Goal: Task Accomplishment & Management: Manage account settings

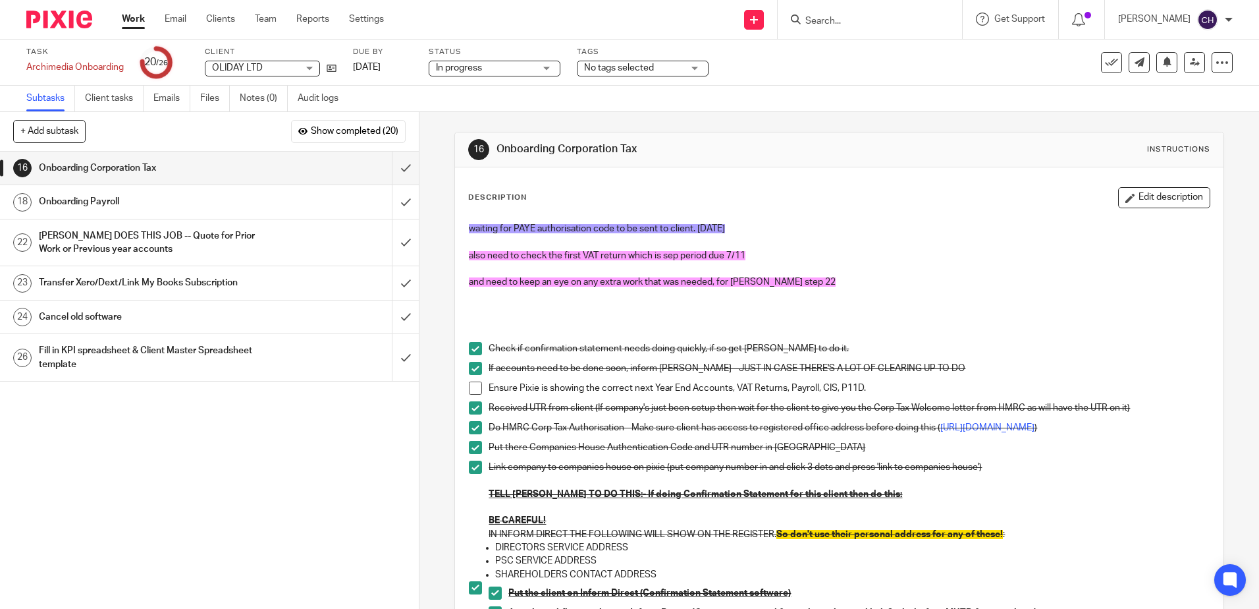
click at [736, 153] on h1 "Onboarding Corporation Tax" at bounding box center [682, 149] width 371 height 14
click at [334, 69] on icon at bounding box center [332, 68] width 10 height 10
click at [928, 163] on div "16 Onboarding Corporation Tax Instructions" at bounding box center [839, 149] width 768 height 35
click at [140, 495] on div "1 Ask Tax Advisor 2 Copy paste the notes for this client for this client to the…" at bounding box center [209, 380] width 419 height 457
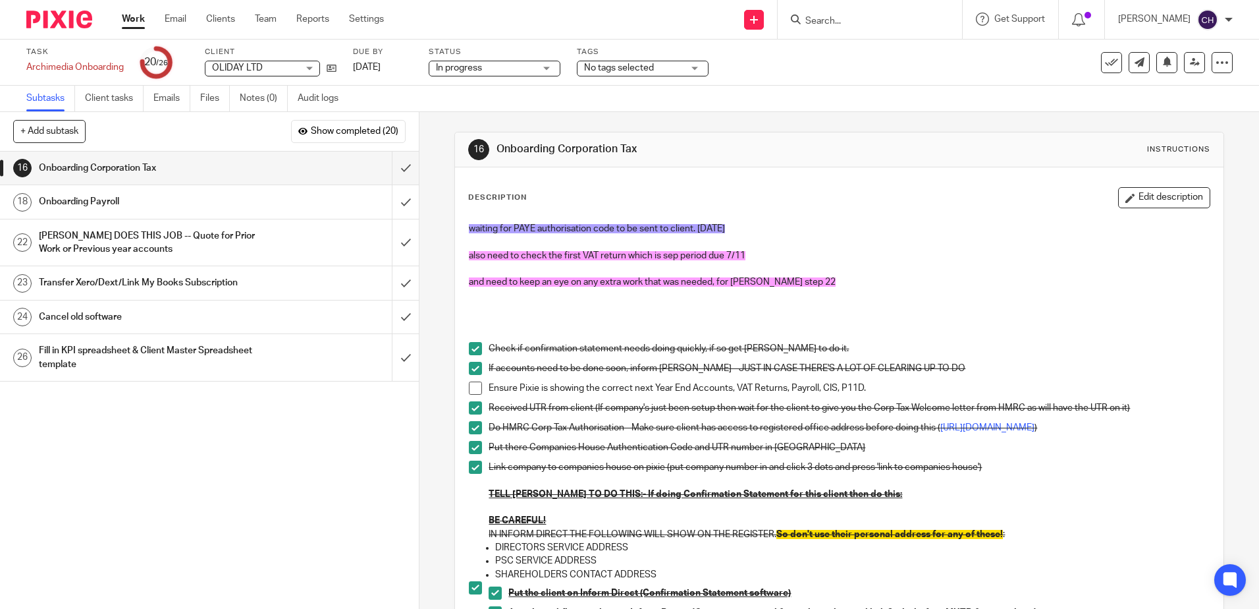
click at [331, 67] on icon at bounding box center [332, 68] width 10 height 10
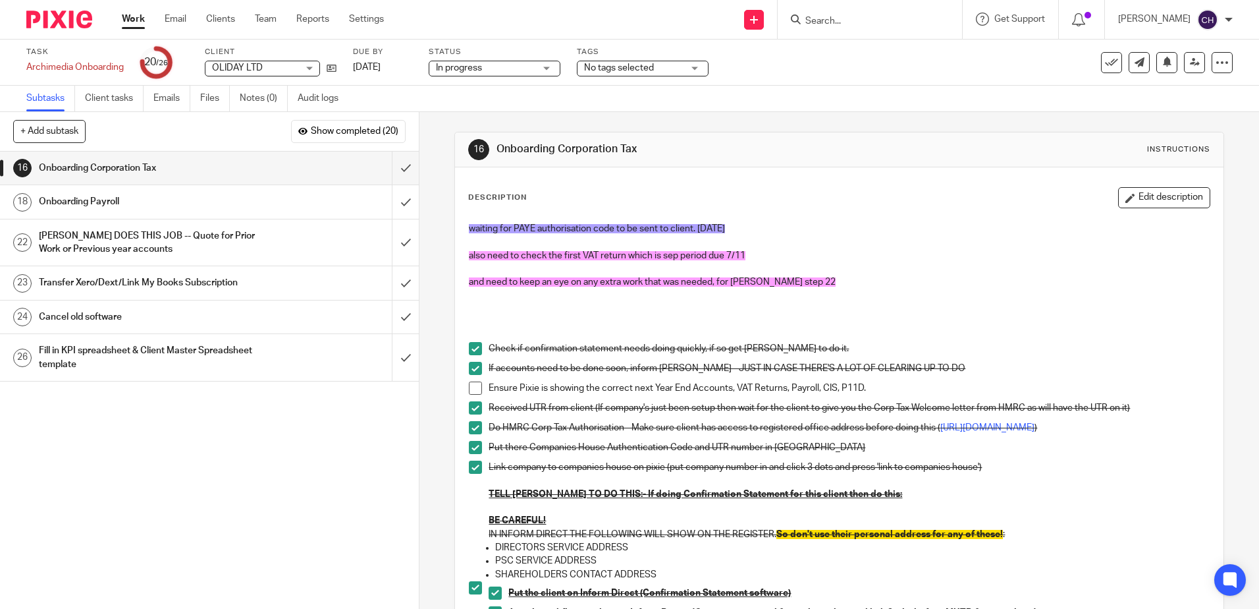
click at [306, 203] on div "Onboarding Payroll" at bounding box center [209, 202] width 341 height 20
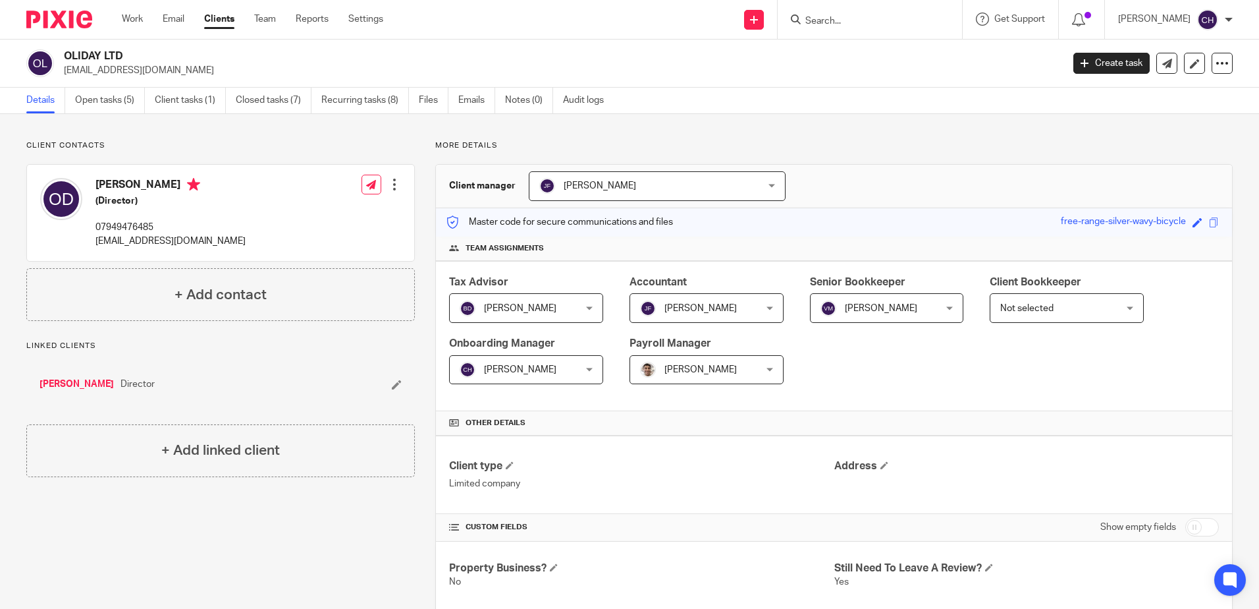
drag, startPoint x: 833, startPoint y: 22, endPoint x: 782, endPoint y: 26, distance: 51.5
click at [833, 24] on input "Search" at bounding box center [863, 22] width 119 height 12
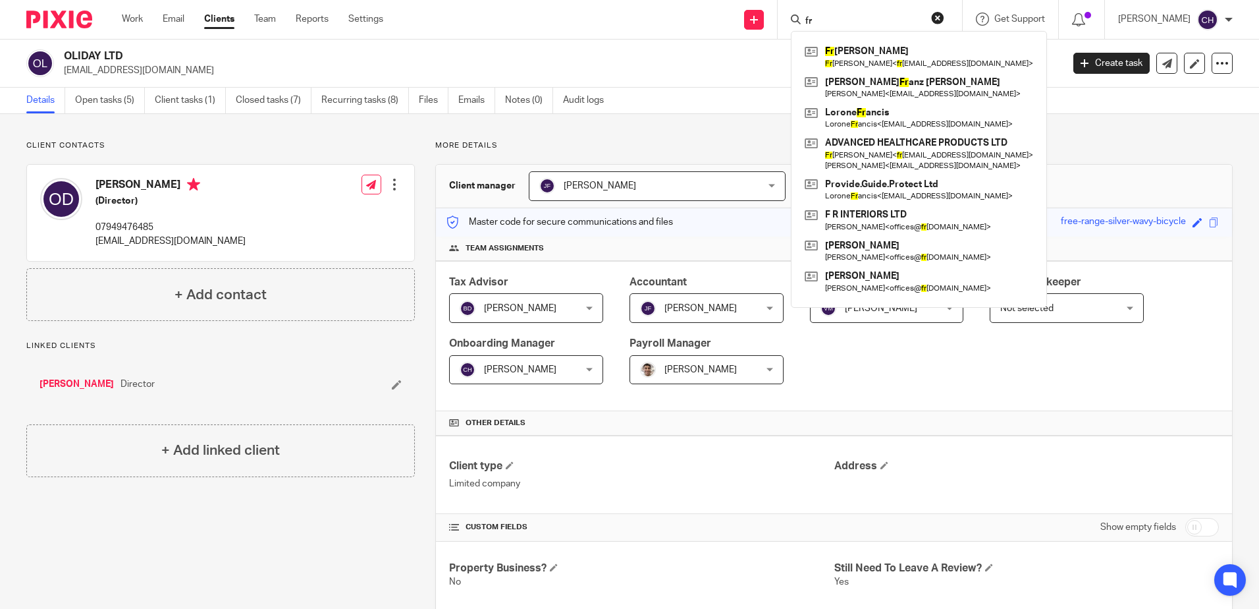
type input "f"
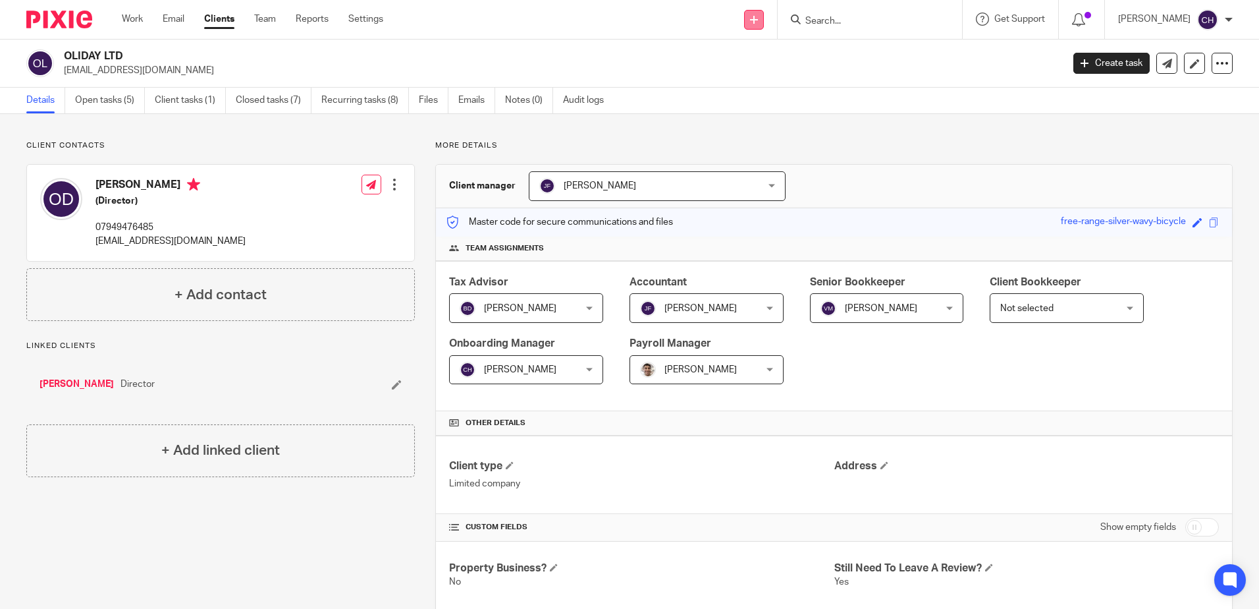
click at [764, 14] on link at bounding box center [754, 20] width 20 height 20
click at [778, 81] on link "Create task" at bounding box center [769, 80] width 92 height 19
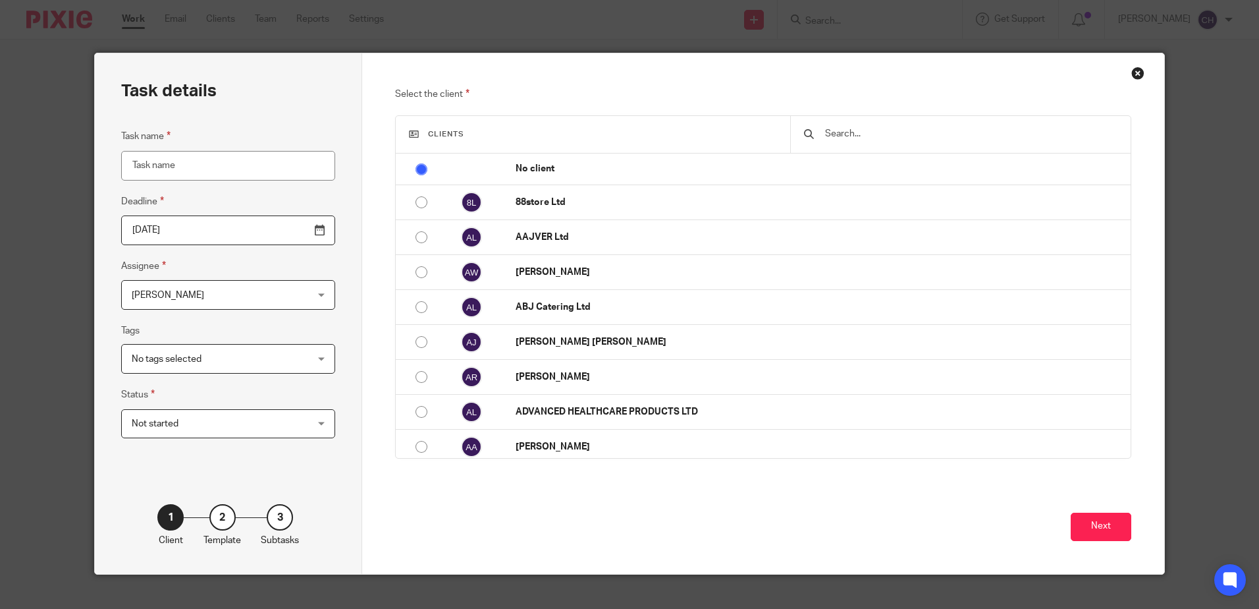
click at [878, 127] on input "text" at bounding box center [970, 133] width 293 height 14
click at [1132, 78] on div "Close this dialog window" at bounding box center [1138, 73] width 13 height 13
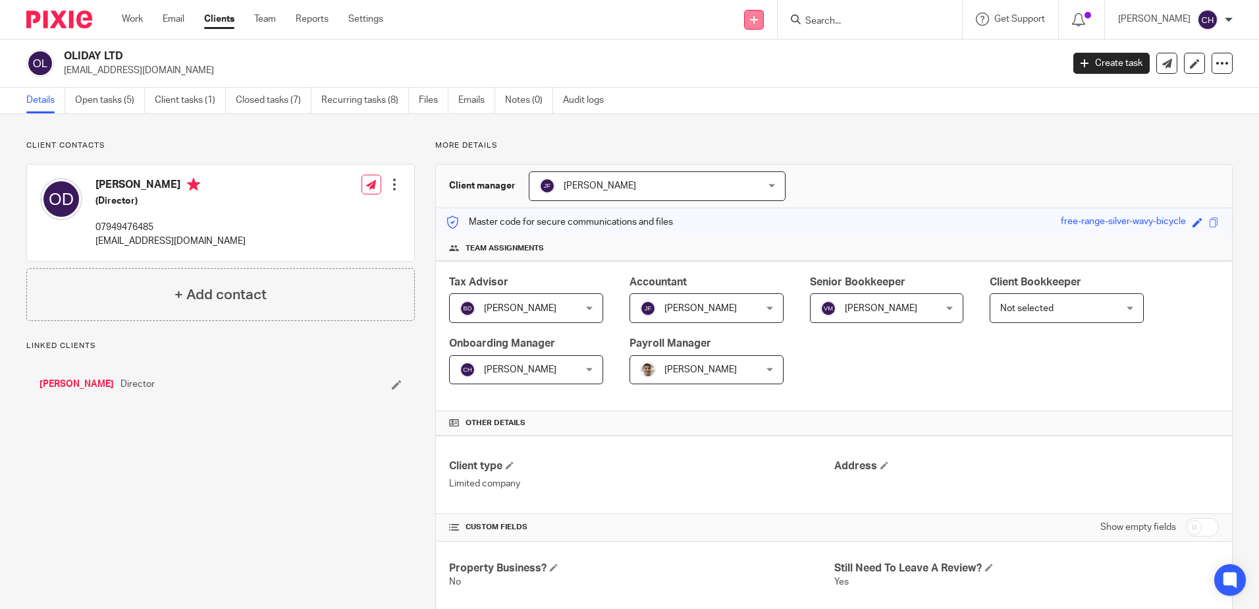
click at [758, 17] on icon at bounding box center [754, 20] width 8 height 8
click at [769, 100] on link "Add client" at bounding box center [769, 100] width 92 height 19
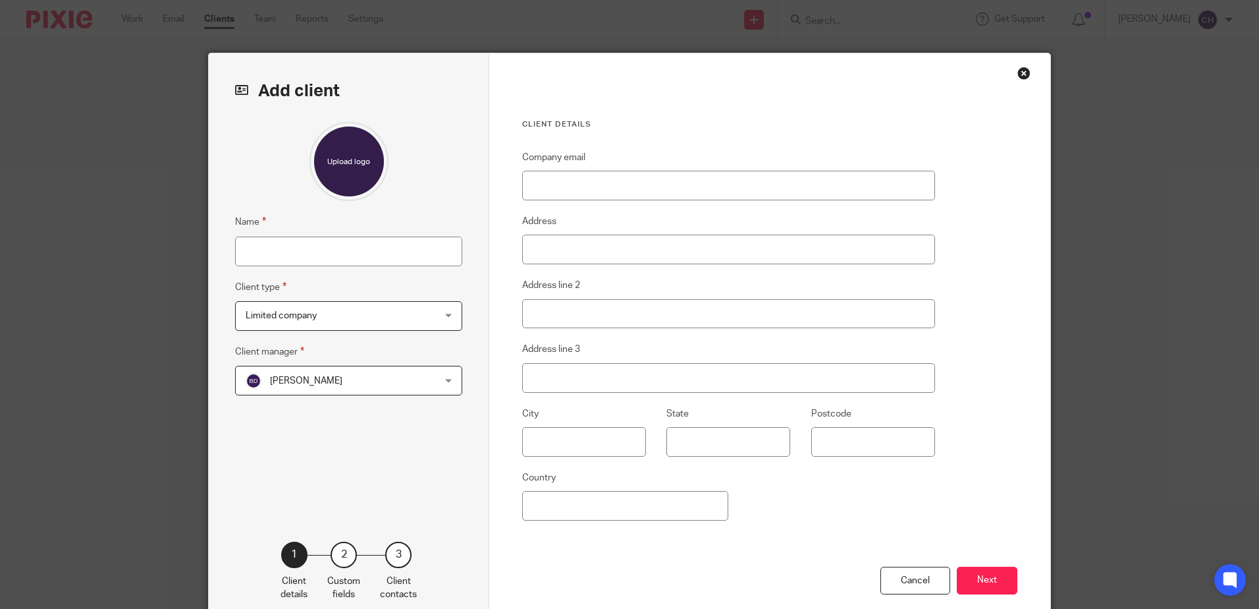
click at [498, 304] on div "Client details Company email Address Address line 2 Address line 3 City State P…" at bounding box center [769, 340] width 561 height 574
click at [514, 317] on div "Client details Company email Address Address line 2 Address line 3 City State P…" at bounding box center [769, 340] width 561 height 574
click at [522, 279] on label "Address line 2" at bounding box center [551, 285] width 58 height 13
click at [522, 299] on input "Address line 2" at bounding box center [728, 314] width 413 height 30
click at [558, 281] on label "Address line 2" at bounding box center [551, 285] width 58 height 13
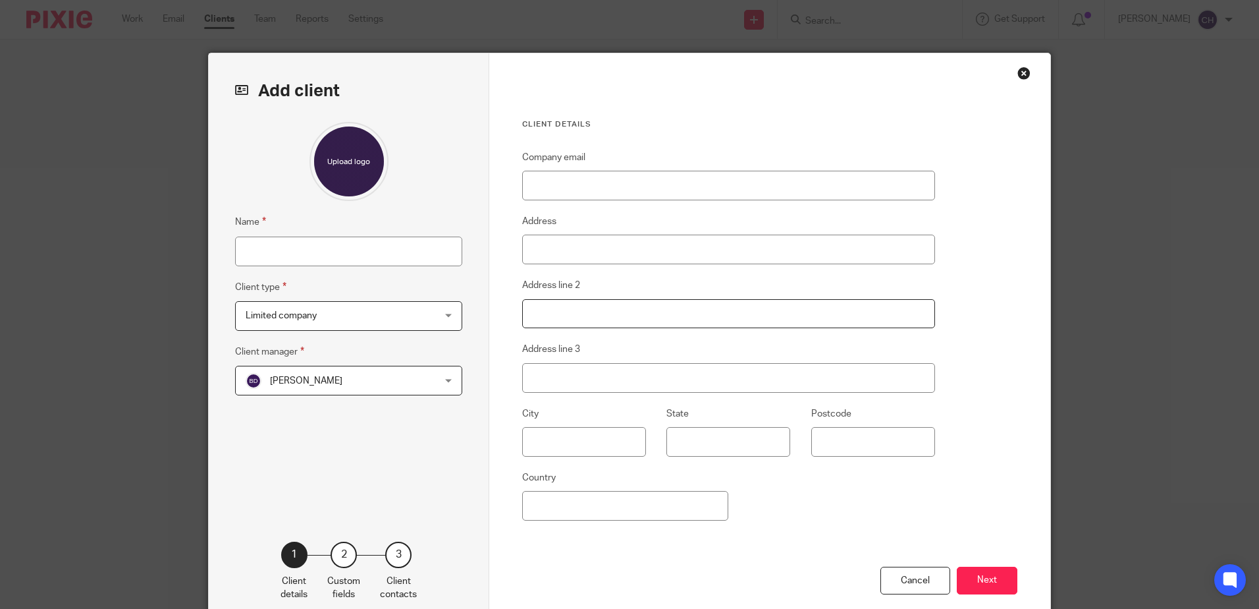
click at [558, 299] on input "Address line 2" at bounding box center [728, 314] width 413 height 30
click at [402, 247] on input "Name" at bounding box center [348, 251] width 227 height 30
click at [440, 215] on fieldset "Name" at bounding box center [348, 239] width 227 height 51
click at [429, 250] on input "Name" at bounding box center [348, 251] width 227 height 30
click at [266, 213] on div "Name Client type Limited company Limited company Limited company Self-assessmen…" at bounding box center [348, 311] width 227 height 379
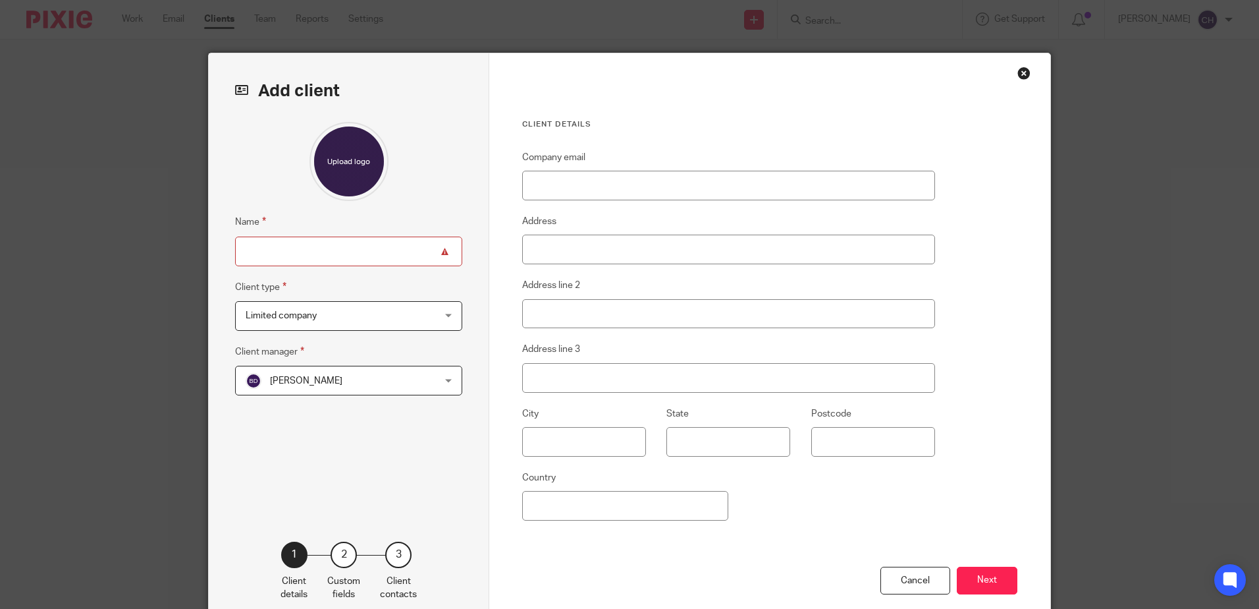
drag, startPoint x: 271, startPoint y: 246, endPoint x: 283, endPoint y: 256, distance: 14.5
click at [271, 248] on input "Name" at bounding box center [348, 251] width 227 height 30
type input "The Fragrance Department LTD"
drag, startPoint x: 422, startPoint y: 385, endPoint x: 420, endPoint y: 393, distance: 8.0
click at [422, 388] on div "Barbara Demetriou Barbara Demetriou" at bounding box center [348, 381] width 227 height 30
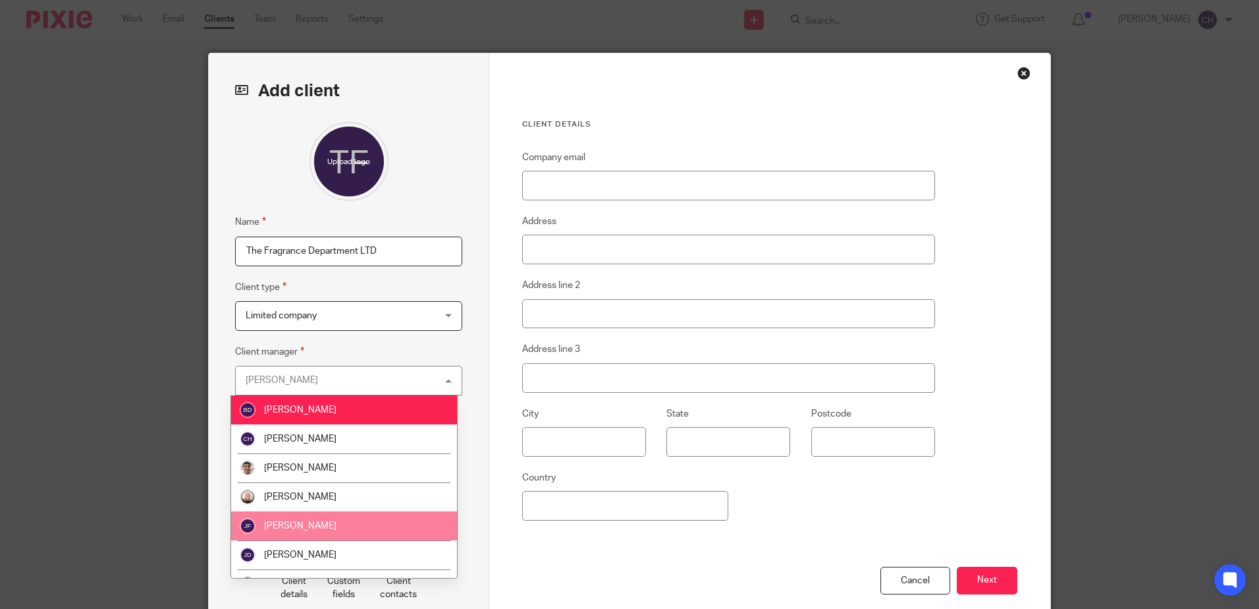
click at [331, 532] on li "[PERSON_NAME]" at bounding box center [344, 525] width 226 height 29
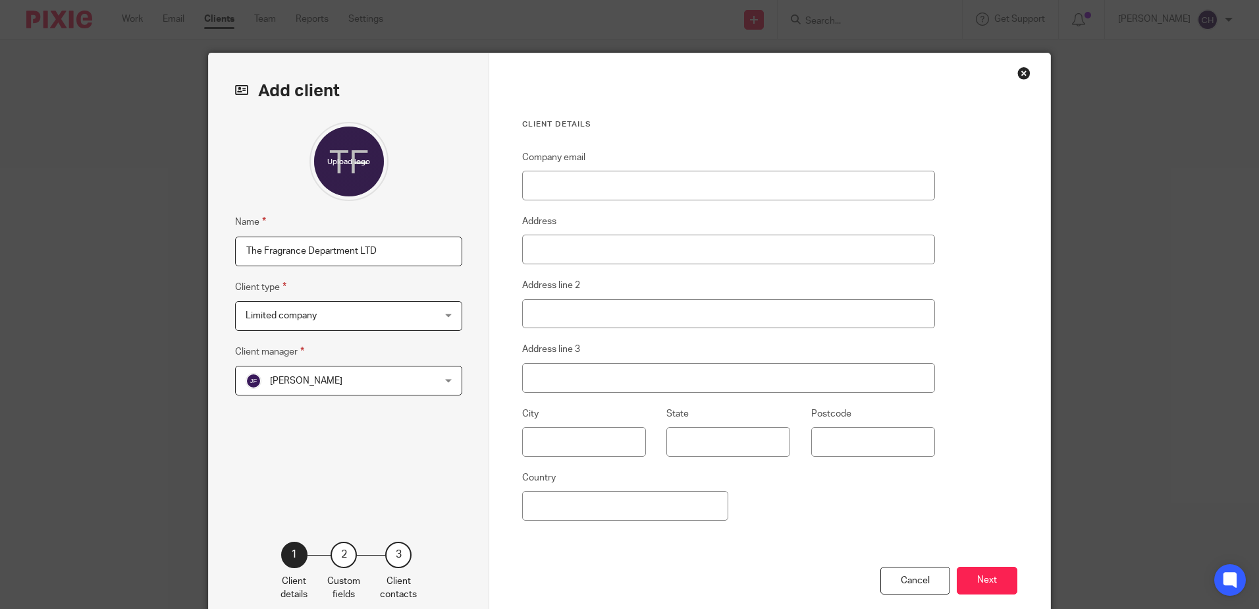
click at [379, 439] on div "Name The Fragrance Department LTD Client type Limited company Limited company L…" at bounding box center [348, 311] width 227 height 379
click at [981, 584] on button "Next" at bounding box center [987, 580] width 61 height 28
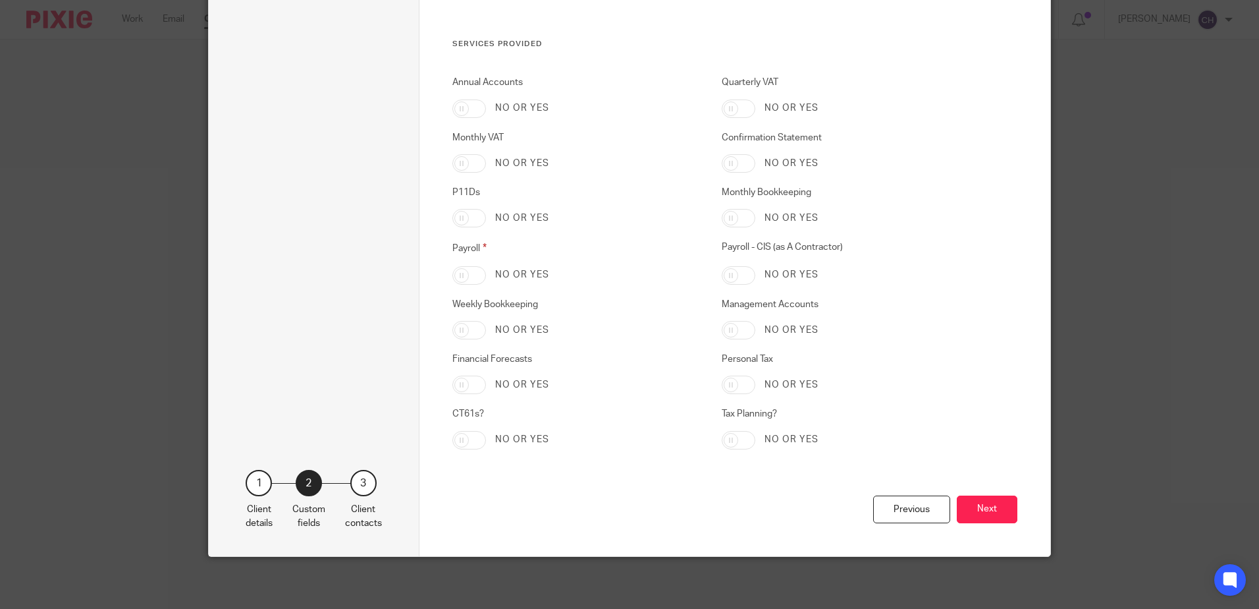
scroll to position [2658, 0]
click at [993, 508] on button "Next" at bounding box center [987, 509] width 61 height 28
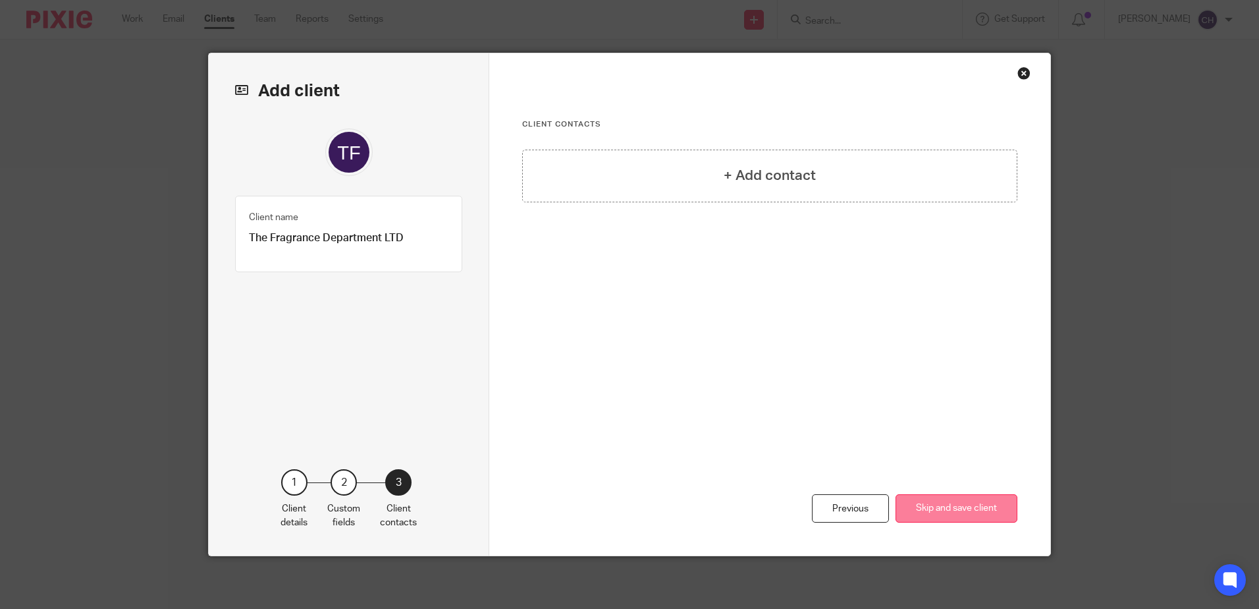
scroll to position [0, 0]
drag, startPoint x: 815, startPoint y: 395, endPoint x: 866, endPoint y: 426, distance: 59.4
click at [817, 396] on div "Previous Skip and save client" at bounding box center [769, 455] width 495 height 200
click at [988, 510] on button "Skip and save client" at bounding box center [957, 508] width 122 height 28
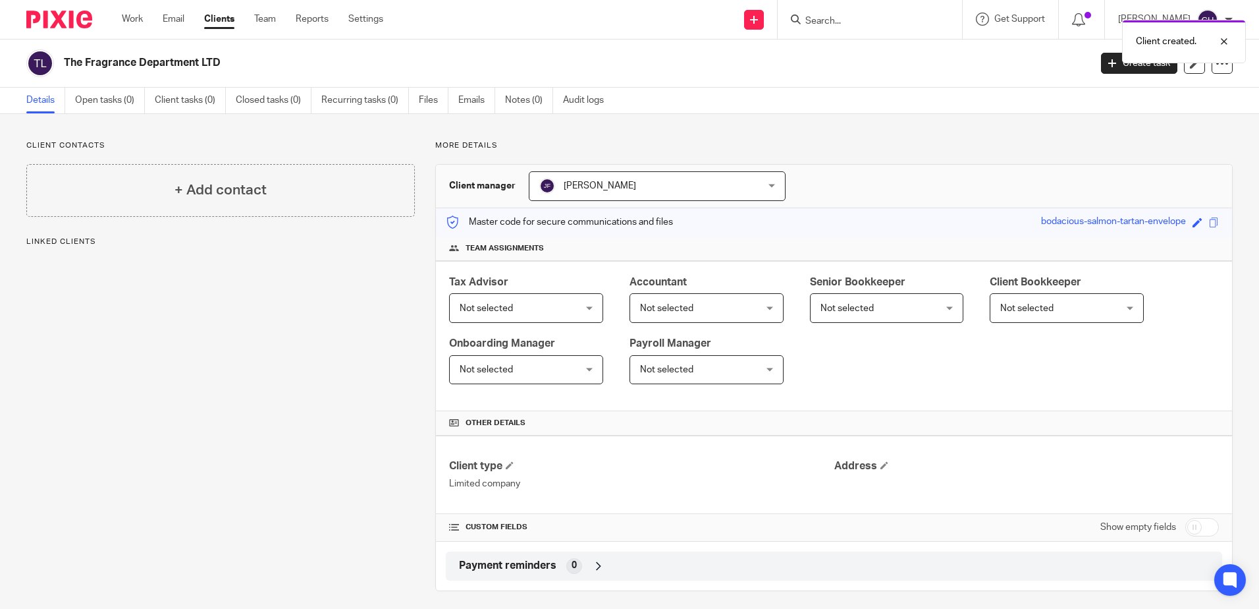
click at [243, 407] on div "Client contacts + Add contact Linked clients" at bounding box center [210, 365] width 409 height 451
click at [618, 141] on p "More details" at bounding box center [834, 145] width 798 height 11
click at [655, 243] on h4 "Team assignments" at bounding box center [834, 248] width 770 height 11
click at [289, 472] on div "Client contacts + Add contact Linked clients + Add linked client" at bounding box center [210, 365] width 409 height 451
click at [356, 420] on div "Client contacts + Add contact Linked clients + Add linked client" at bounding box center [210, 365] width 409 height 451
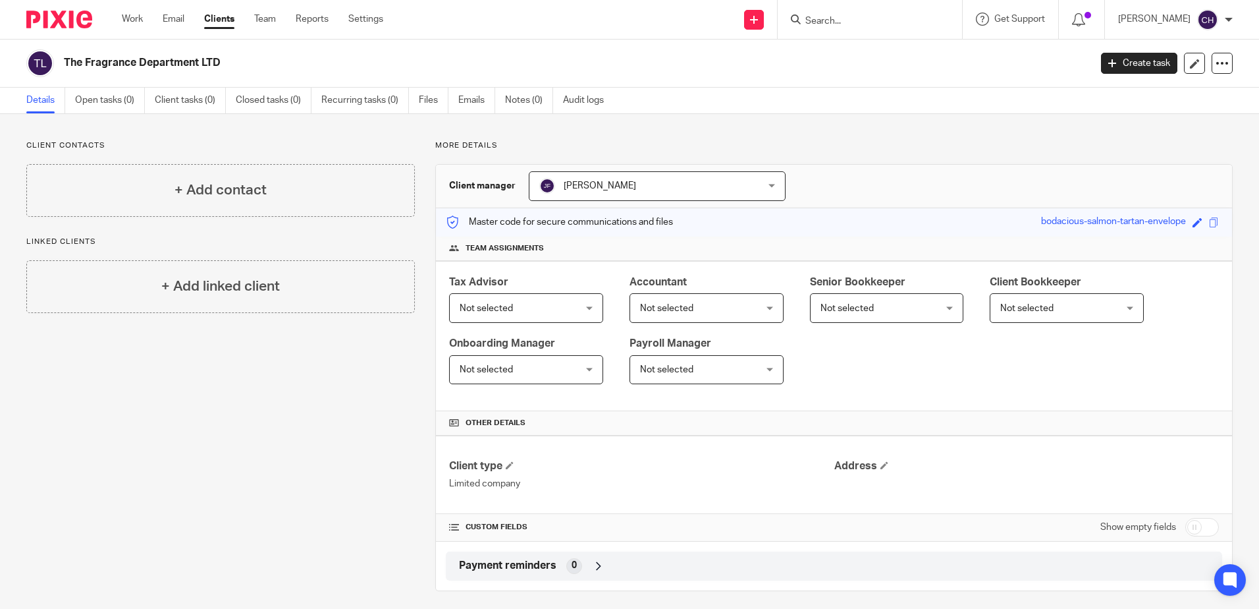
click at [1189, 527] on input "checkbox" at bounding box center [1203, 527] width 34 height 18
checkbox input "true"
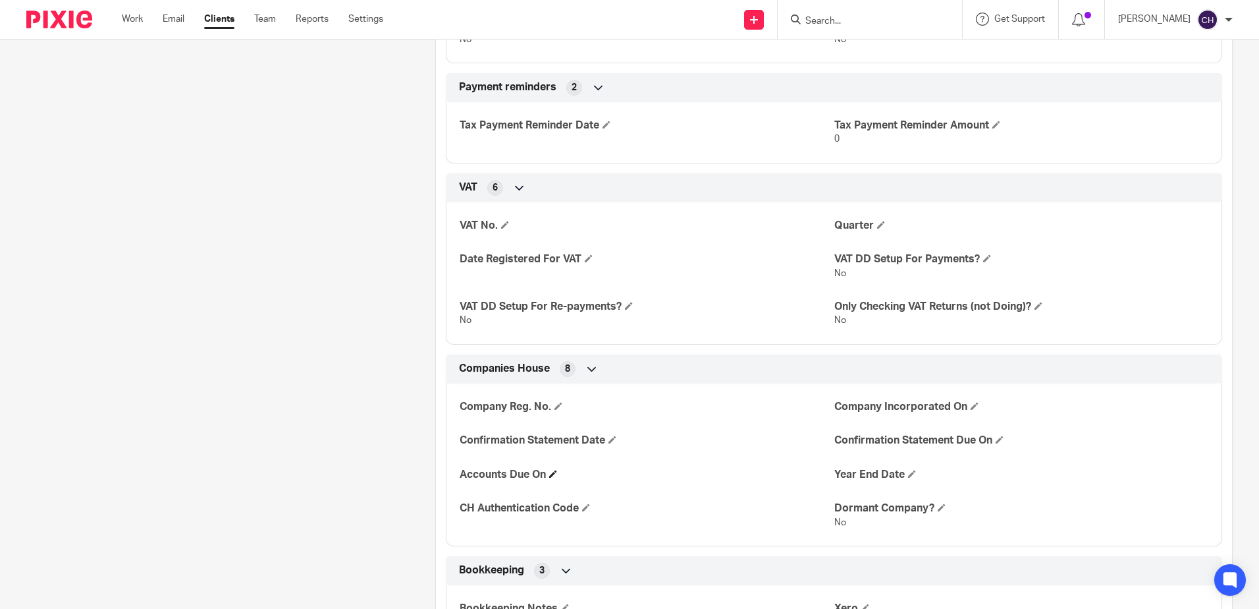
scroll to position [1252, 0]
click at [581, 506] on h4 "CH Authentication Code" at bounding box center [647, 508] width 374 height 14
click at [587, 508] on span at bounding box center [586, 507] width 8 height 8
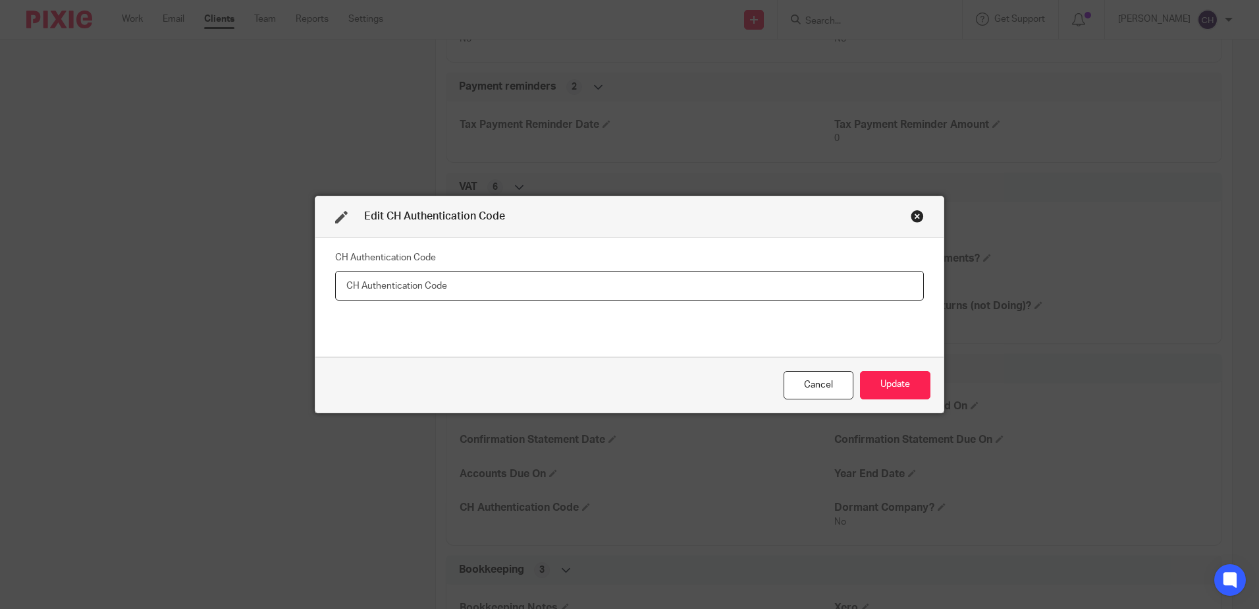
click at [473, 290] on input "text" at bounding box center [629, 286] width 589 height 30
type input "WMABDK"
click at [900, 389] on button "Update" at bounding box center [895, 385] width 70 height 28
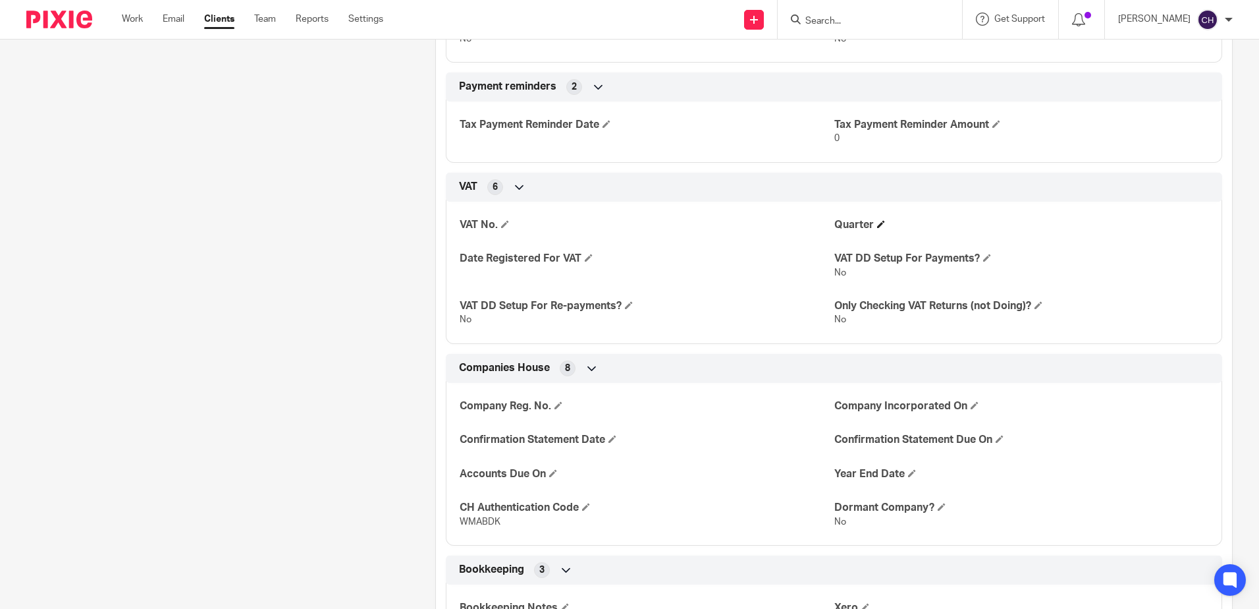
click at [1141, 229] on h4 "Quarter" at bounding box center [1022, 225] width 374 height 14
drag, startPoint x: 229, startPoint y: 338, endPoint x: 241, endPoint y: 352, distance: 18.2
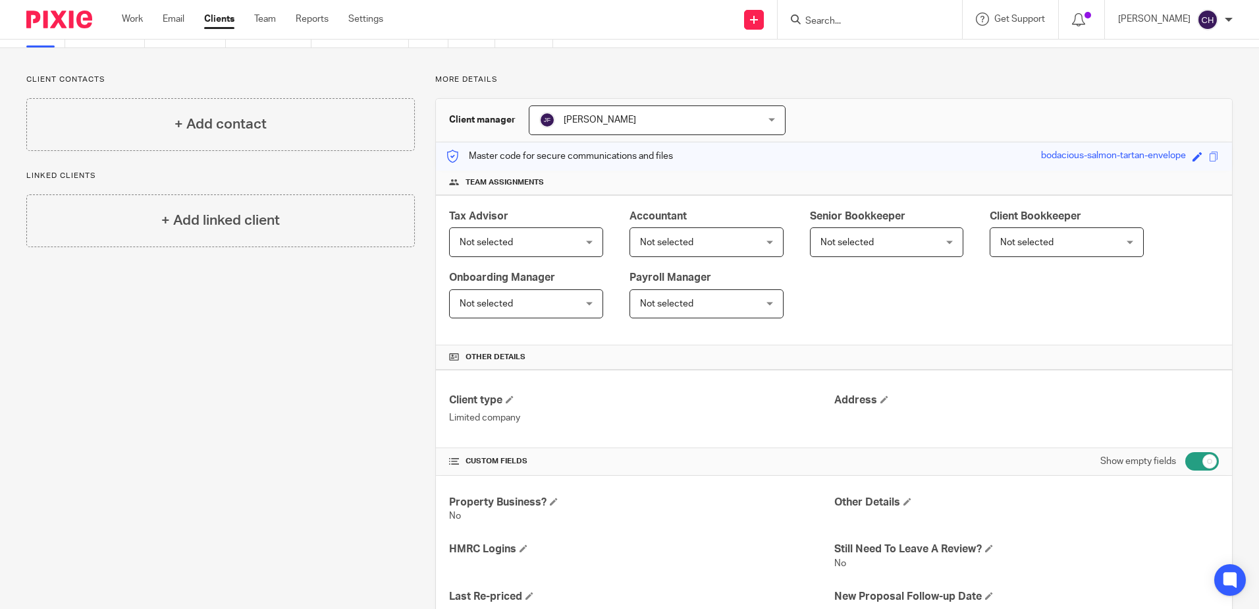
scroll to position [0, 0]
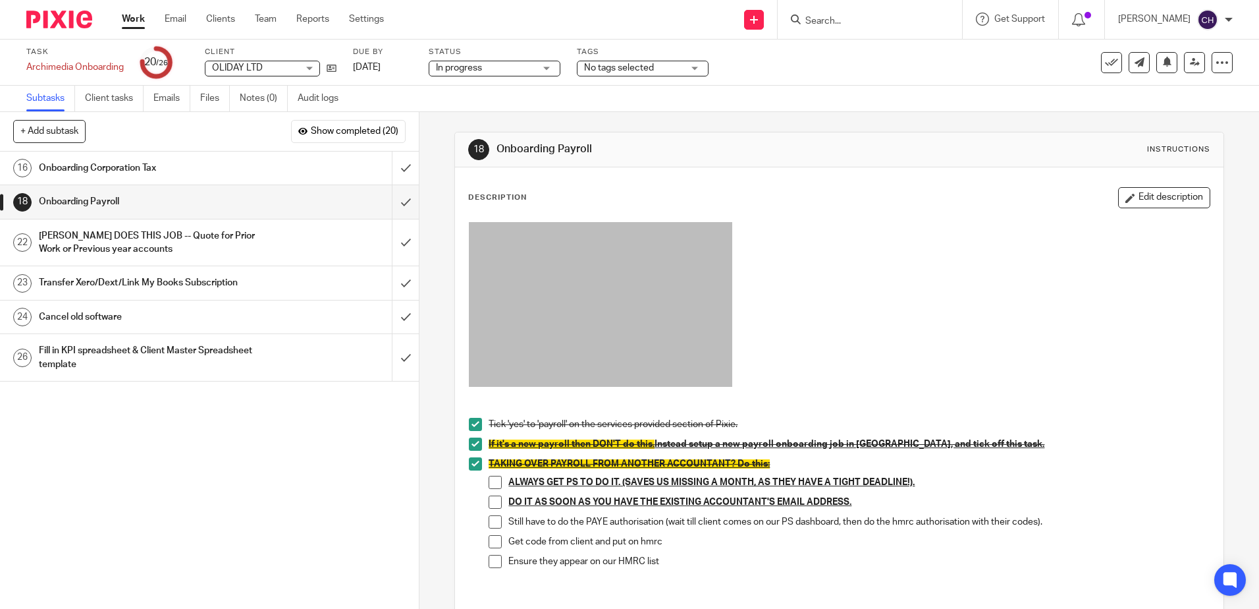
click at [215, 169] on h1 "Onboarding Corporation Tax" at bounding box center [152, 168] width 227 height 20
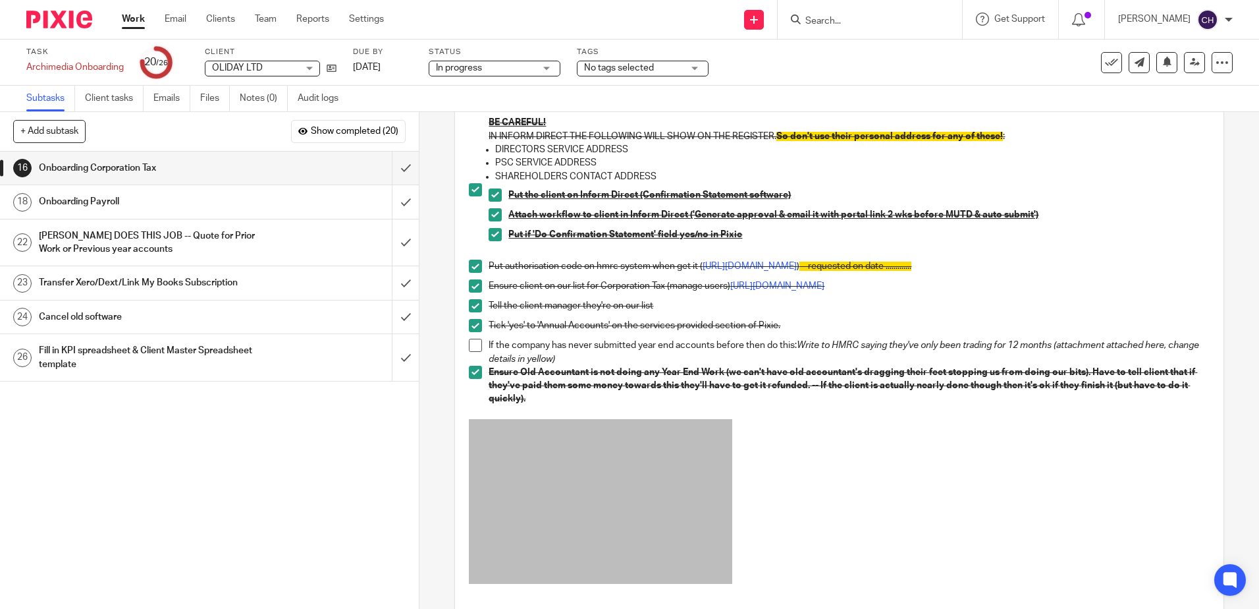
scroll to position [527, 0]
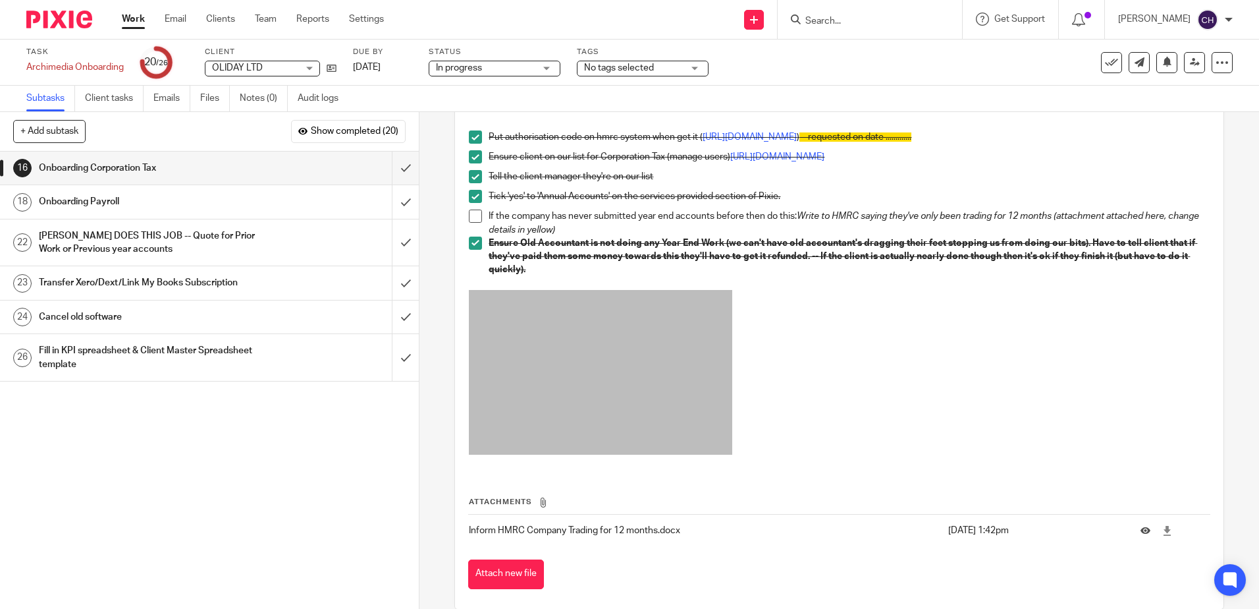
click at [1003, 334] on p at bounding box center [839, 374] width 740 height 169
click at [1163, 536] on icon at bounding box center [1168, 531] width 10 height 10
drag, startPoint x: 473, startPoint y: 223, endPoint x: 493, endPoint y: 227, distance: 20.7
click at [473, 223] on span at bounding box center [475, 215] width 13 height 13
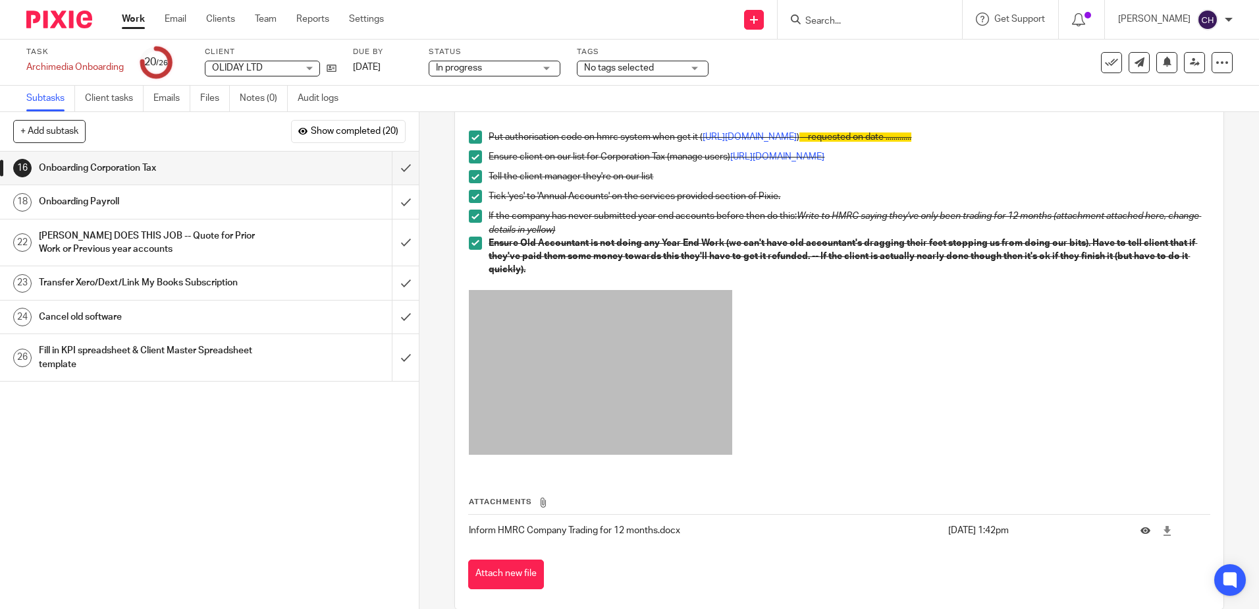
drag, startPoint x: 880, startPoint y: 364, endPoint x: 869, endPoint y: 365, distance: 11.3
click at [881, 362] on p at bounding box center [839, 374] width 740 height 169
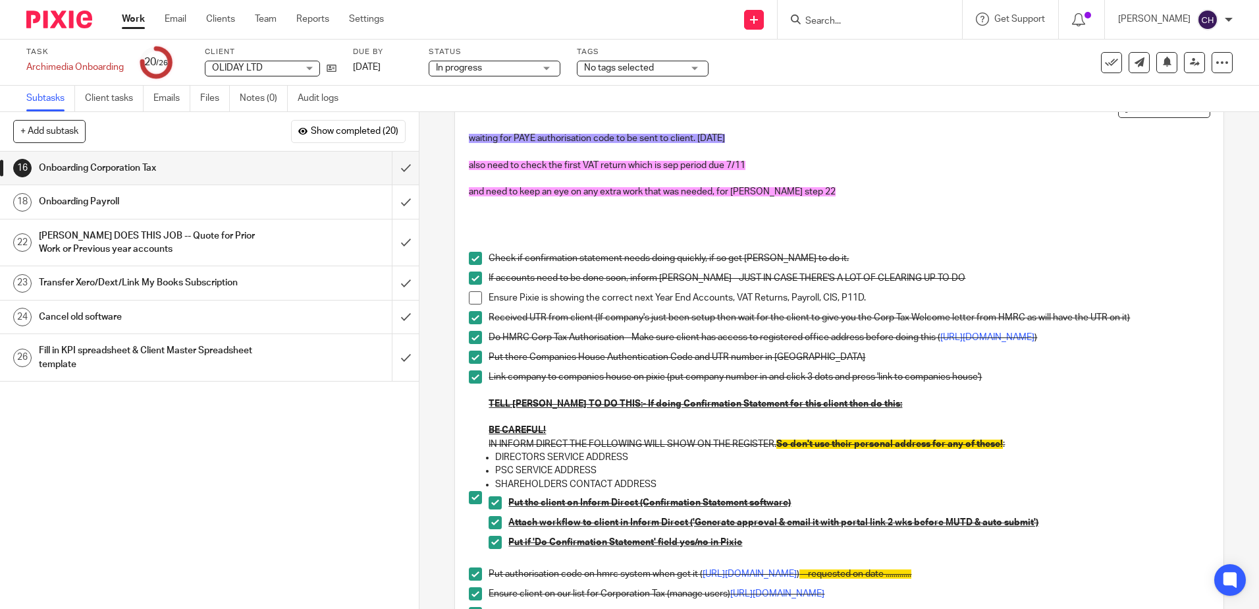
scroll to position [0, 0]
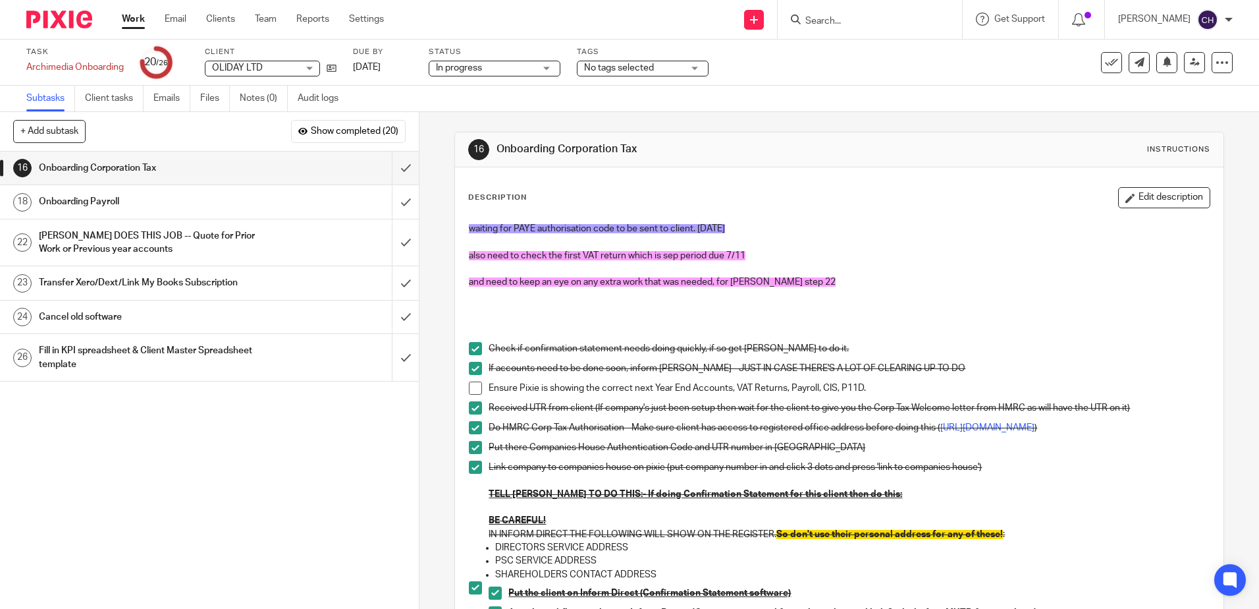
drag, startPoint x: 694, startPoint y: 213, endPoint x: 780, endPoint y: 225, distance: 86.4
click at [695, 215] on div "Description Edit description waiting for PAYE authorisation code to be sent to …" at bounding box center [839, 591] width 742 height 809
click at [1133, 202] on button "Edit description" at bounding box center [1164, 197] width 92 height 21
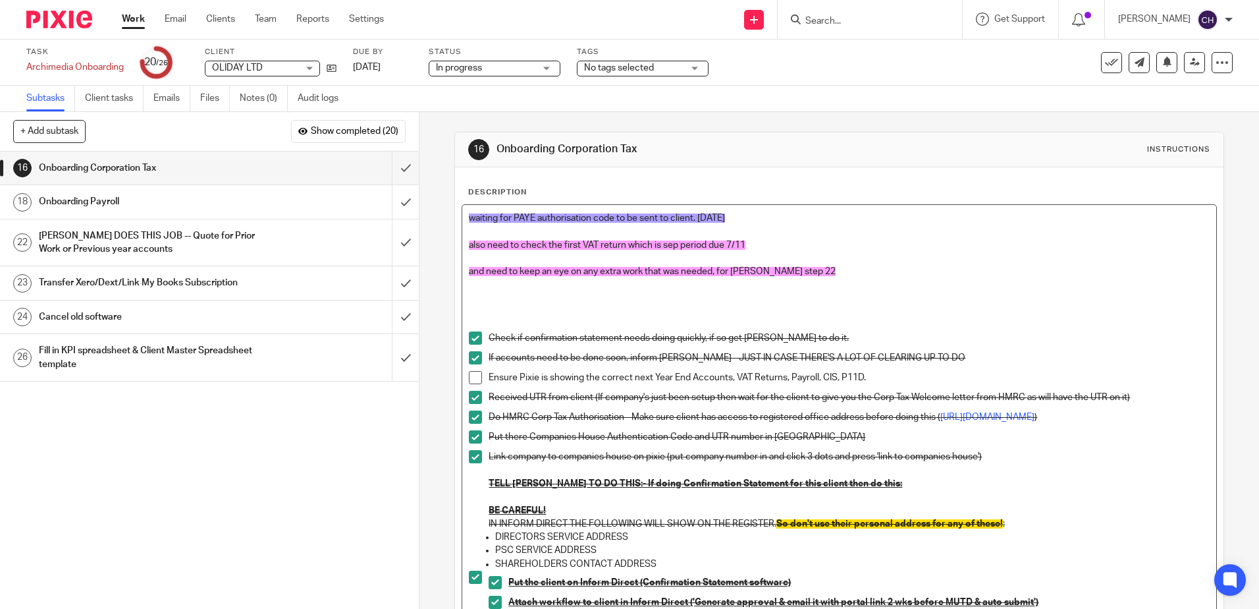
click at [761, 213] on p "waiting for PAYE authorisation code to be sent to client. 16/9/25" at bounding box center [839, 217] width 740 height 13
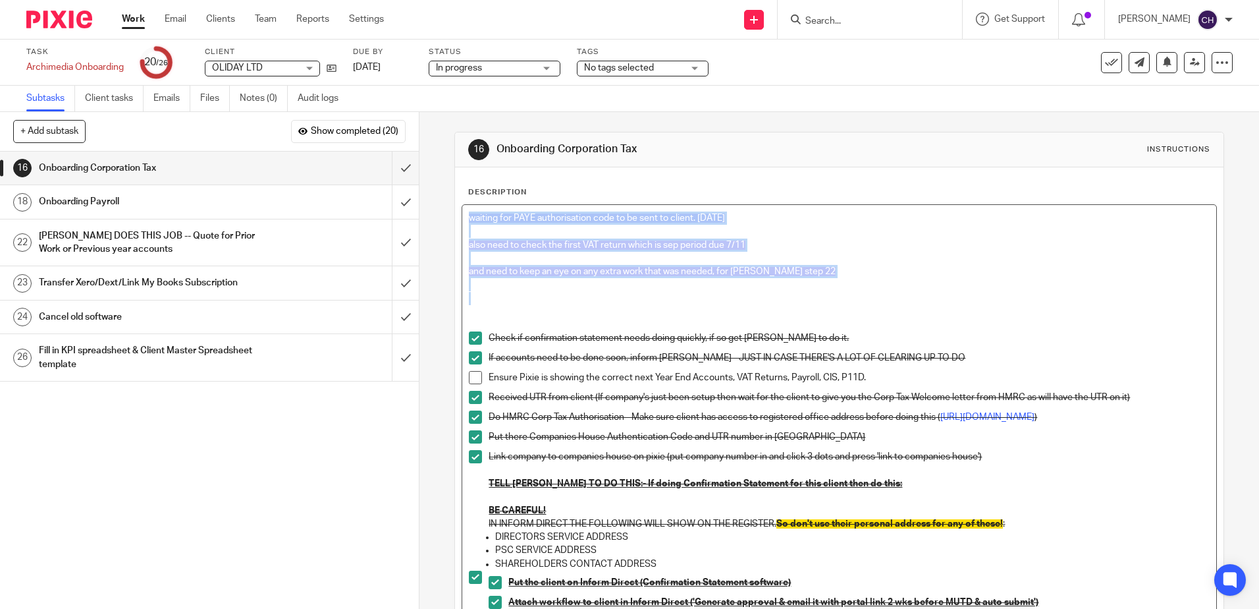
drag, startPoint x: 491, startPoint y: 312, endPoint x: 440, endPoint y: 194, distance: 127.7
click at [440, 194] on div "16 Onboarding Corporation Tax Instructions Description waiting for PAYE authori…" at bounding box center [840, 360] width 840 height 497
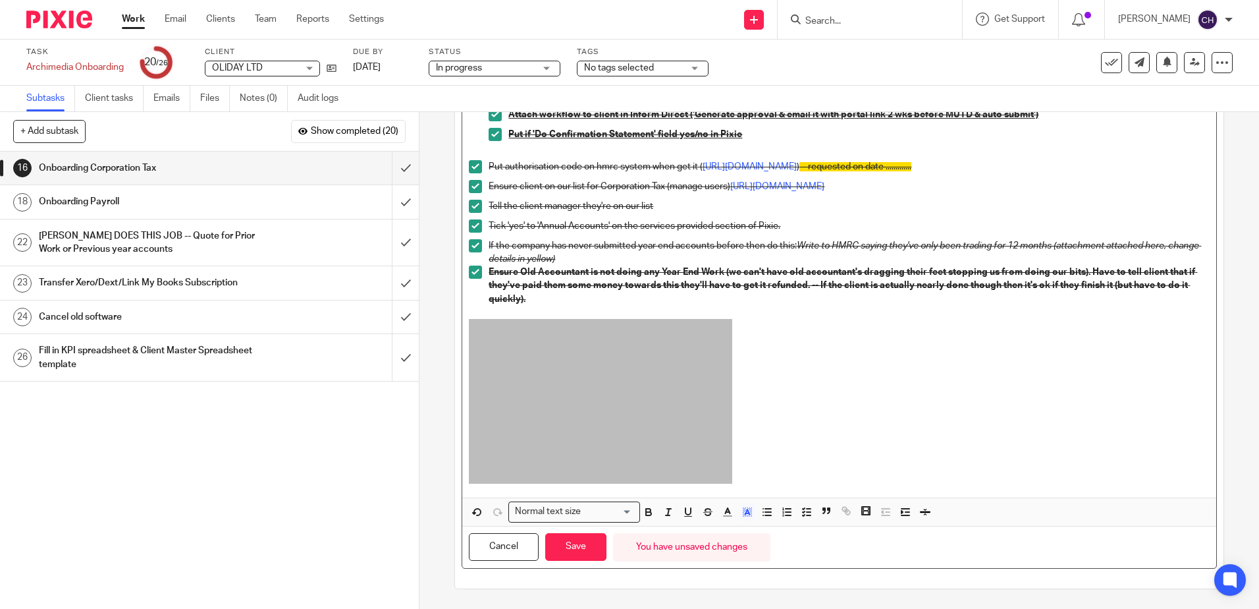
scroll to position [400, 0]
click at [570, 547] on button "Save" at bounding box center [575, 547] width 61 height 28
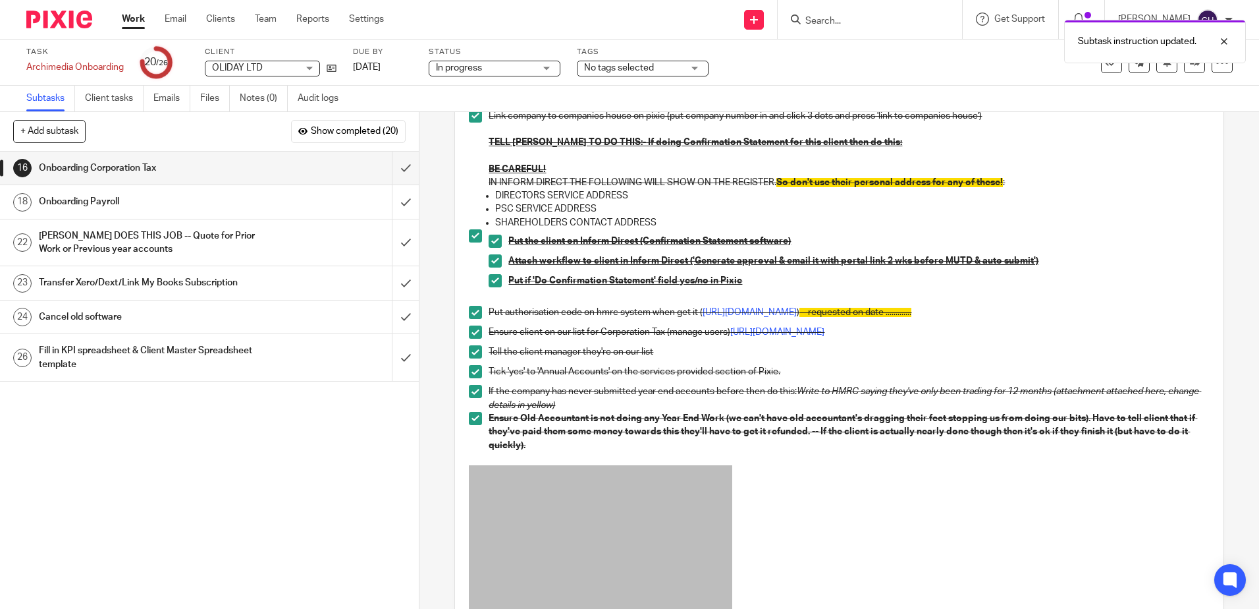
scroll to position [81, 0]
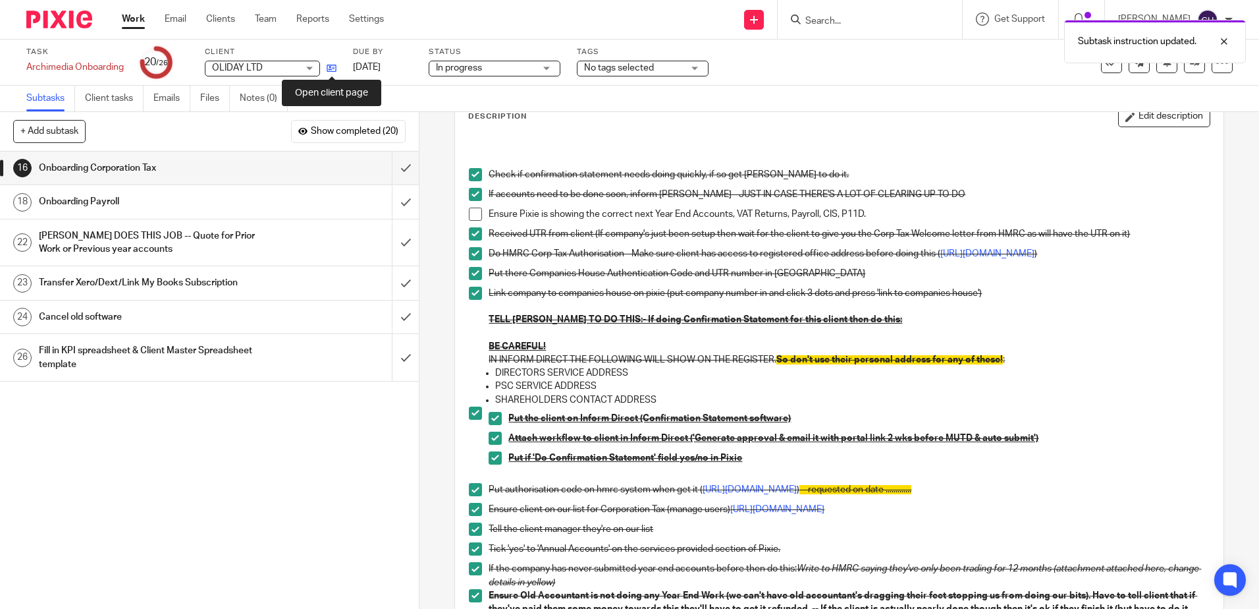
click at [329, 69] on icon at bounding box center [332, 68] width 10 height 10
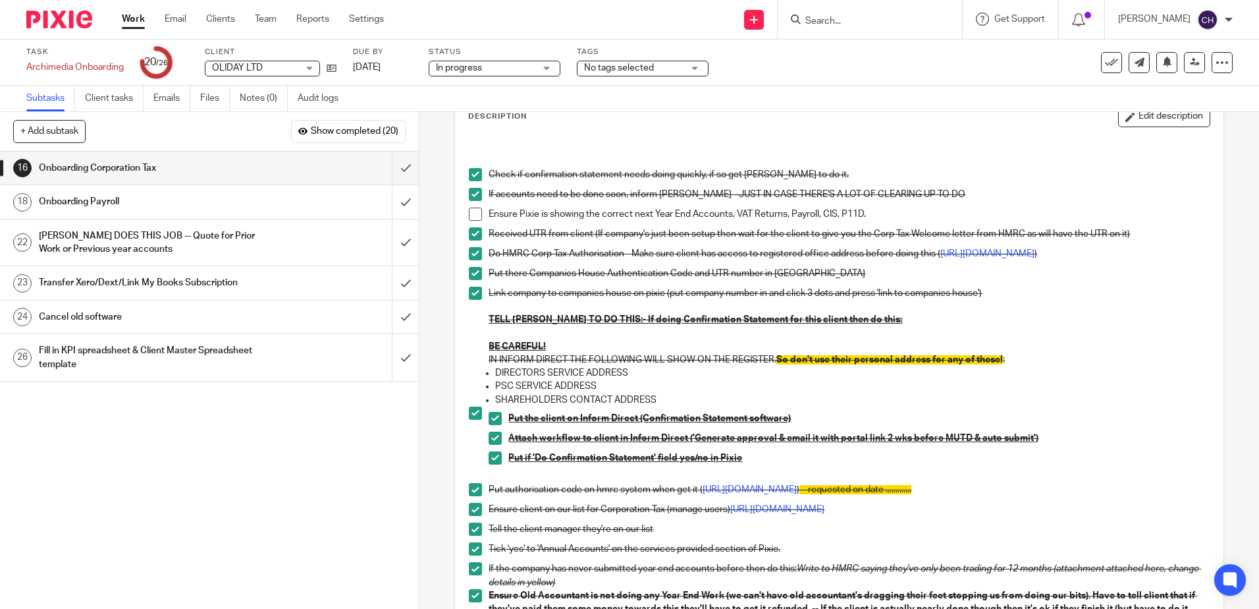
click at [472, 216] on span at bounding box center [475, 213] width 13 height 13
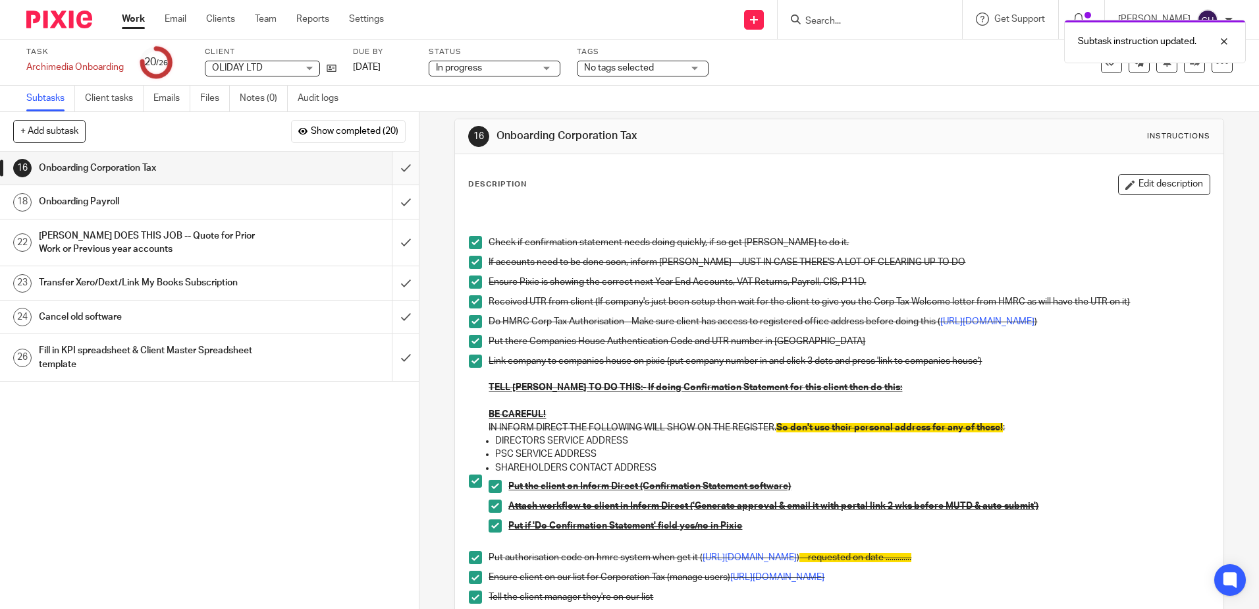
scroll to position [0, 0]
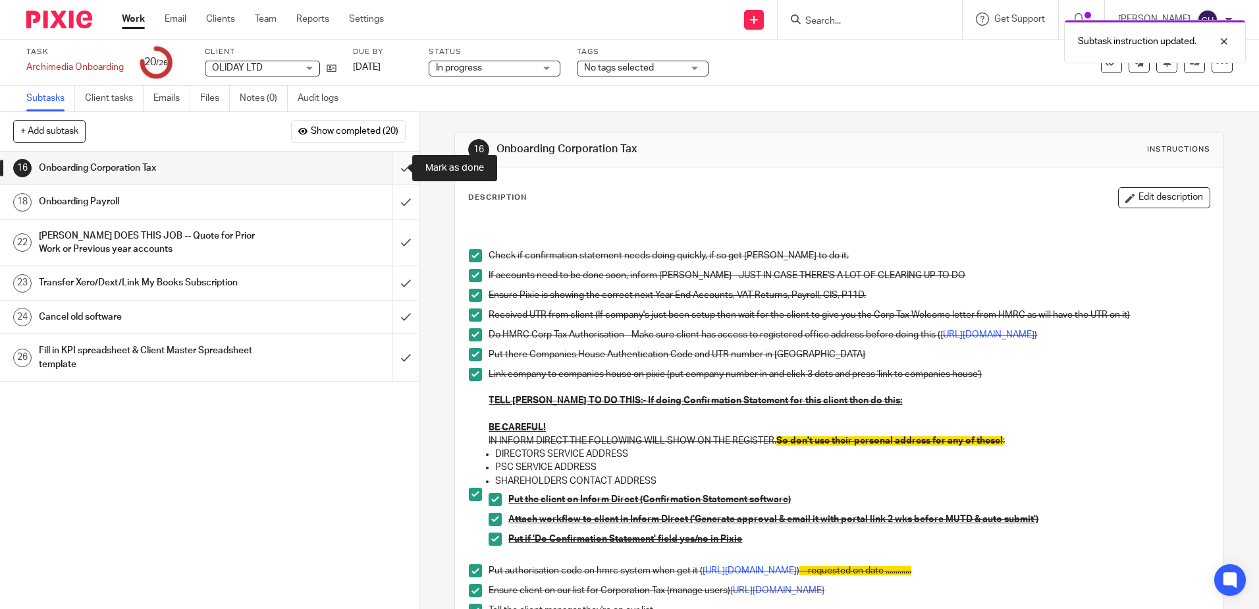
click at [393, 167] on input "submit" at bounding box center [209, 168] width 419 height 33
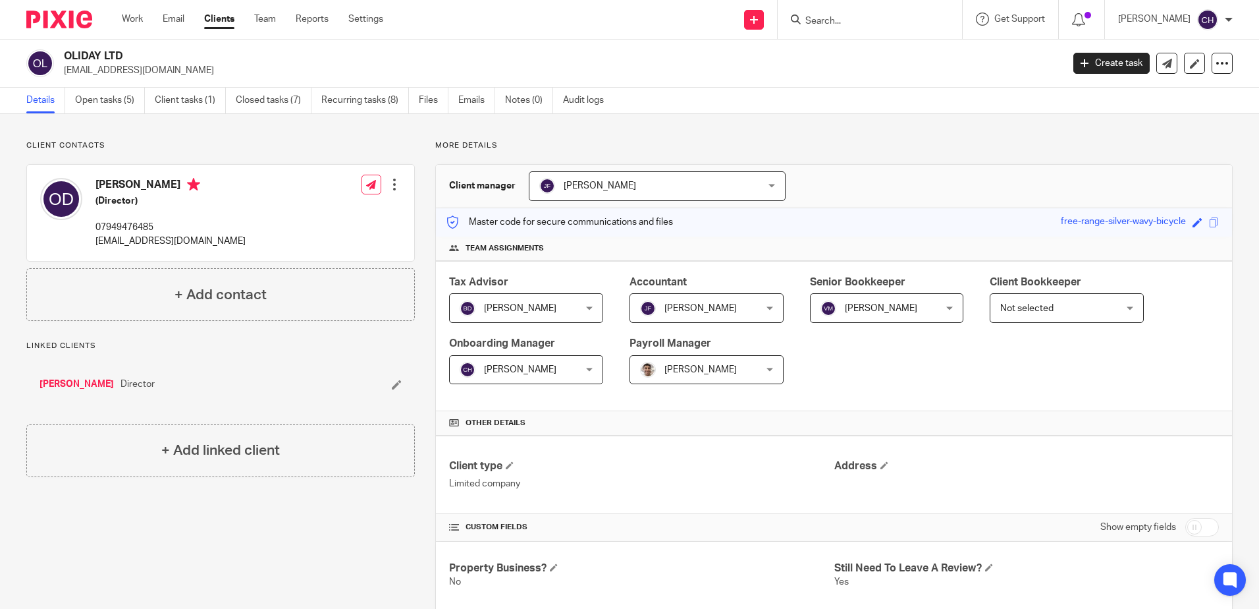
click at [219, 22] on link "Clients" at bounding box center [219, 19] width 30 height 13
click at [102, 102] on link "Open tasks (5)" at bounding box center [110, 101] width 70 height 26
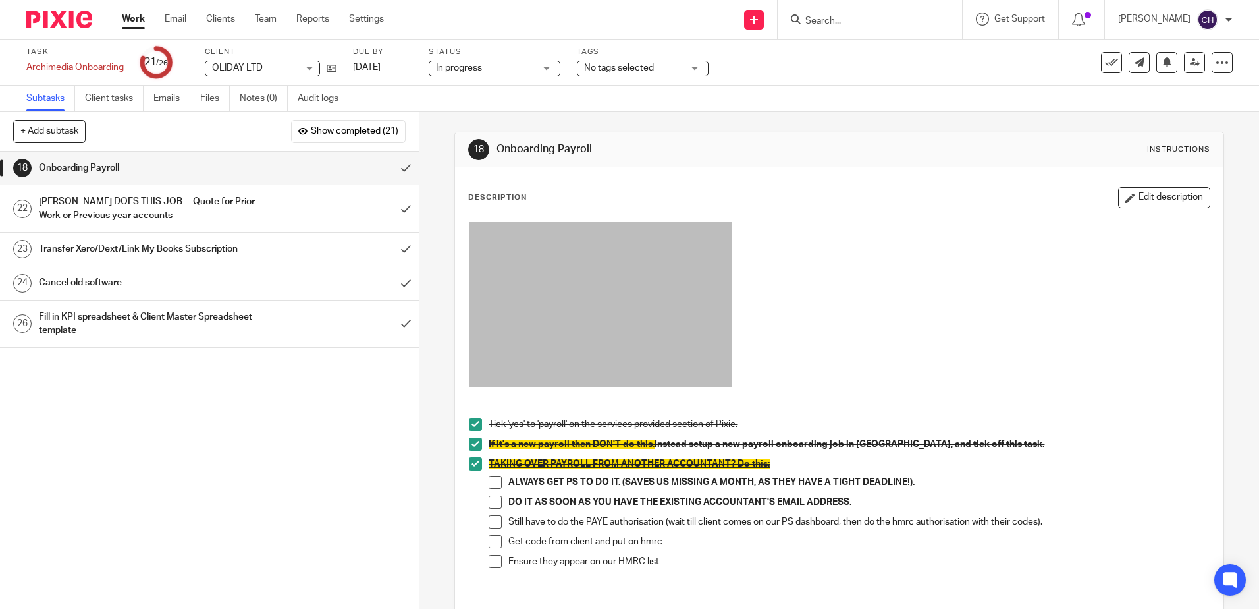
click at [184, 421] on div "1 Ask Tax Advisor 2 Copy paste the notes for this client for this client to the…" at bounding box center [209, 380] width 419 height 457
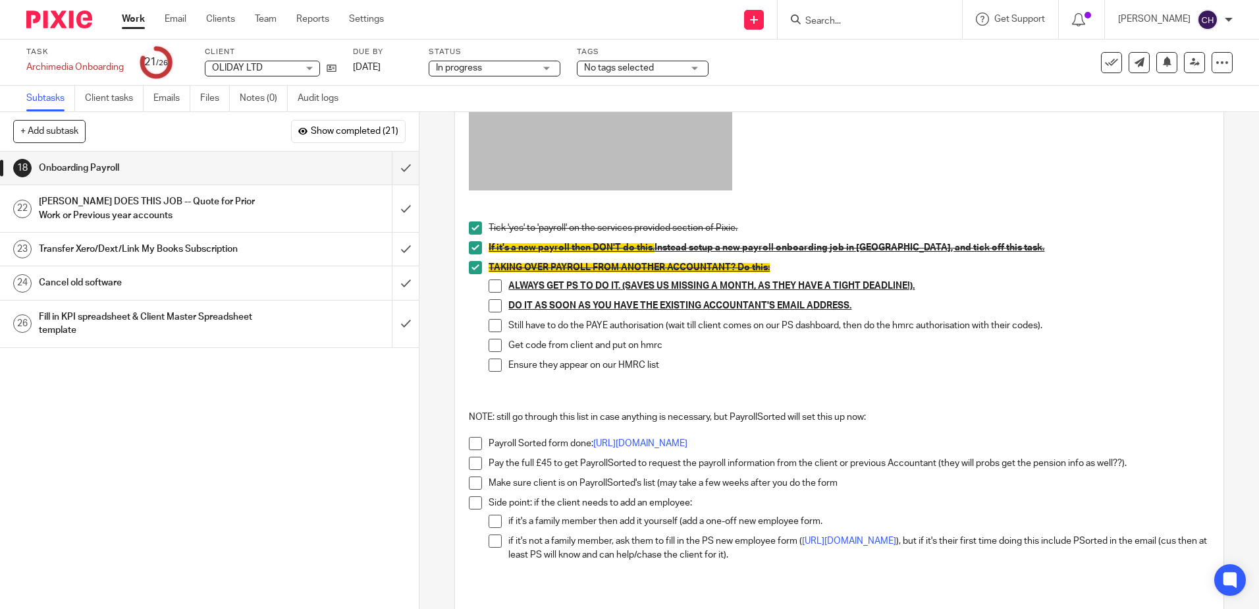
scroll to position [198, 0]
click at [471, 443] on span at bounding box center [475, 441] width 13 height 13
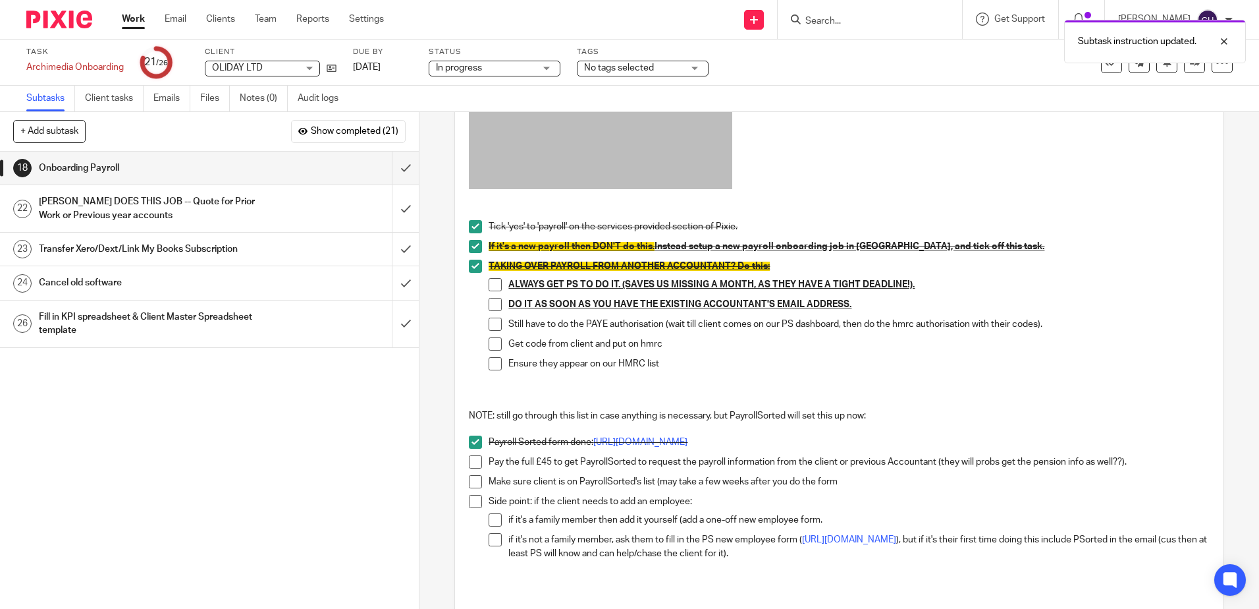
click at [472, 460] on span at bounding box center [475, 461] width 13 height 13
click at [489, 320] on span at bounding box center [495, 323] width 13 height 13
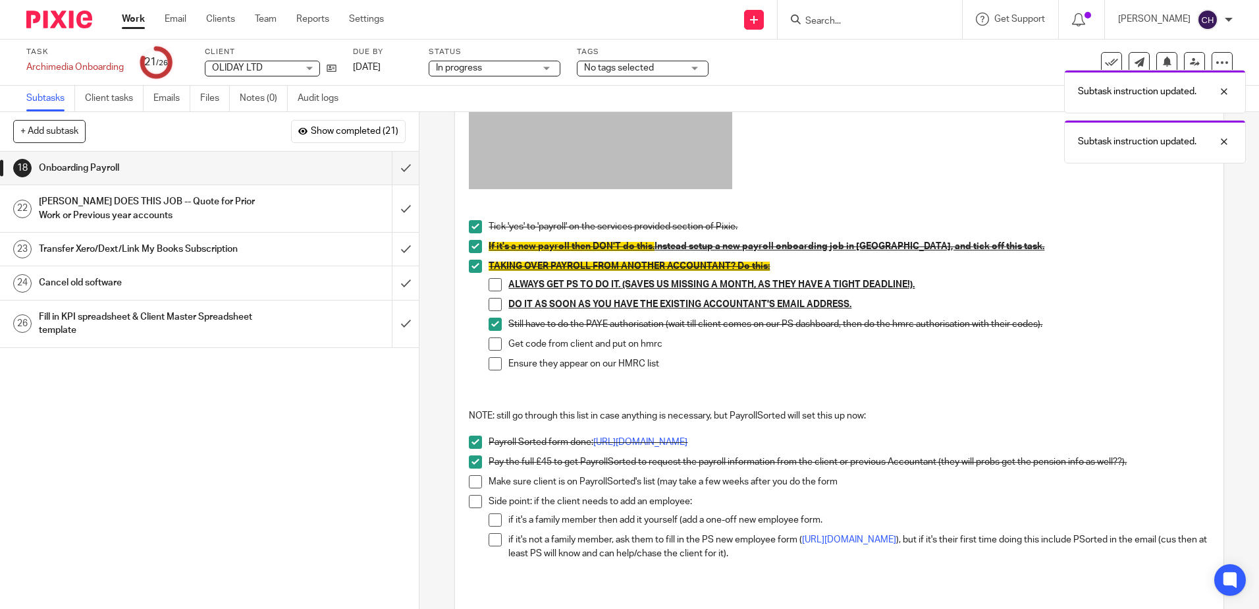
click at [493, 303] on span at bounding box center [495, 304] width 13 height 13
click at [492, 288] on span at bounding box center [495, 284] width 13 height 13
click at [449, 361] on div "18 Onboarding Payroll Instructions Description Edit description Tick 'yes' to '…" at bounding box center [840, 360] width 840 height 497
click at [283, 207] on div "CHRIS DOES THIS JOB -- Quote for Prior Work or Previous year accounts" at bounding box center [209, 209] width 341 height 34
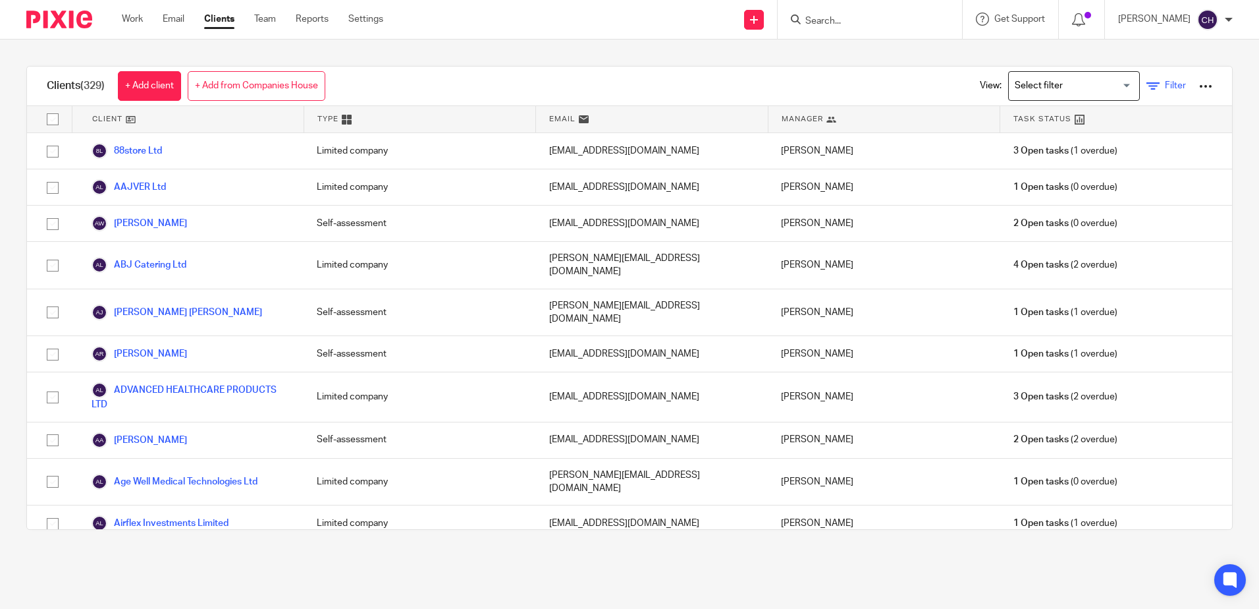
click at [1147, 82] on link "Filter" at bounding box center [1167, 86] width 40 height 14
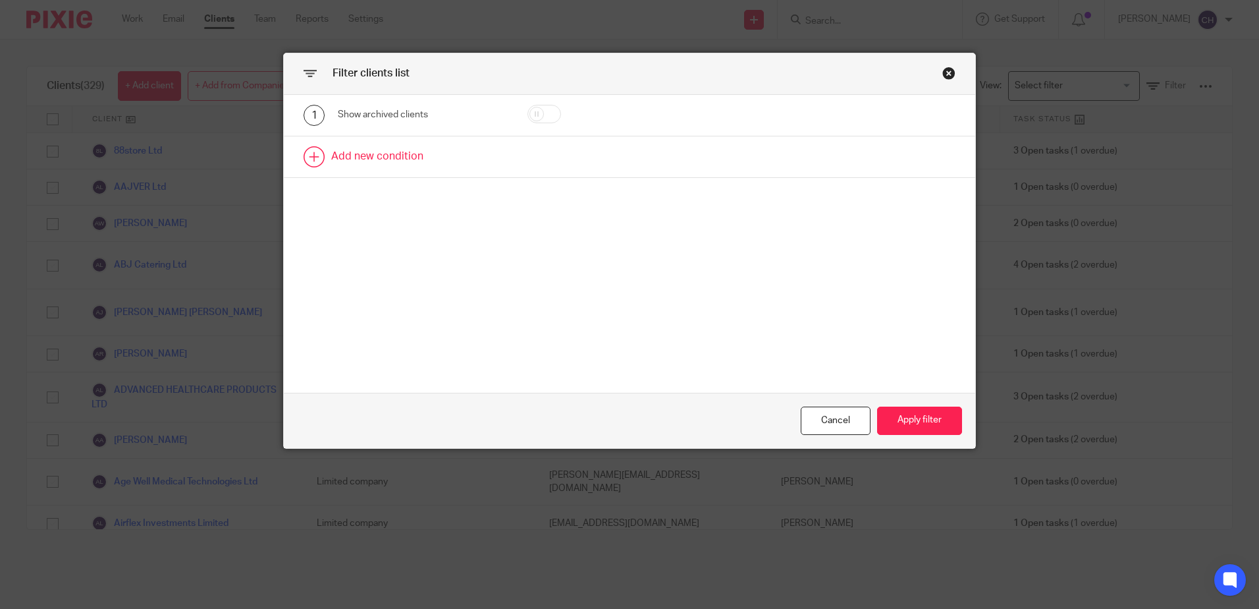
click at [378, 155] on link at bounding box center [630, 156] width 692 height 41
click at [370, 203] on link at bounding box center [630, 206] width 692 height 41
click at [380, 161] on div "Field" at bounding box center [411, 161] width 126 height 28
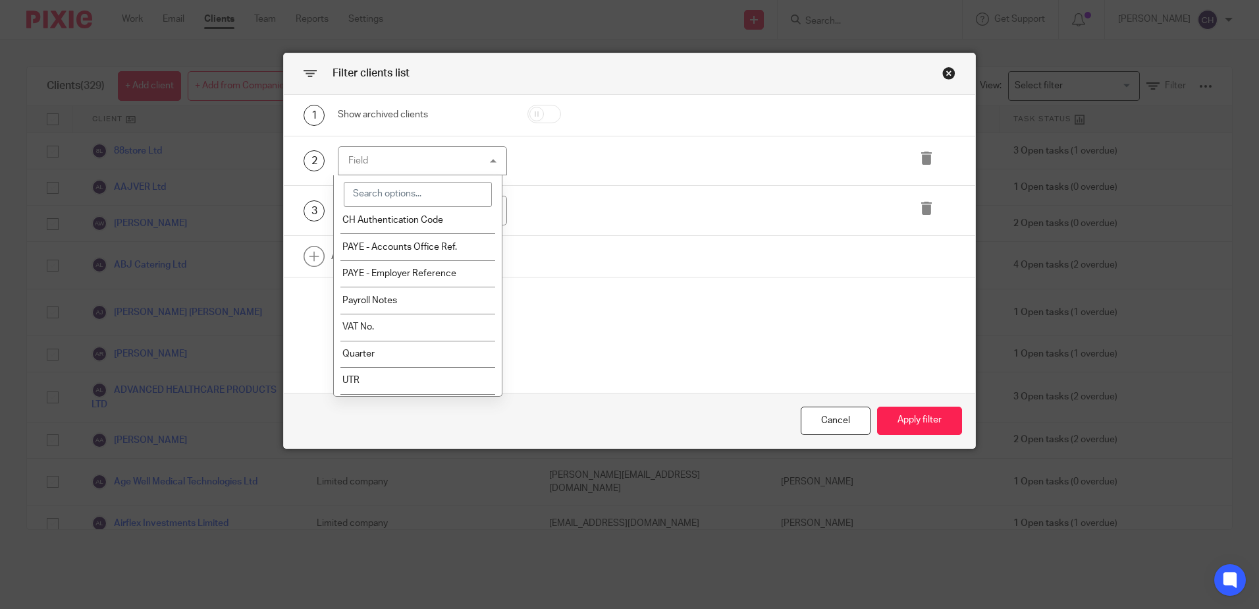
scroll to position [527, 0]
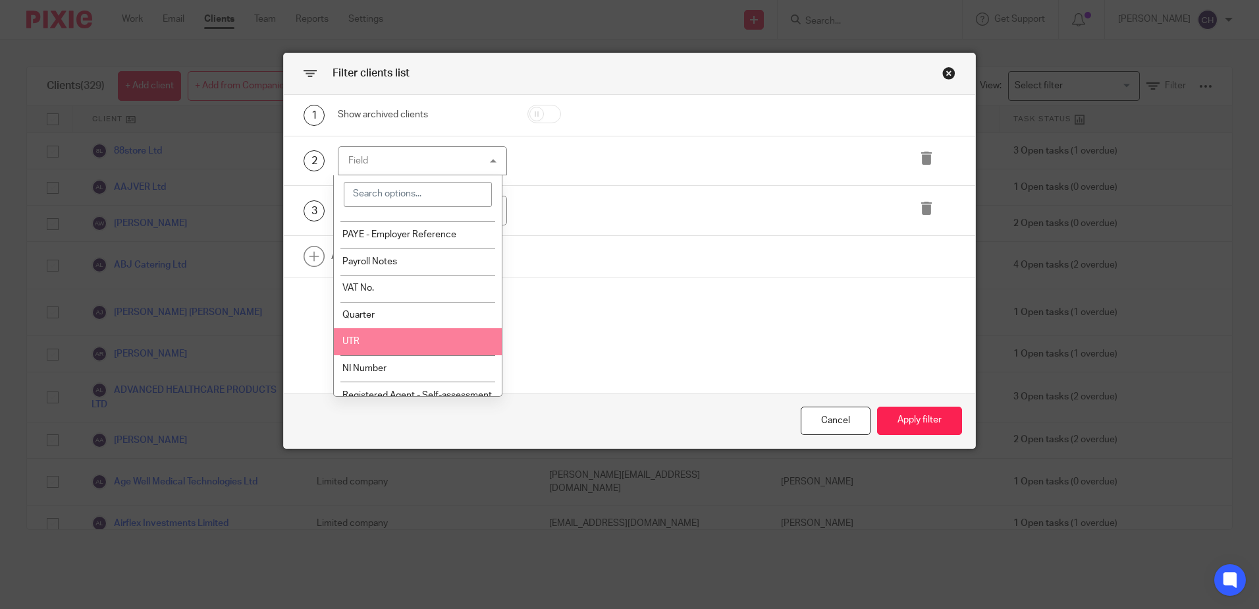
click at [363, 336] on li "UTR" at bounding box center [418, 341] width 168 height 27
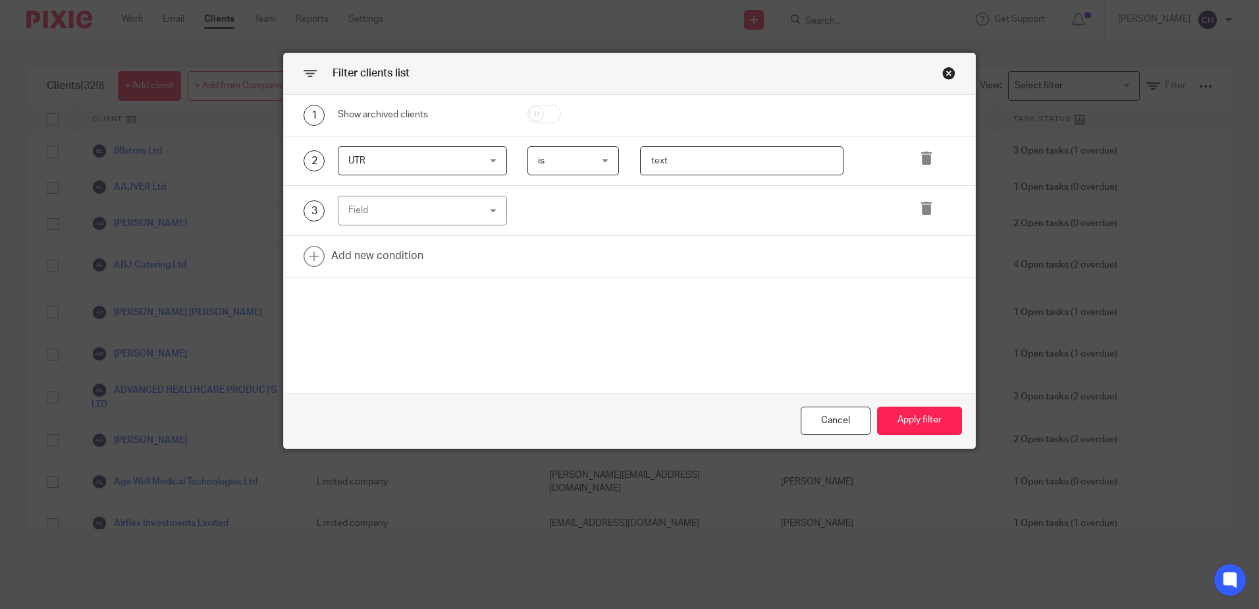
click at [690, 160] on input "text" at bounding box center [742, 161] width 204 height 30
paste input "2842049505"
type input "2842049505"
click at [934, 420] on button "Apply filter" at bounding box center [919, 420] width 85 height 28
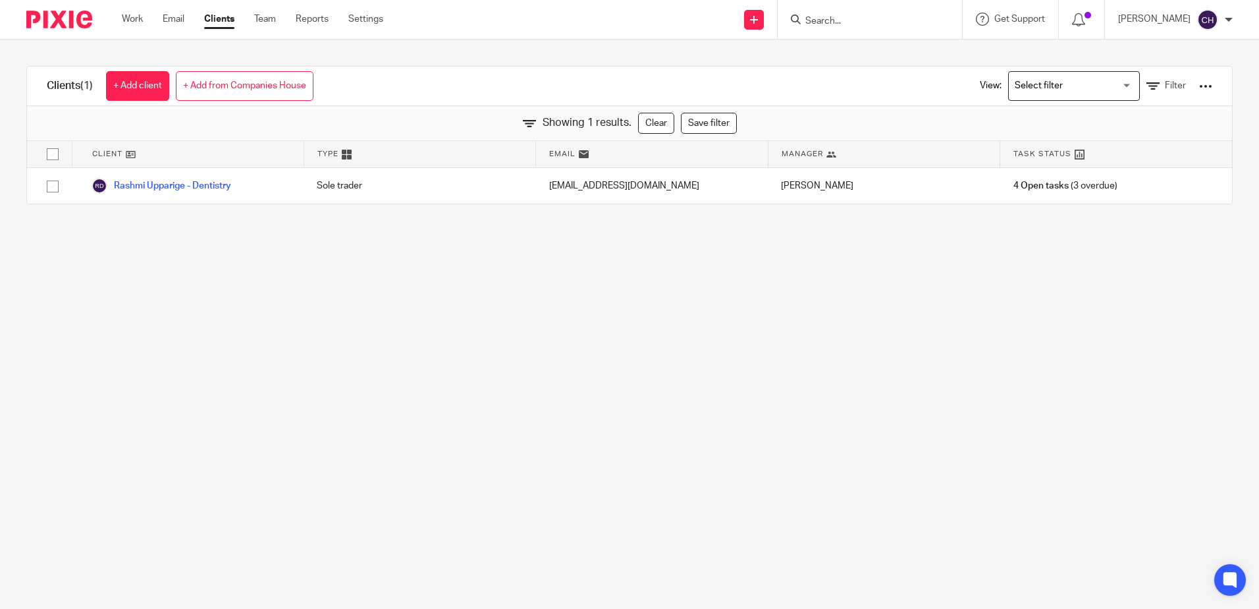
click at [577, 305] on main "Clients (1) + Add client + Add from Companies House View: Loading... Filter Sho…" at bounding box center [629, 304] width 1259 height 609
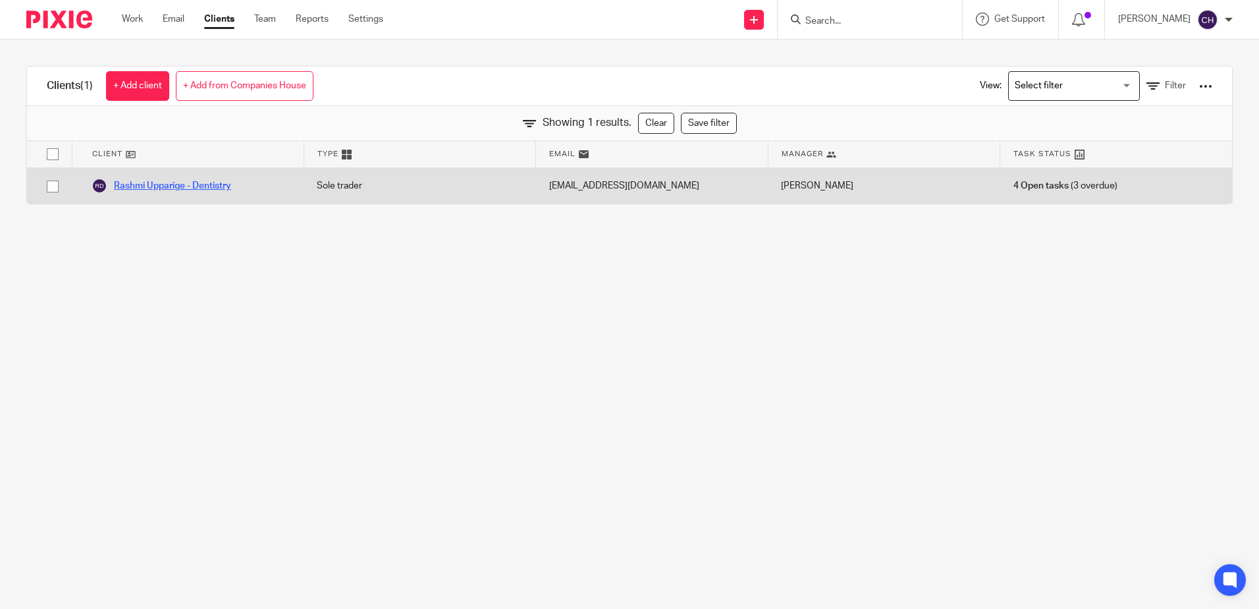
click at [172, 186] on link "Rashmi Upparige - Dentistry" at bounding box center [162, 186] width 140 height 16
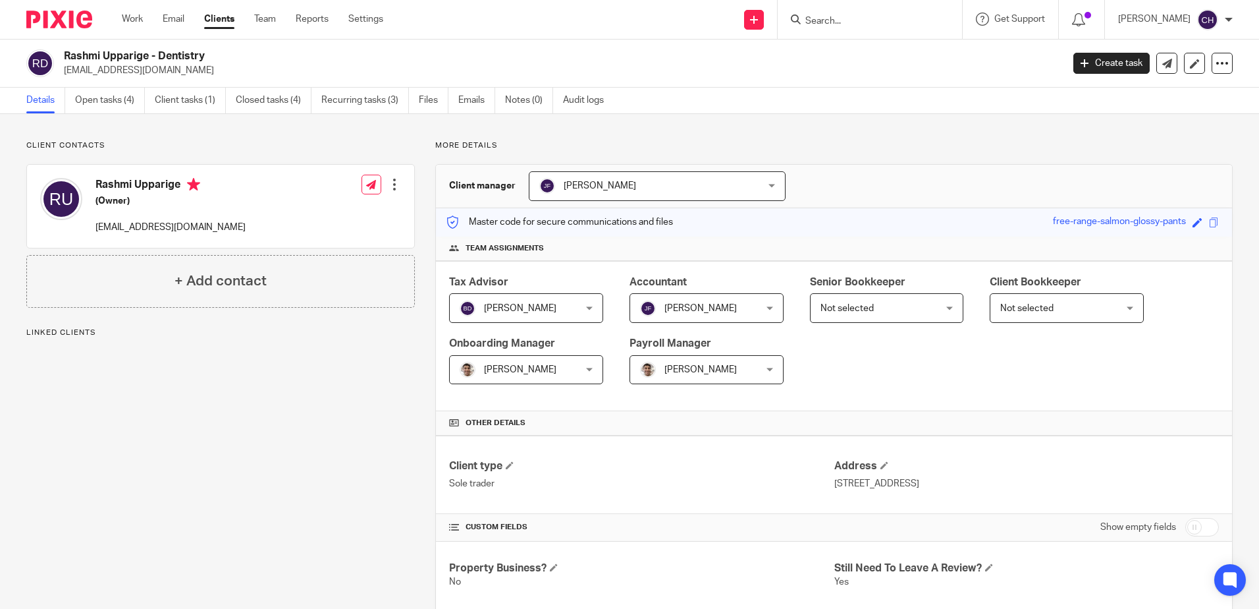
click at [238, 414] on div "Client contacts Rashmi Upparige (Owner) [EMAIL_ADDRESS][DOMAIN_NAME] Edit conta…" at bounding box center [210, 519] width 409 height 759
drag, startPoint x: 106, startPoint y: 105, endPoint x: 110, endPoint y: 111, distance: 7.7
click at [106, 105] on link "Open tasks (4)" at bounding box center [110, 101] width 70 height 26
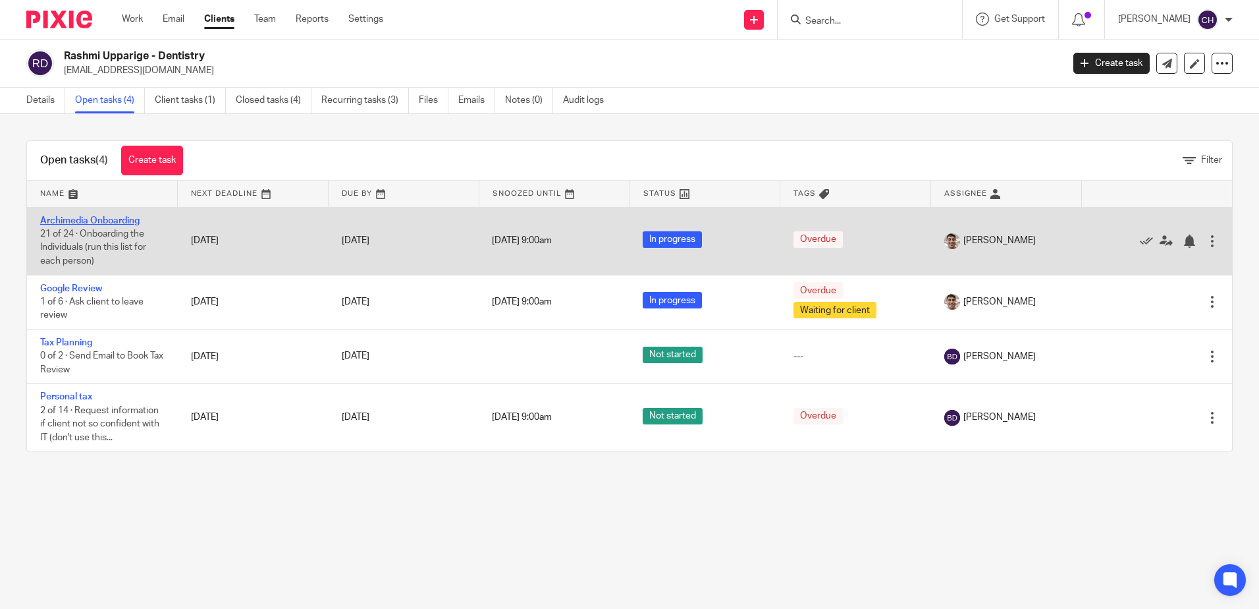
click at [111, 218] on link "Archimedia Onboarding" at bounding box center [89, 220] width 99 height 9
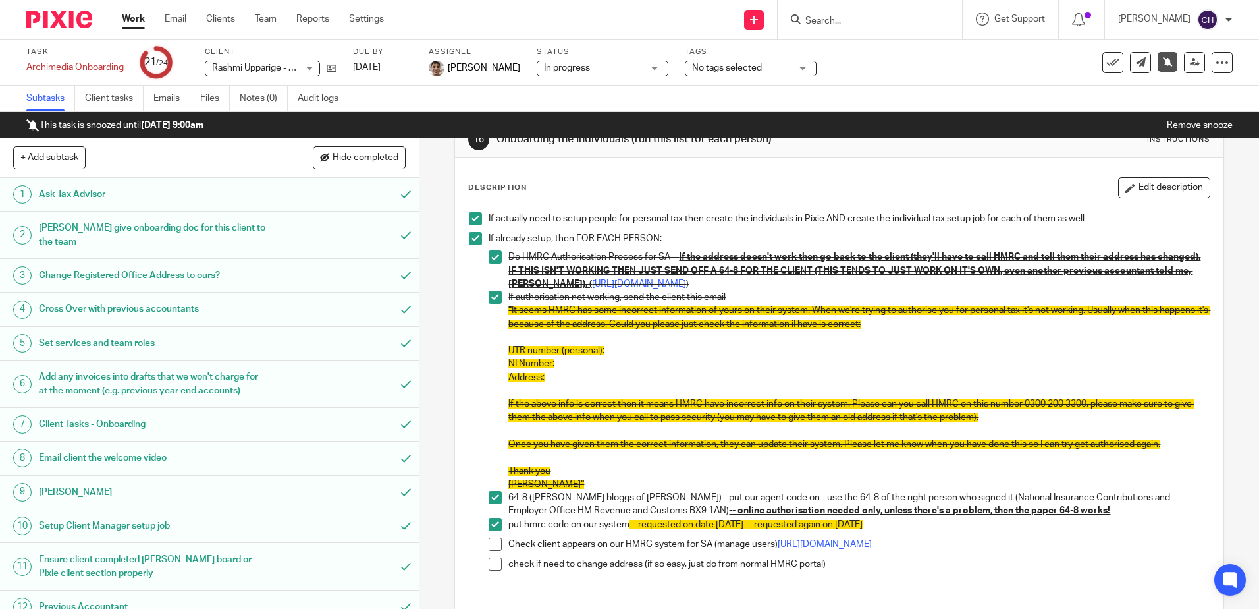
scroll to position [200, 0]
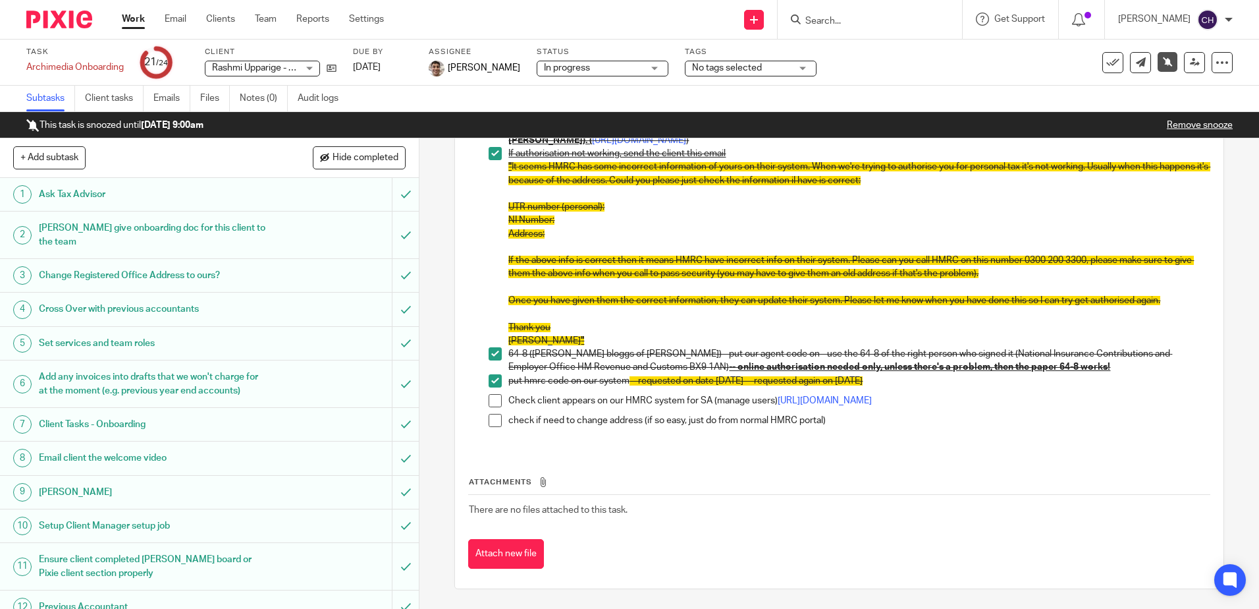
click at [491, 394] on span at bounding box center [495, 400] width 13 height 13
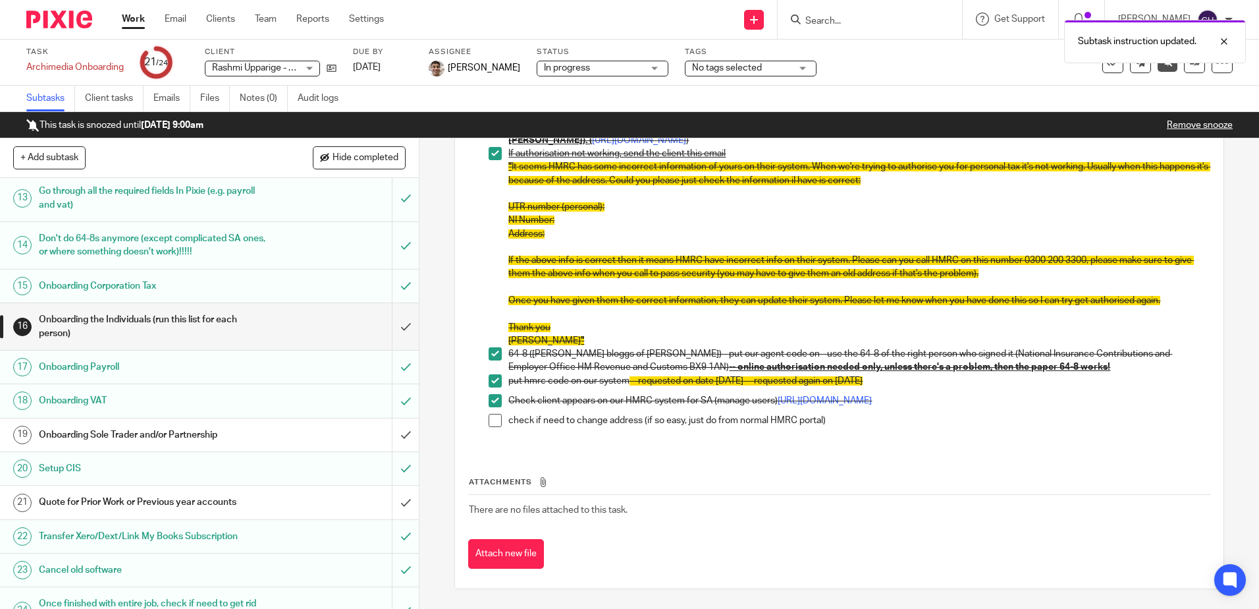
scroll to position [475, 0]
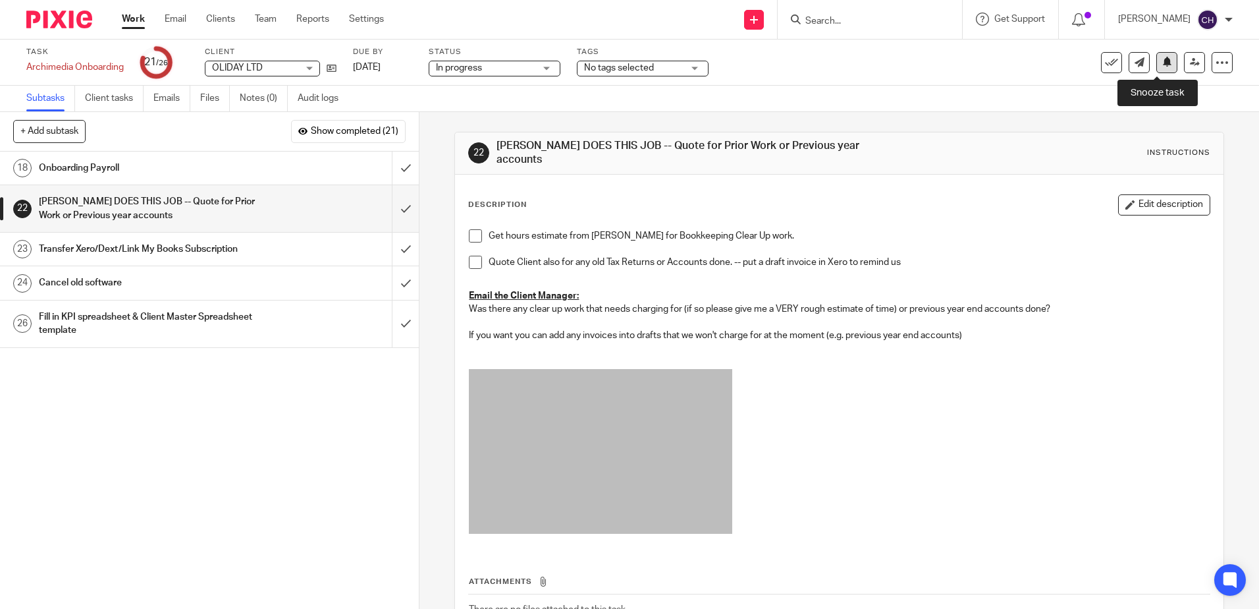
click at [1163, 61] on icon at bounding box center [1168, 62] width 10 height 10
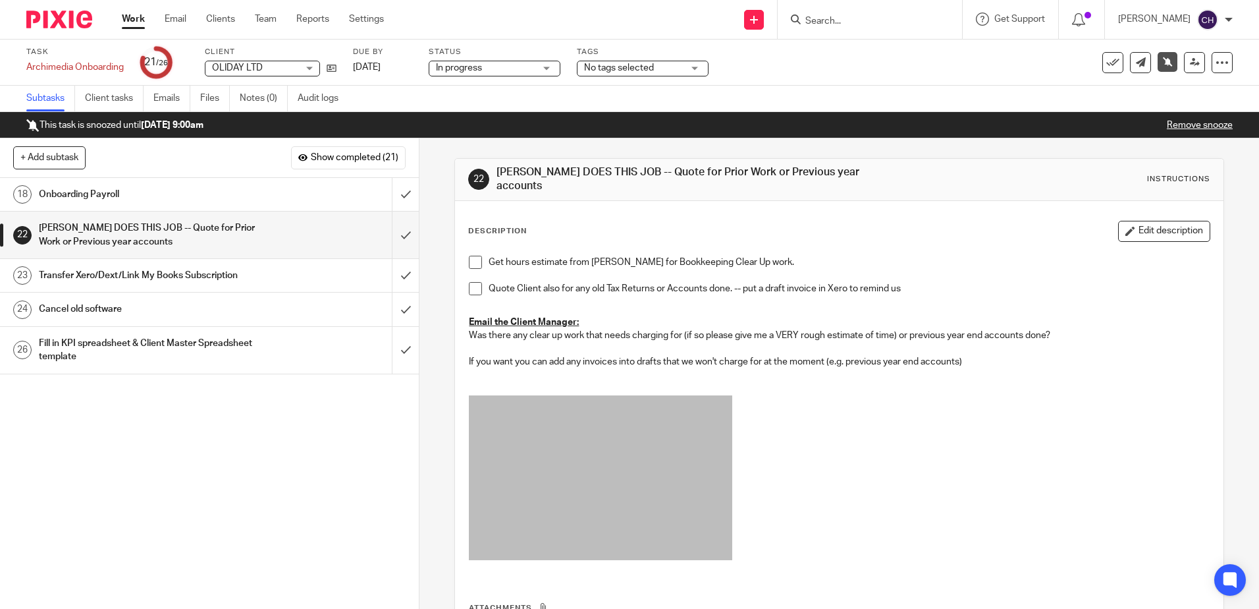
click at [338, 65] on div "Task Archimedia Onboarding Save Archimedia Onboarding 21 /26 Client OLIDAY LTD …" at bounding box center [529, 63] width 1006 height 32
click at [333, 72] on icon at bounding box center [332, 68] width 10 height 10
click at [72, 21] on img at bounding box center [59, 20] width 66 height 18
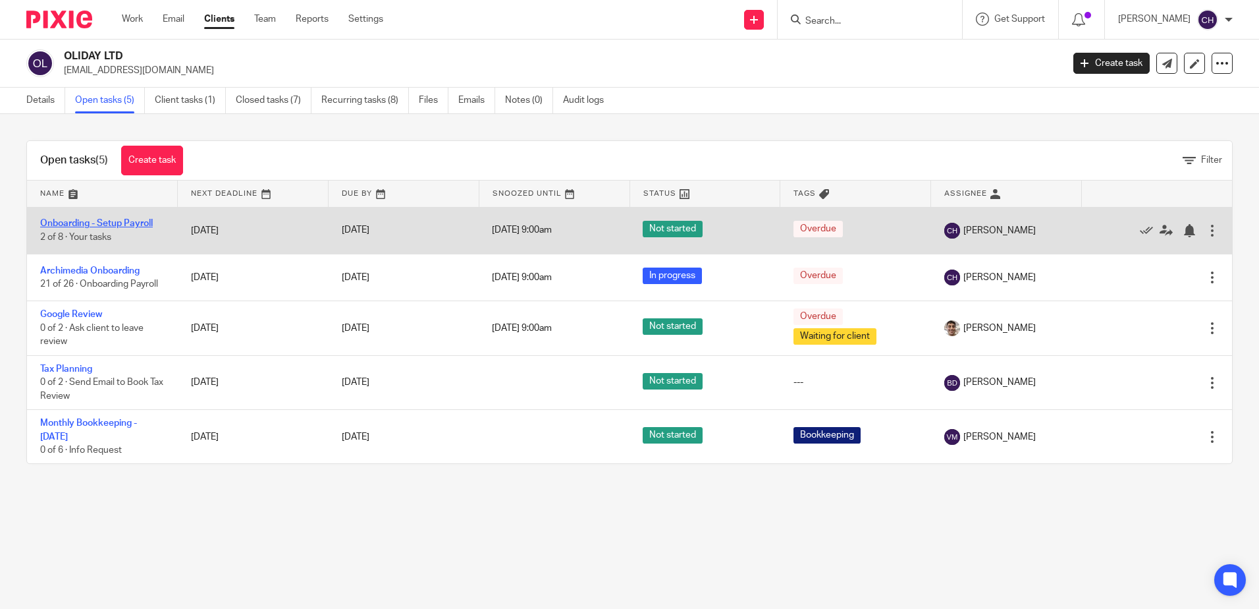
click at [140, 220] on link "Onboarding - Setup Payroll" at bounding box center [96, 223] width 113 height 9
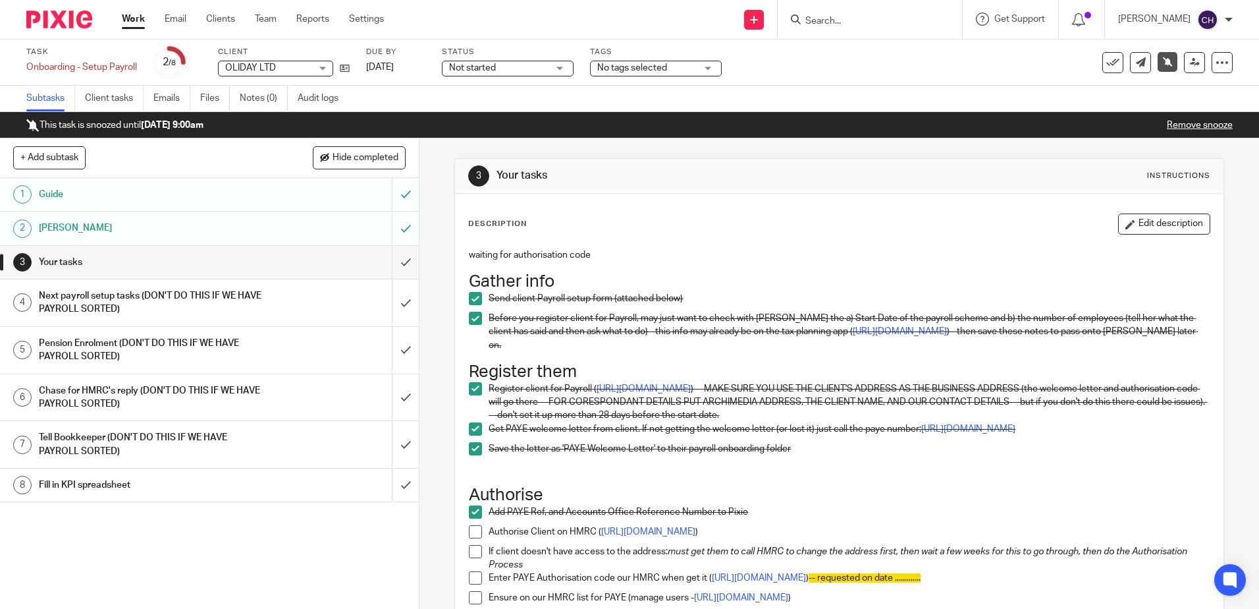
scroll to position [66, 0]
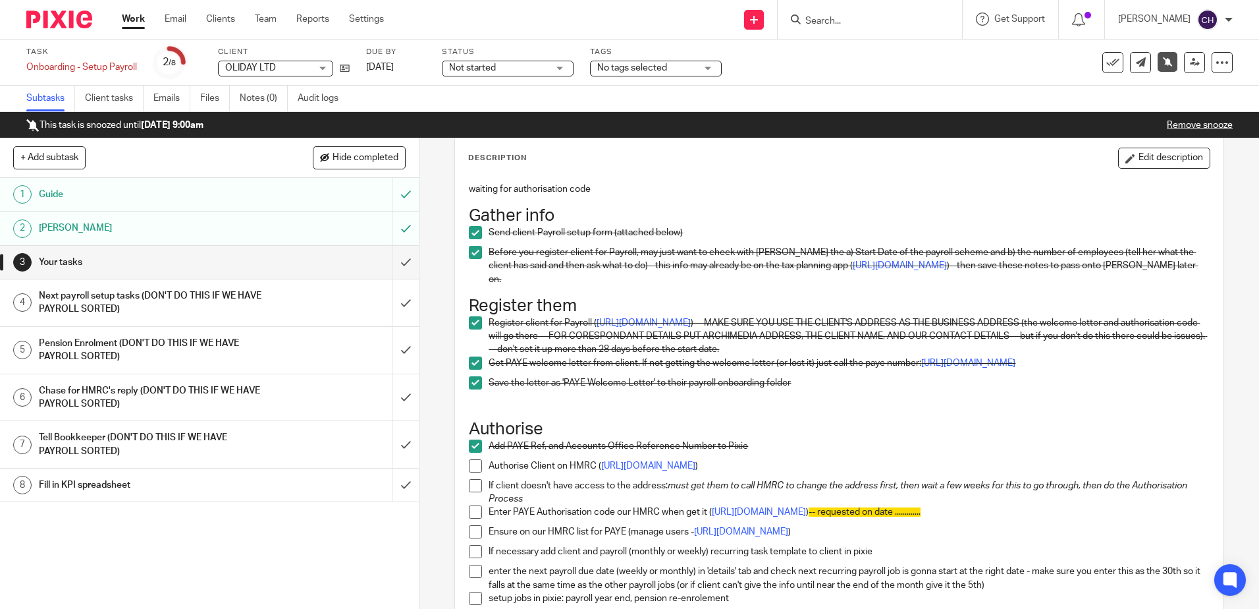
click at [1157, 158] on button "Edit description" at bounding box center [1164, 158] width 92 height 21
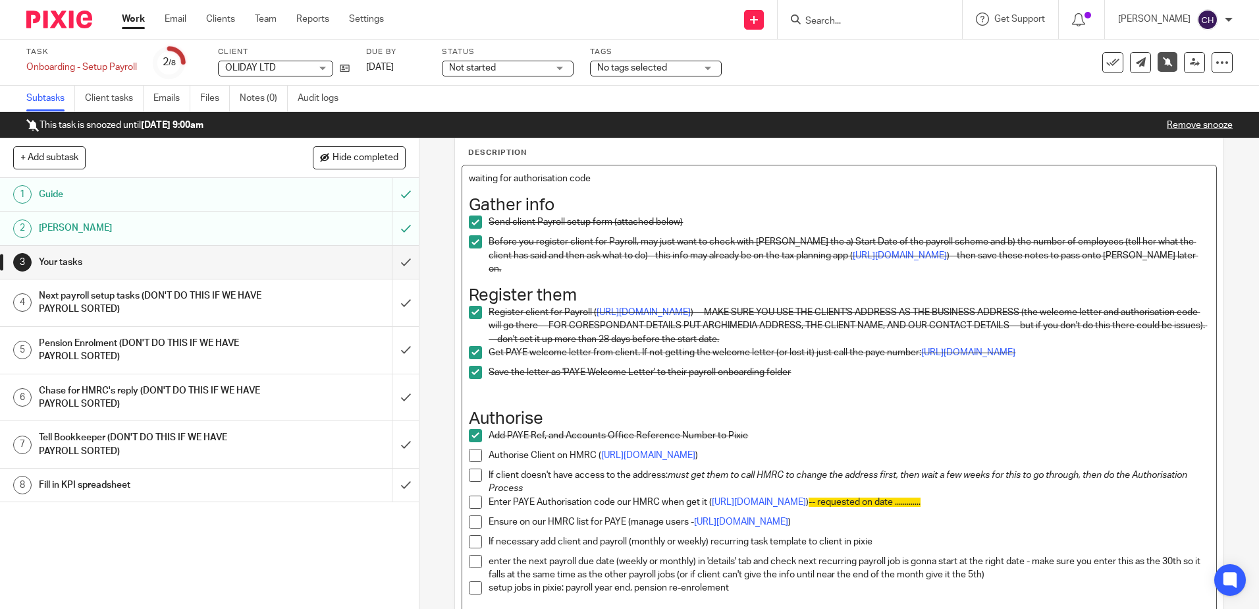
click at [662, 173] on p "waiting for authorisation code" at bounding box center [839, 178] width 740 height 13
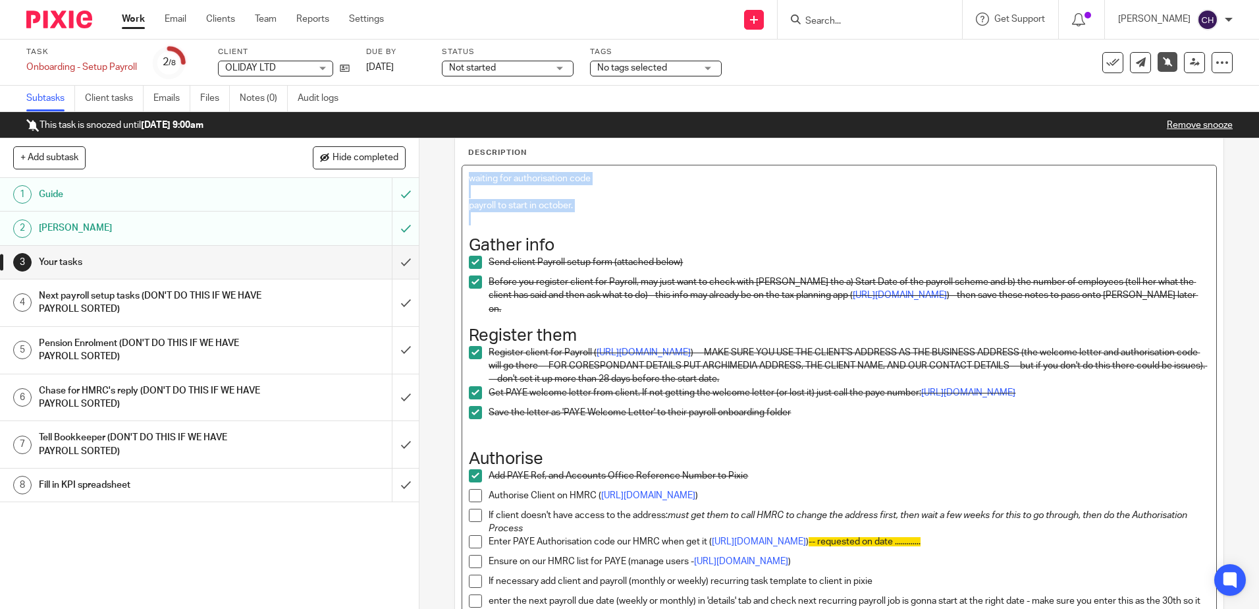
drag, startPoint x: 538, startPoint y: 200, endPoint x: 441, endPoint y: 156, distance: 106.4
click at [441, 156] on div "3 Your tasks Instructions Description waiting for authorisation code payroll to…" at bounding box center [840, 373] width 840 height 470
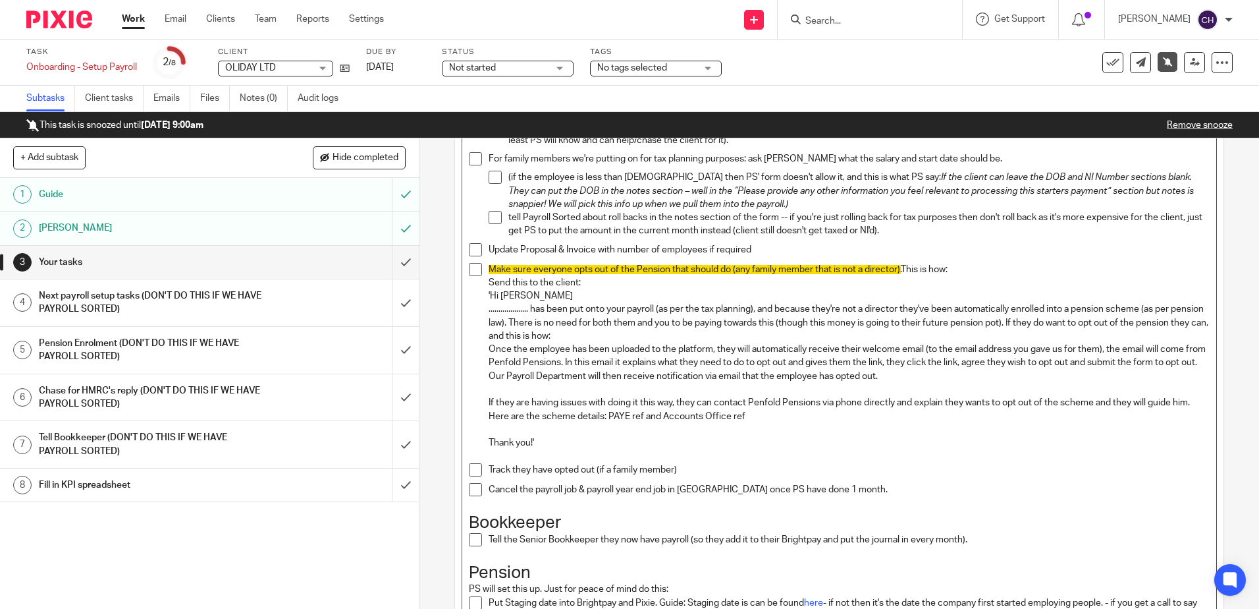
scroll to position [1170, 0]
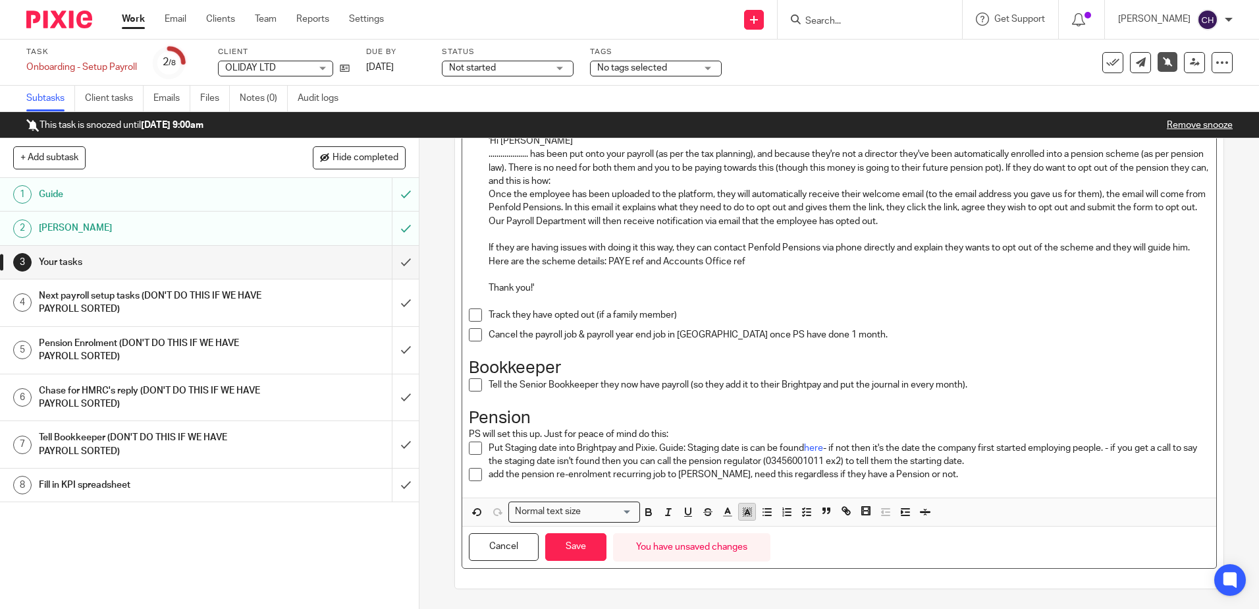
click at [751, 509] on rect "button" at bounding box center [751, 508] width 1 height 1
click at [832, 525] on li "color:#FDA1FF" at bounding box center [837, 529] width 10 height 10
click at [582, 547] on button "Save" at bounding box center [575, 547] width 61 height 28
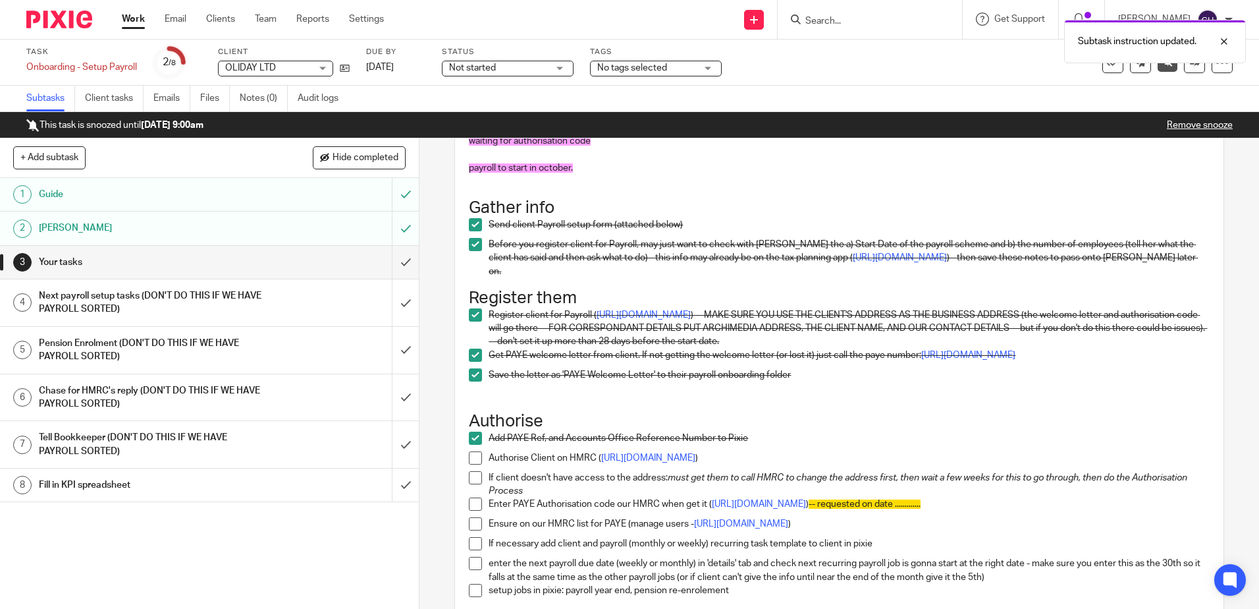
scroll to position [0, 0]
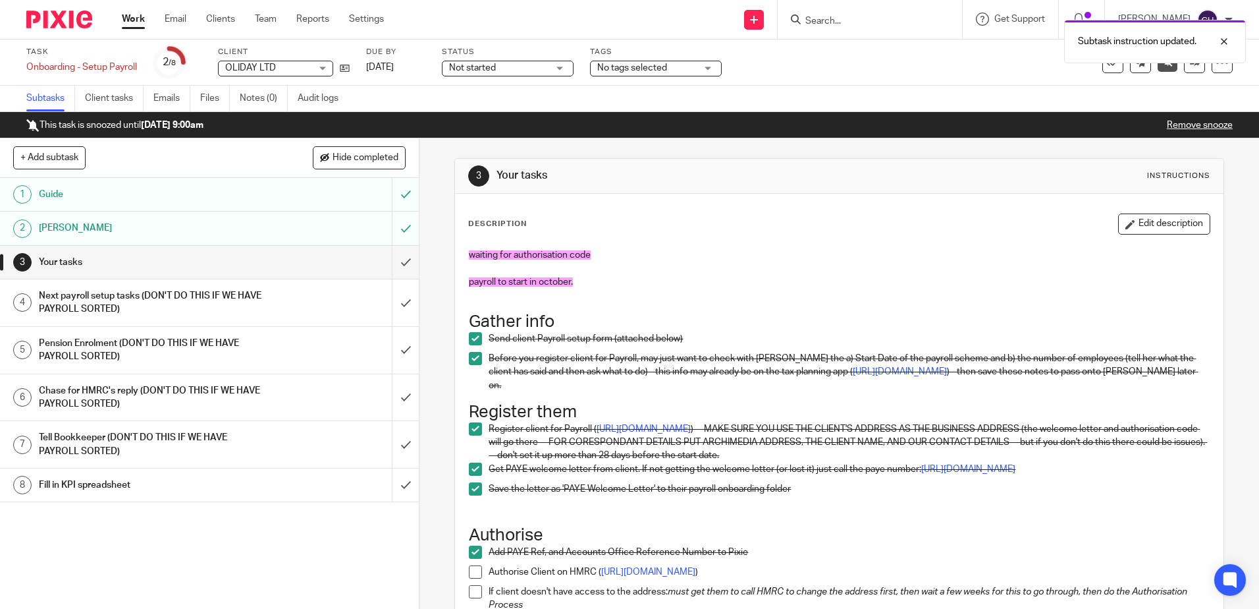
click at [920, 88] on div "Subtasks Client tasks Emails Files Notes (0) Audit logs" at bounding box center [629, 99] width 1259 height 26
click at [891, 173] on div "3 Your tasks Instructions" at bounding box center [839, 175] width 742 height 21
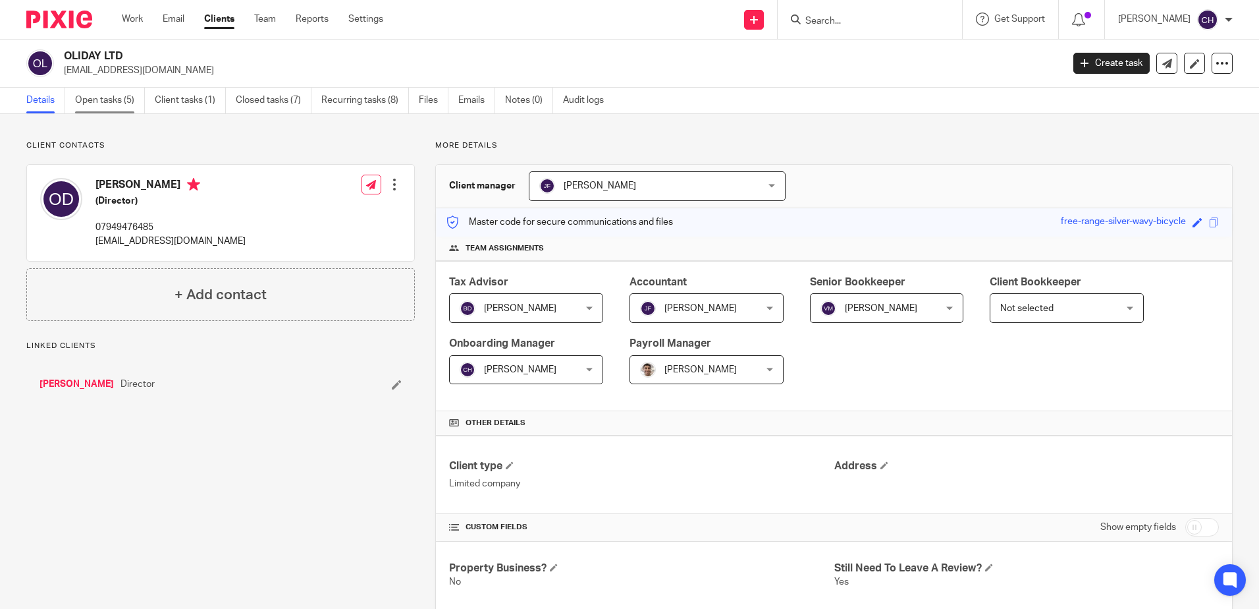
click at [122, 100] on link "Open tasks (5)" at bounding box center [110, 101] width 70 height 26
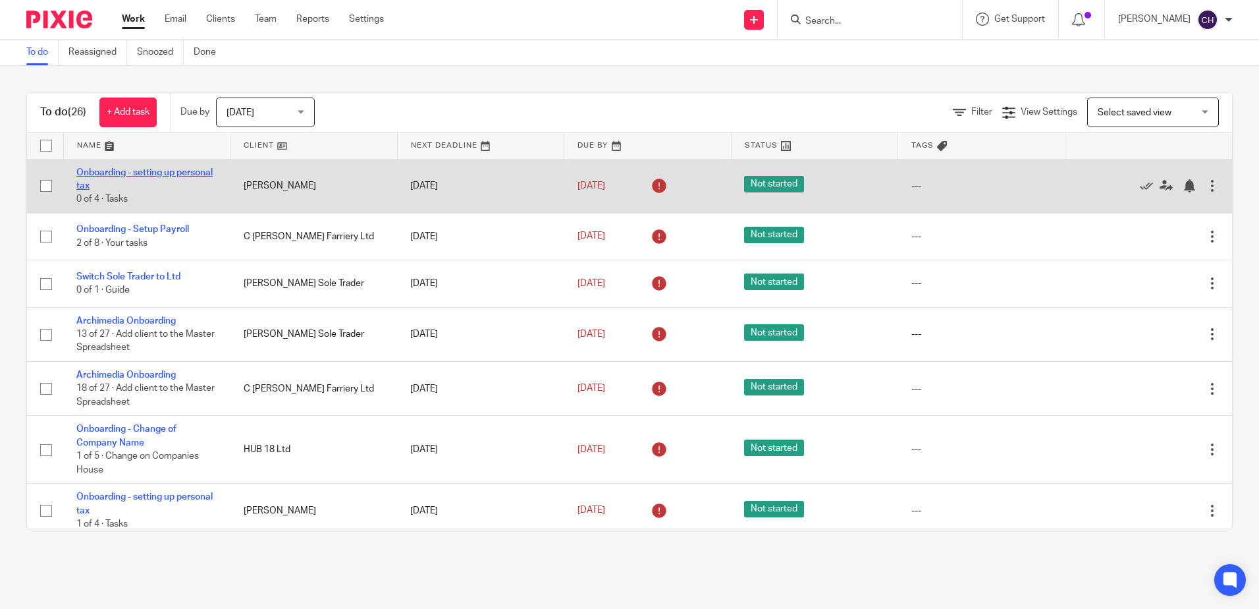
click at [143, 171] on link "Onboarding - setting up personal tax" at bounding box center [144, 179] width 136 height 22
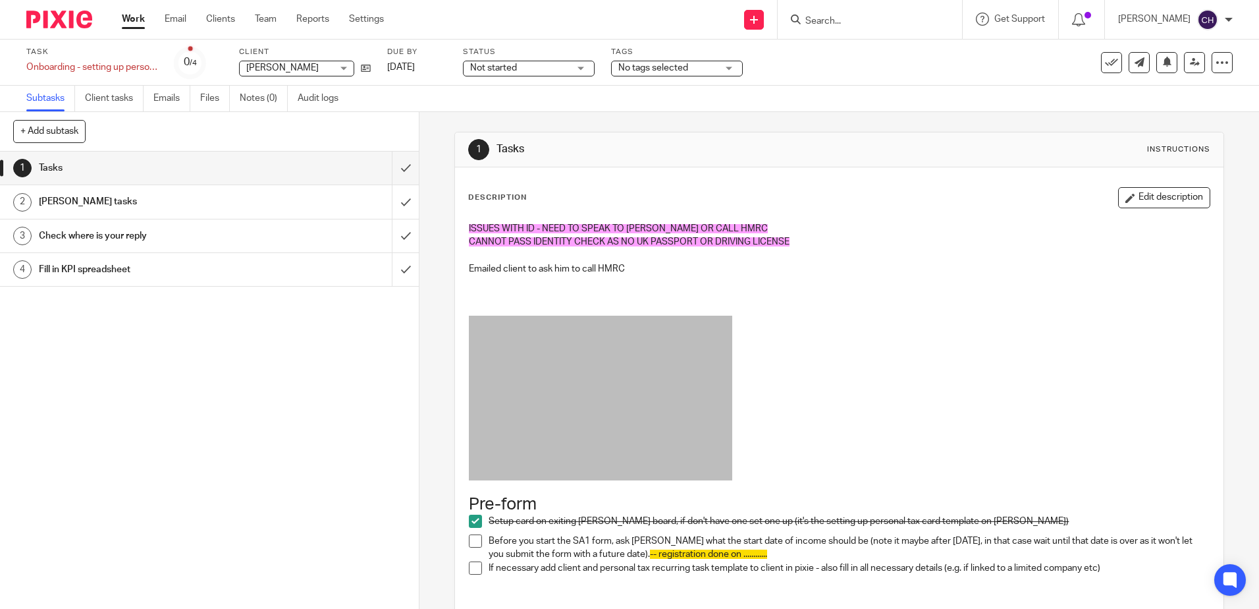
click at [215, 431] on div "1 Tasks 2 [PERSON_NAME] tasks 3 Check where is your reply 4 Fill in KPI spreads…" at bounding box center [209, 380] width 419 height 457
click at [215, 428] on div "1 Tasks 2 [PERSON_NAME] tasks 3 Check where is your reply 4 Fill in KPI spreads…" at bounding box center [209, 380] width 419 height 457
click at [289, 404] on div "1 Tasks 2 [PERSON_NAME] tasks 3 Check where is your reply 4 Fill in KPI spreads…" at bounding box center [209, 380] width 419 height 457
click at [345, 363] on div "1 Tasks 2 [PERSON_NAME] tasks 3 Check where is your reply 4 Fill in KPI spreads…" at bounding box center [209, 380] width 419 height 457
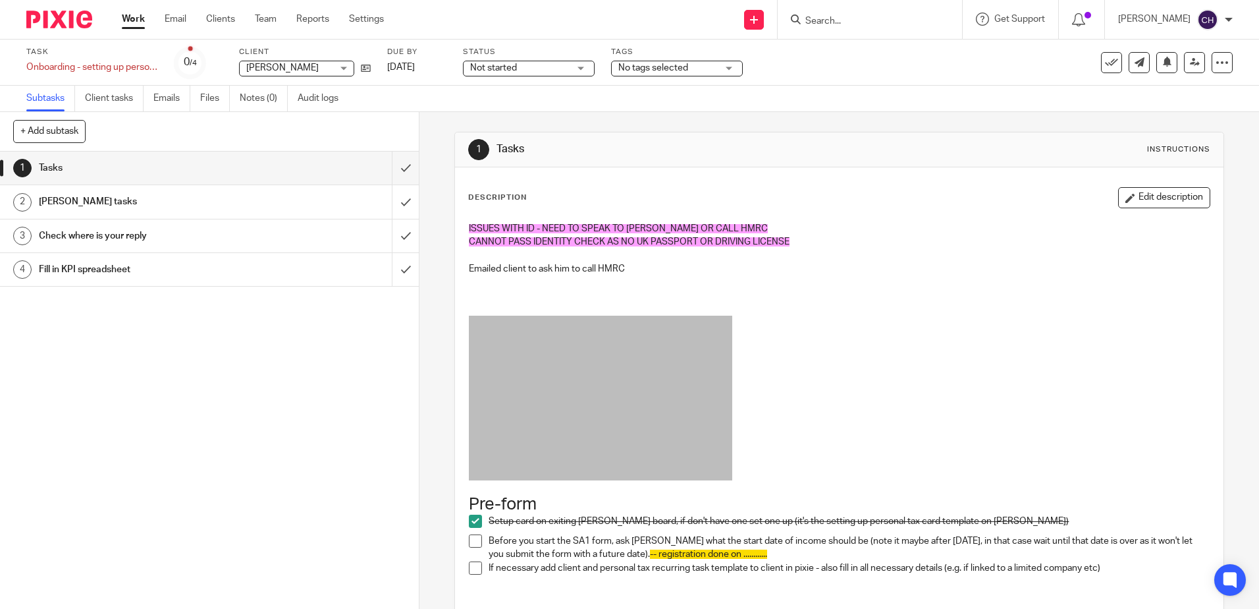
click at [1115, 233] on p "ISSUES WITH ID - NEED TO SPEAK TO [PERSON_NAME] OR CALL HMRC" at bounding box center [839, 228] width 740 height 13
click at [643, 200] on div "Description Edit description" at bounding box center [839, 197] width 742 height 21
click at [71, 23] on img at bounding box center [59, 20] width 66 height 18
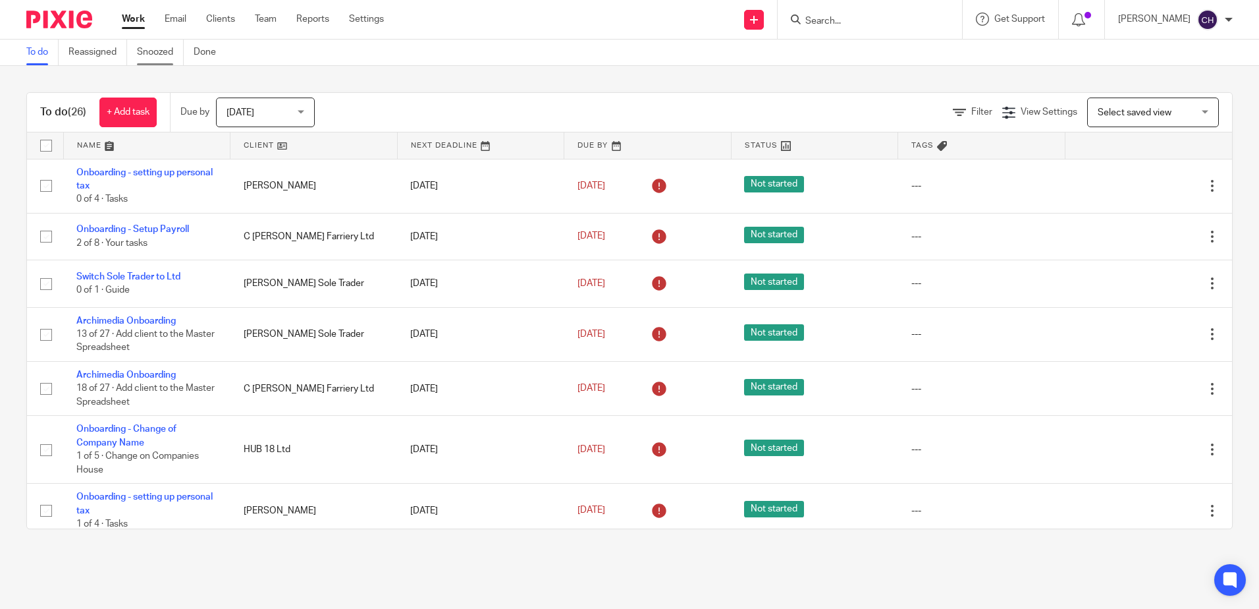
click at [161, 48] on link "Snoozed" at bounding box center [160, 53] width 47 height 26
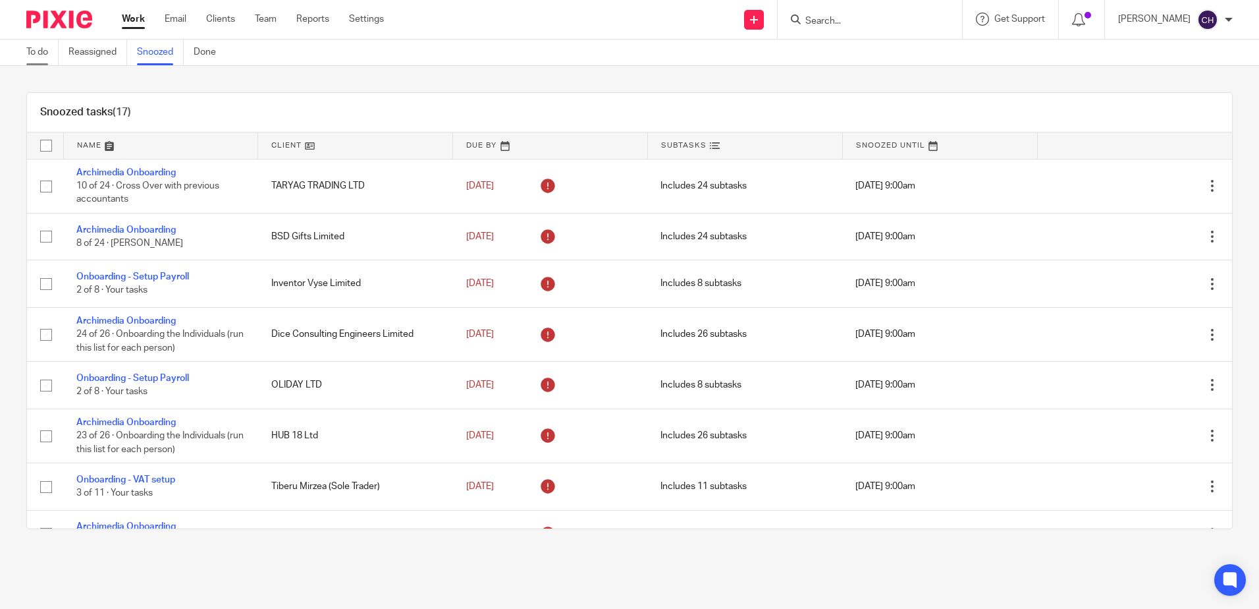
click at [48, 51] on link "To do" at bounding box center [42, 53] width 32 height 26
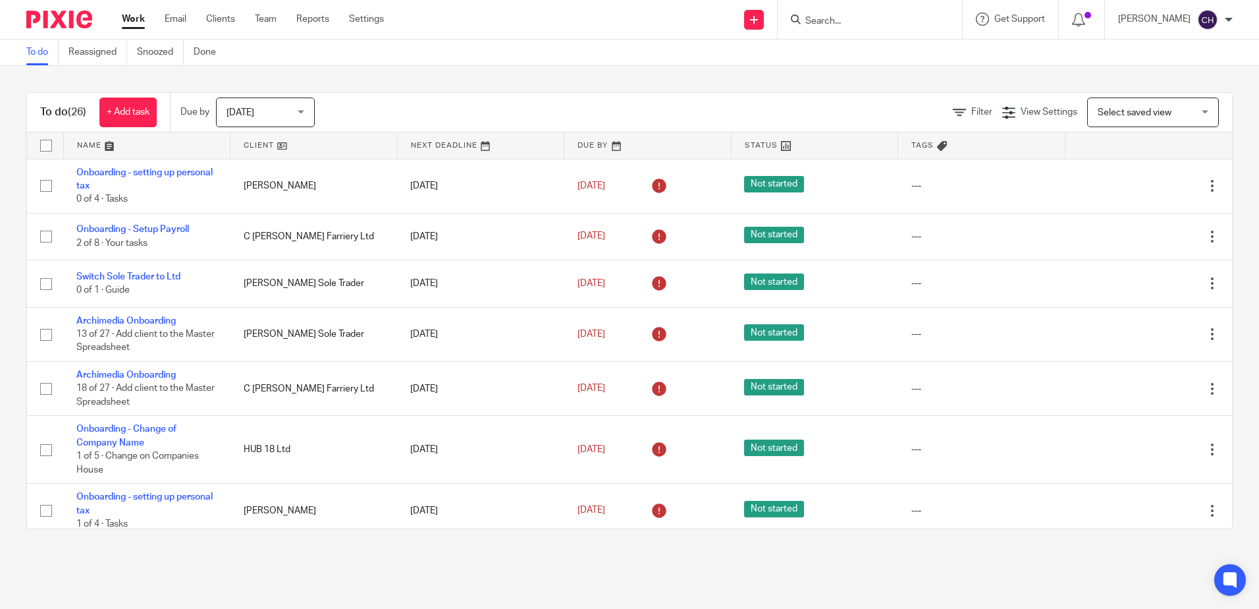
click at [145, 171] on link "Onboarding - setting up personal tax" at bounding box center [144, 179] width 136 height 22
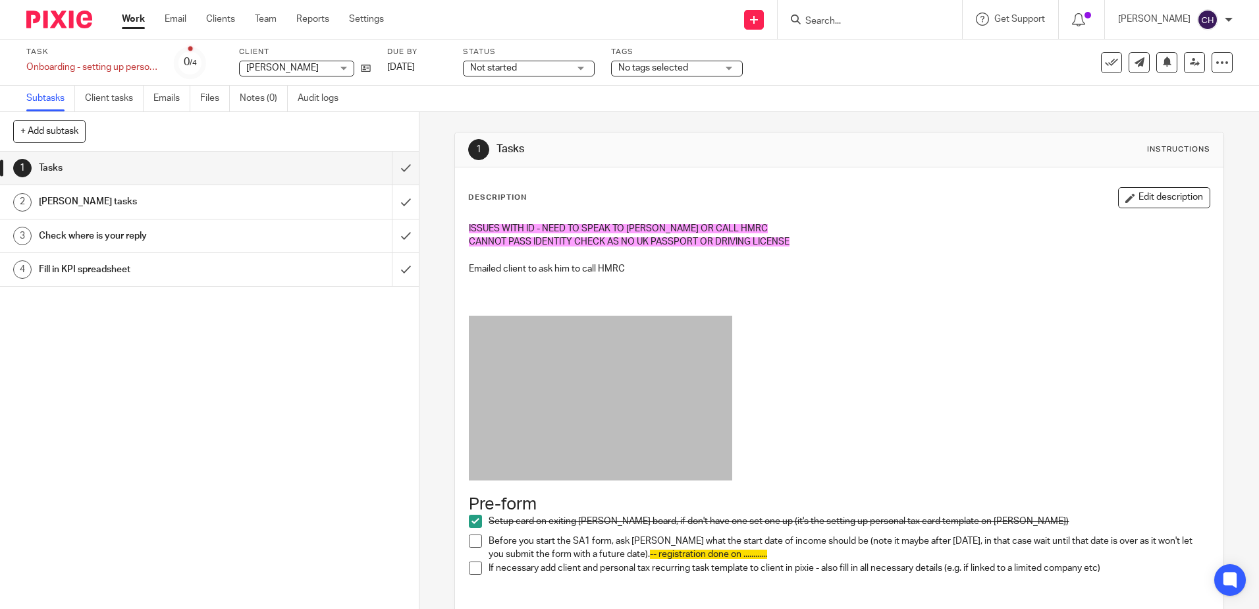
click at [61, 28] on img at bounding box center [59, 20] width 66 height 18
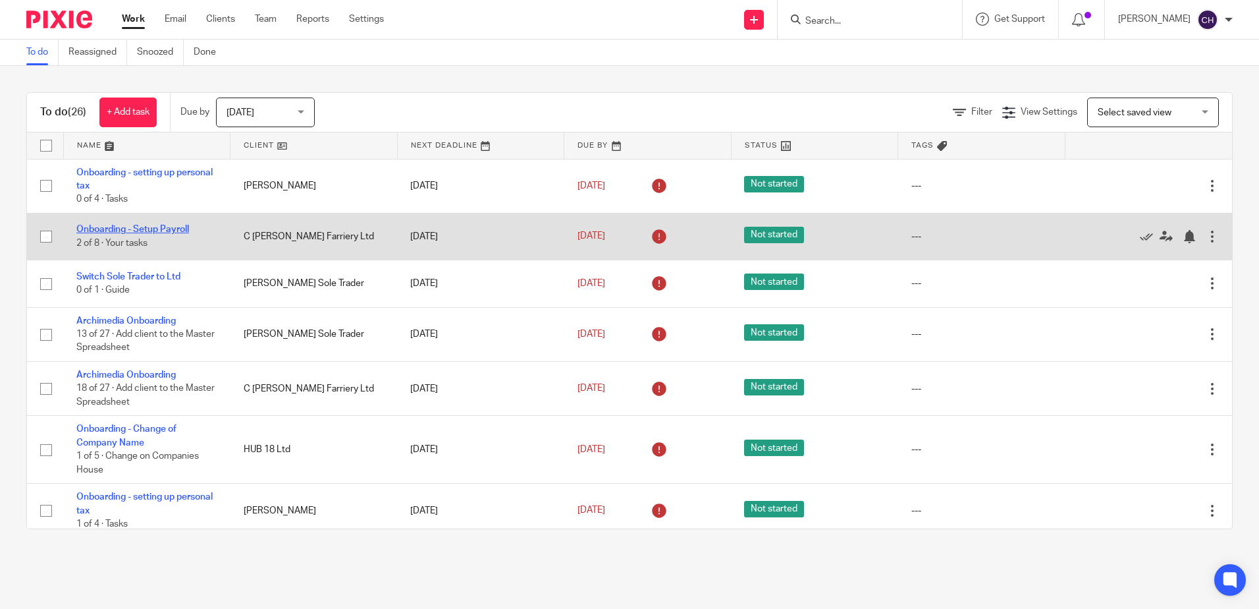
click at [115, 231] on link "Onboarding - Setup Payroll" at bounding box center [132, 229] width 113 height 9
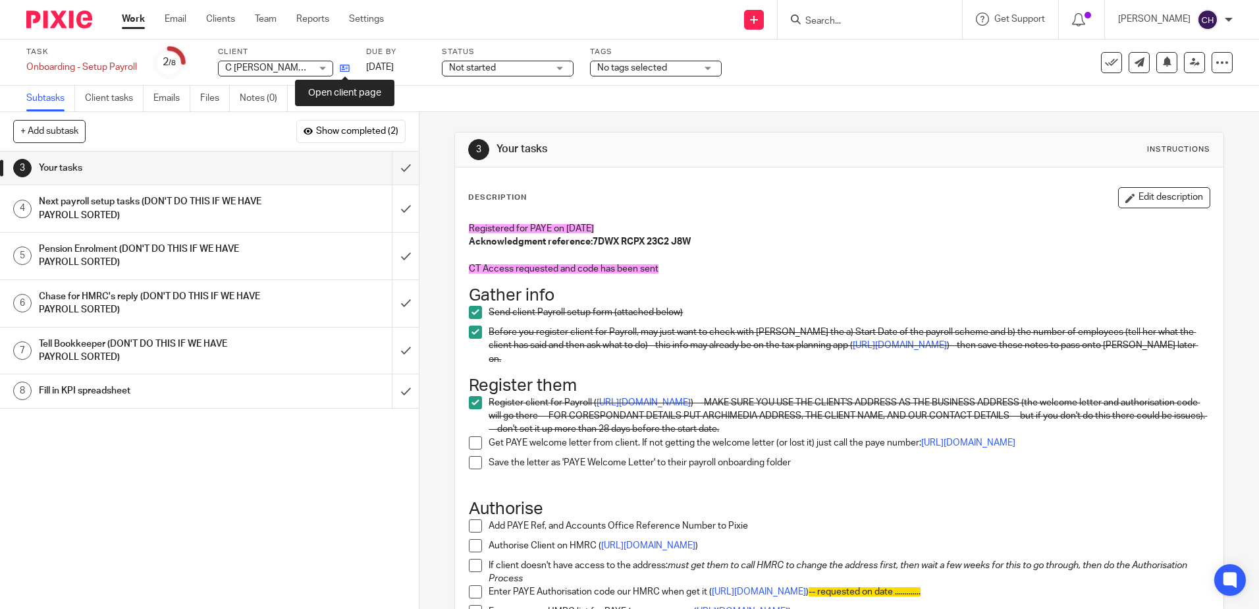
click at [348, 67] on icon at bounding box center [345, 68] width 10 height 10
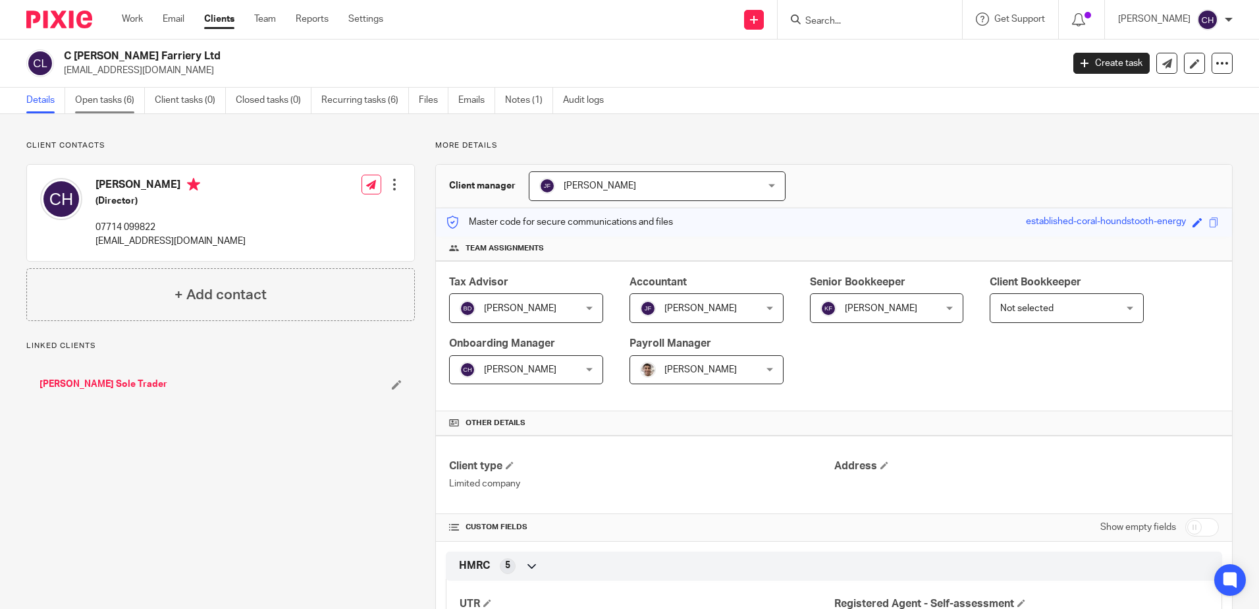
click at [97, 96] on link "Open tasks (6)" at bounding box center [110, 101] width 70 height 26
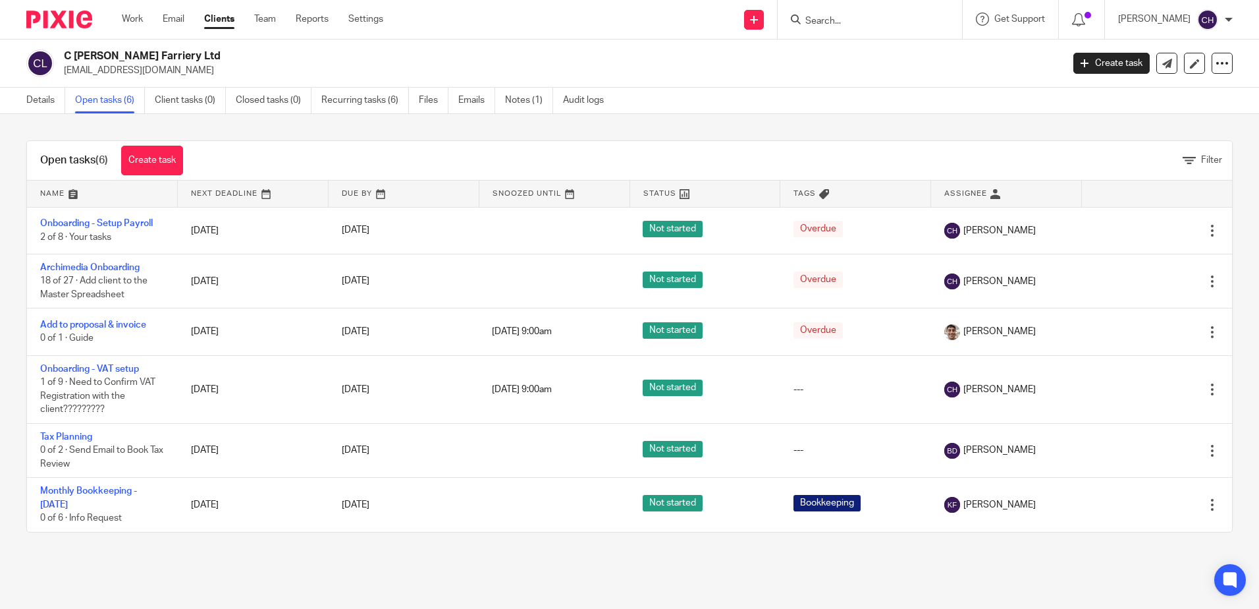
drag, startPoint x: 200, startPoint y: 65, endPoint x: 64, endPoint y: 61, distance: 136.4
click at [63, 61] on div "C Humphrey Farriery Ltd callum_humphrey@hotmail.co.uk" at bounding box center [540, 63] width 1028 height 28
drag, startPoint x: 64, startPoint y: 61, endPoint x: 265, endPoint y: 57, distance: 201.6
click at [293, 59] on h2 "C [PERSON_NAME] Farriery Ltd" at bounding box center [460, 56] width 792 height 14
click at [210, 54] on h2 "C [PERSON_NAME] Farriery Ltd" at bounding box center [460, 56] width 792 height 14
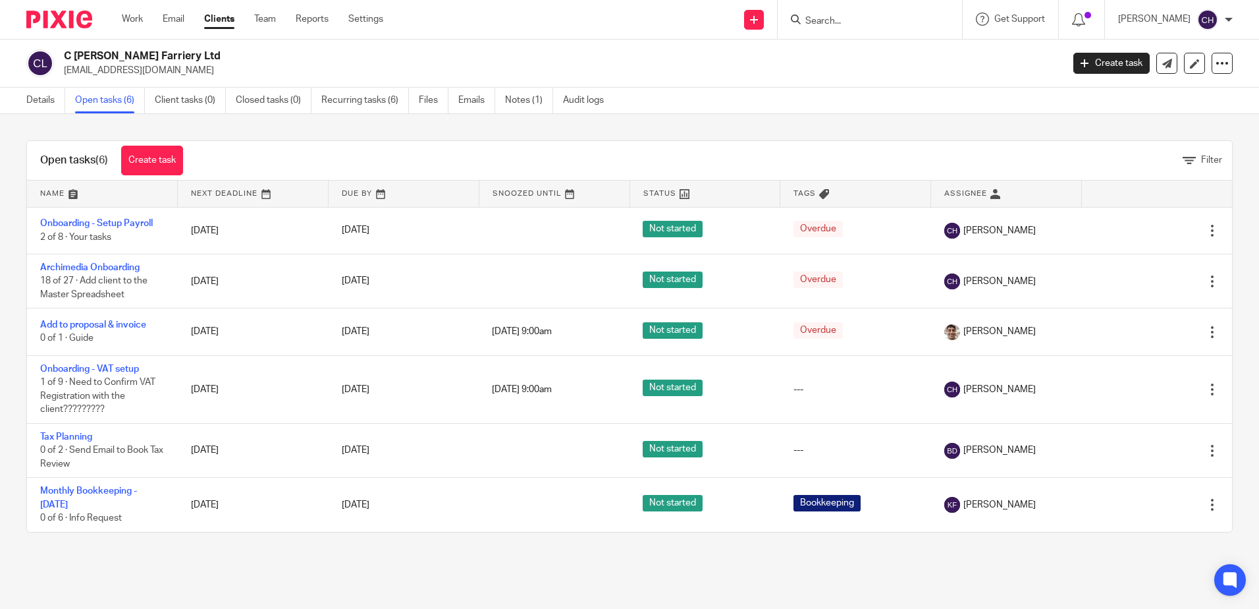
drag, startPoint x: 190, startPoint y: 53, endPoint x: 41, endPoint y: 59, distance: 148.3
click at [41, 59] on div "C Humphrey Farriery Ltd callum_humphrey@hotmail.co.uk" at bounding box center [540, 63] width 1028 height 28
copy div "C [PERSON_NAME] Farriery Ltd"
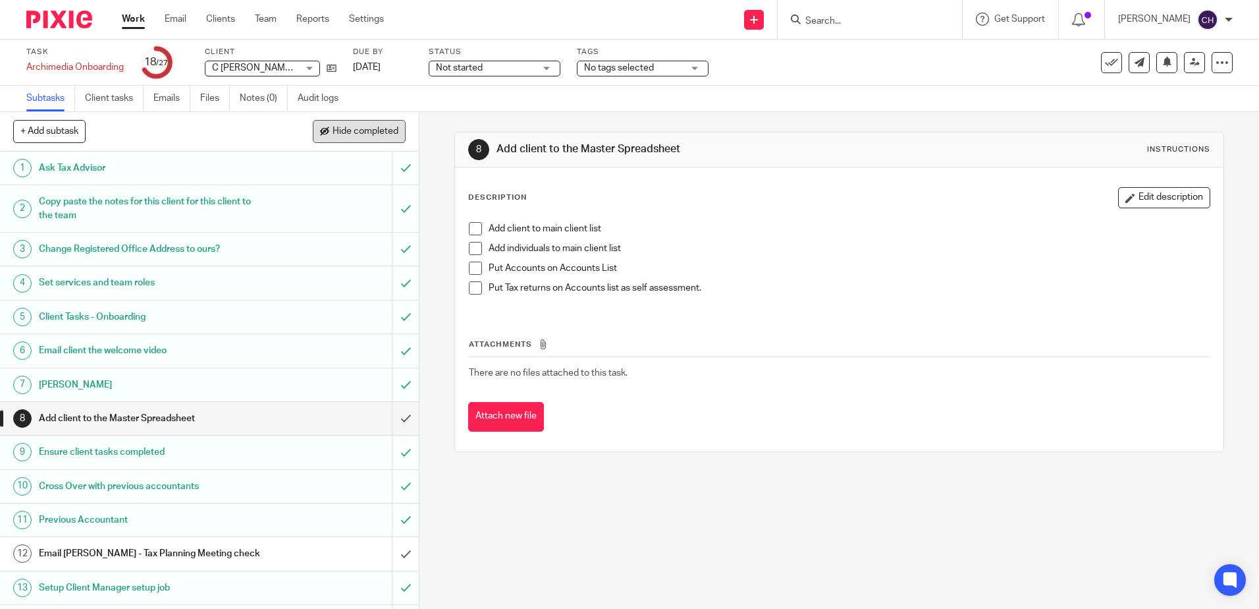
click at [381, 124] on button "Hide completed" at bounding box center [359, 131] width 93 height 22
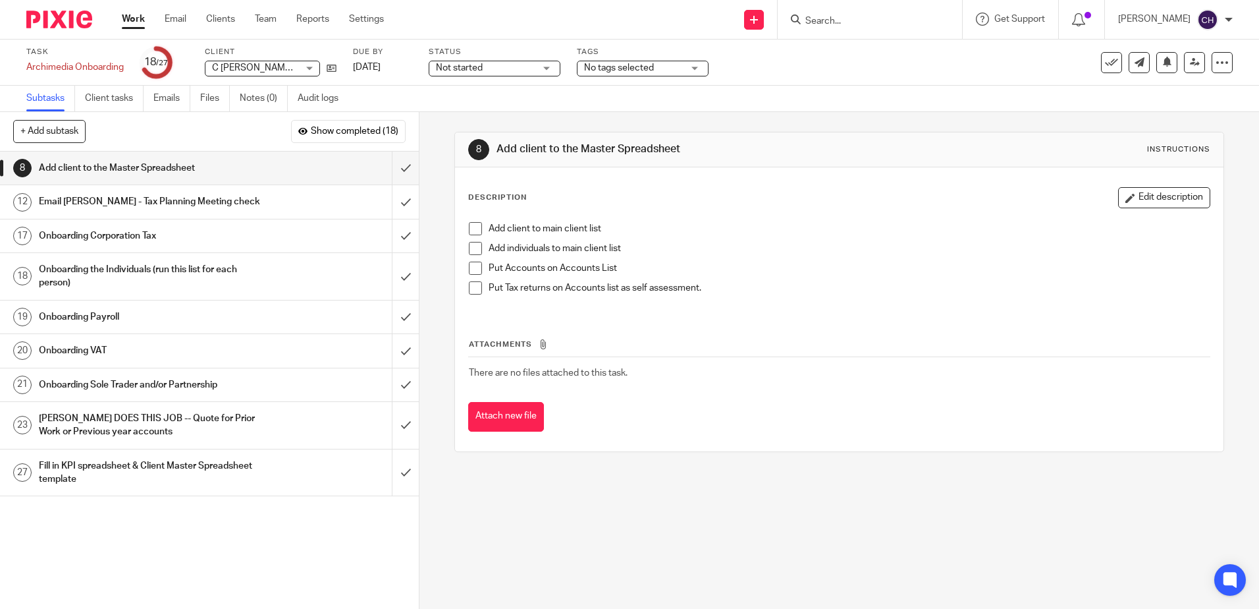
click at [290, 69] on span "C [PERSON_NAME] Farriery Ltd" at bounding box center [277, 67] width 130 height 9
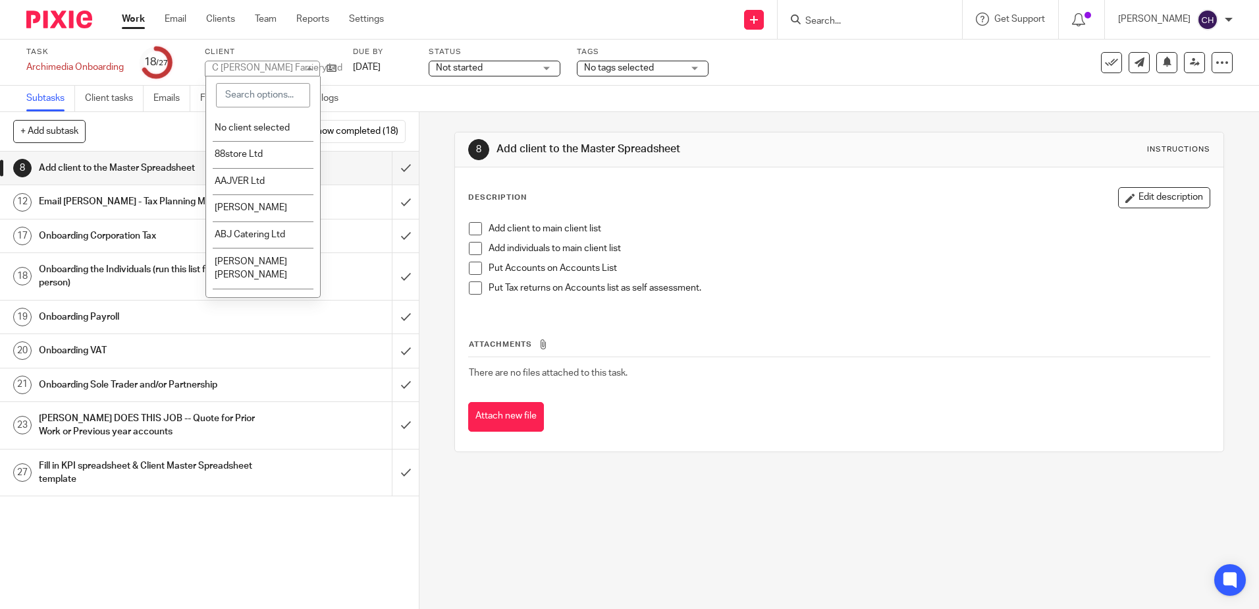
drag, startPoint x: 211, startPoint y: 65, endPoint x: 272, endPoint y: 65, distance: 61.3
click at [272, 65] on div "C Humphrey Farriery Ltd C Humphrey Farriery Ltd" at bounding box center [262, 69] width 115 height 16
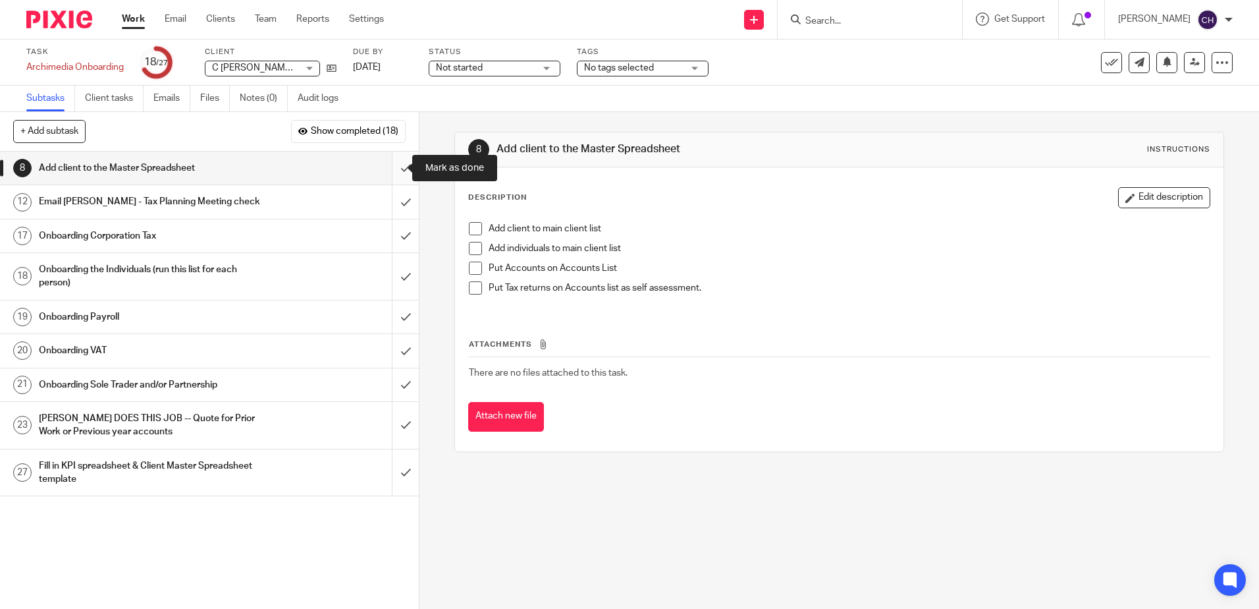
click at [393, 167] on input "submit" at bounding box center [209, 168] width 419 height 33
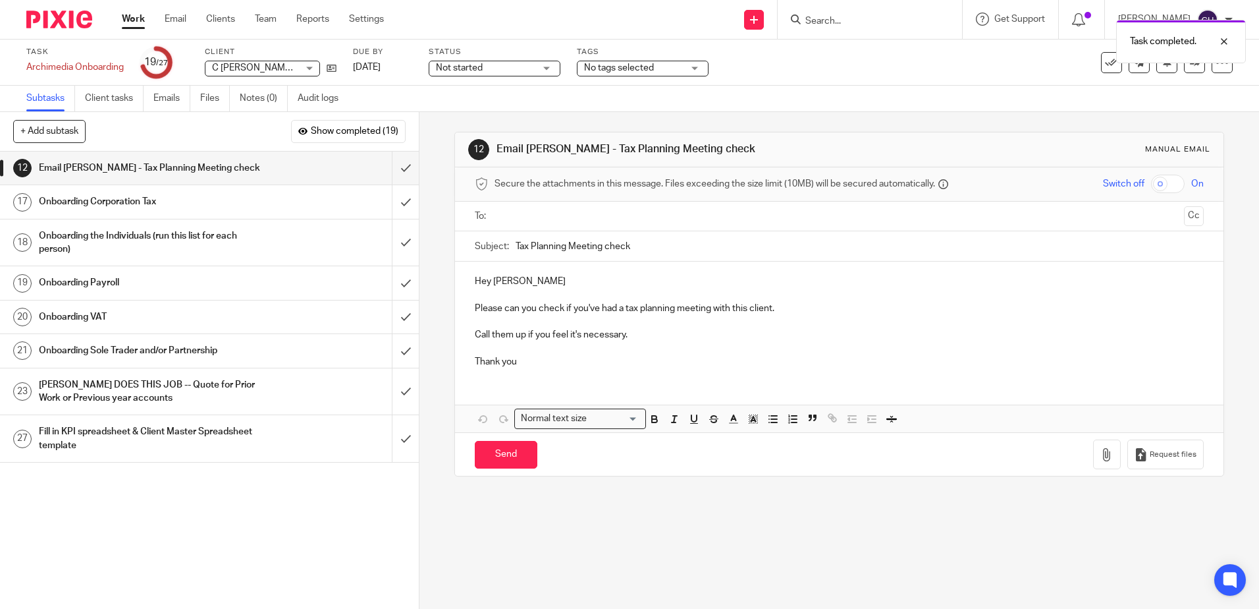
click at [289, 204] on div "Onboarding Corporation Tax" at bounding box center [209, 202] width 341 height 20
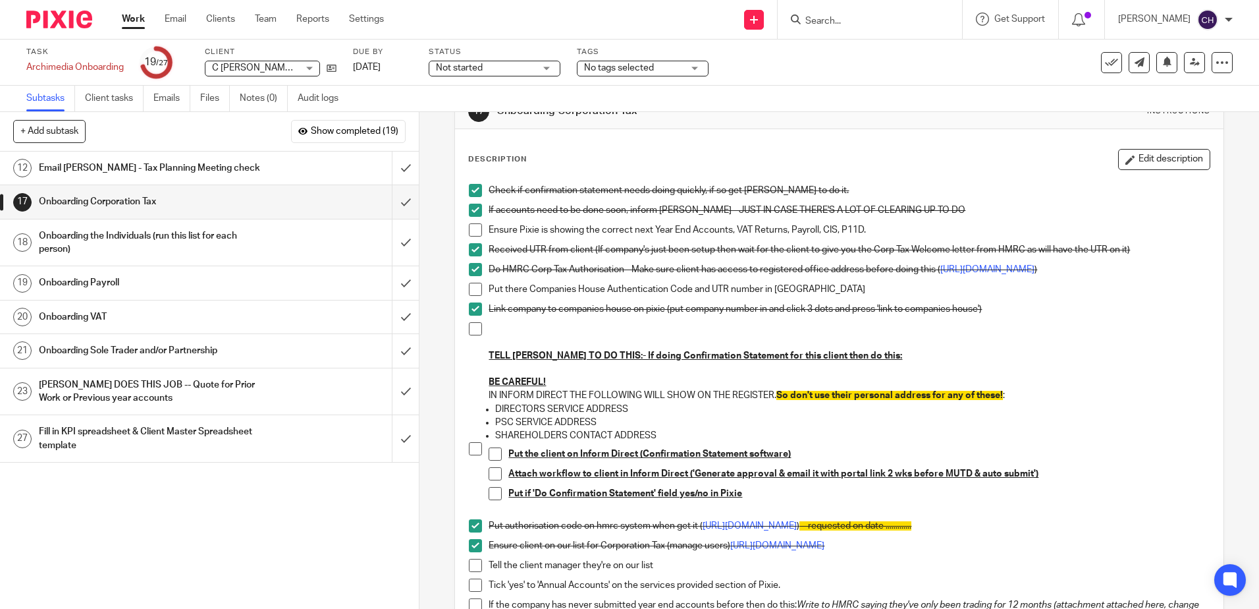
scroll to position [198, 0]
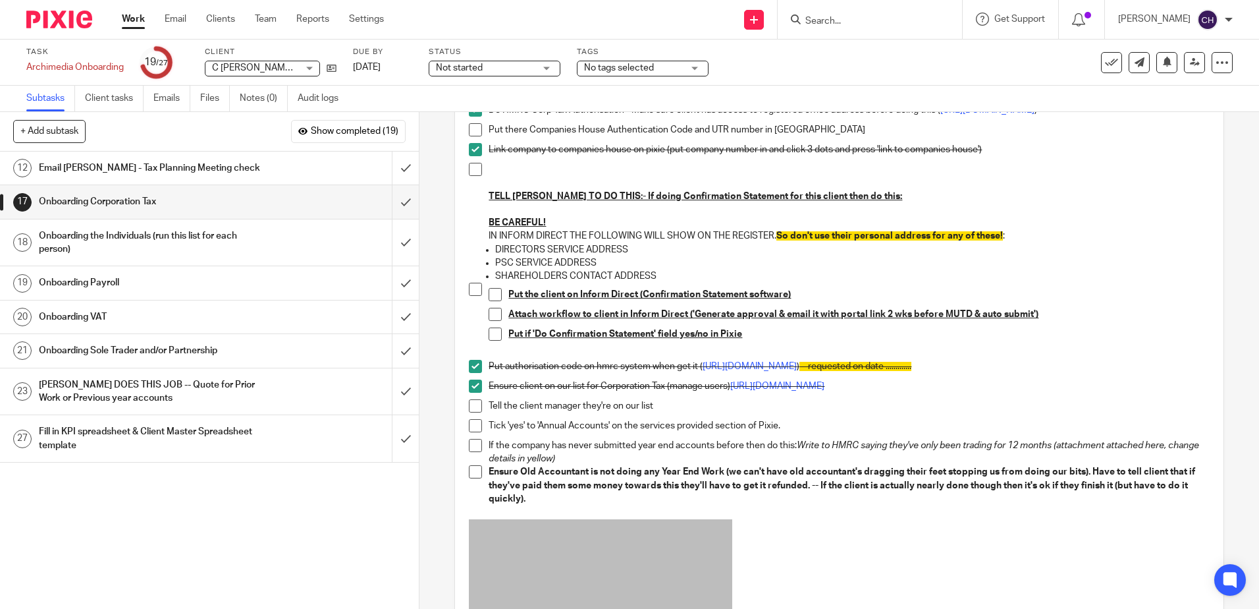
click at [596, 351] on p at bounding box center [859, 347] width 701 height 13
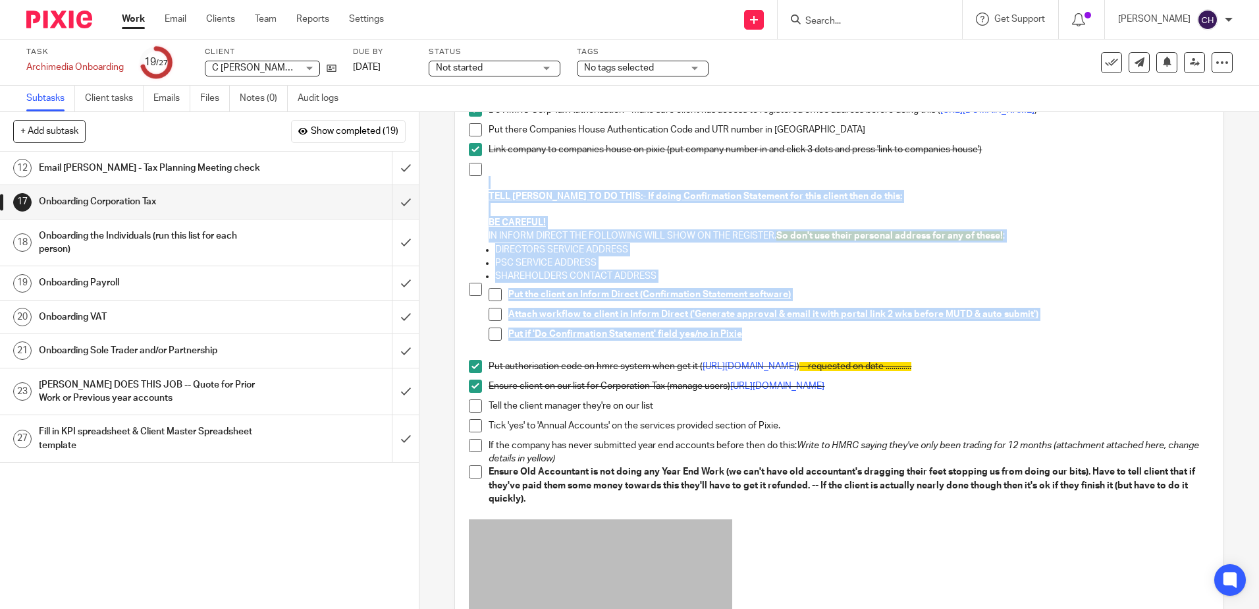
drag, startPoint x: 755, startPoint y: 346, endPoint x: 478, endPoint y: 194, distance: 315.7
click at [478, 194] on div "Check if confirmation statement needs doing quickly, if so get [PERSON_NAME] to…" at bounding box center [839, 358] width 754 height 680
copy div "TELL [PERSON_NAME] TO DO THIS:- If doing Confirmation Statement for this client…"
click at [925, 163] on div "Link company to companies house on pixie (put company number in and click 3 dot…" at bounding box center [849, 153] width 721 height 20
click at [439, 306] on div "17 Onboarding Corporation Tax Instructions Description Edit description Check i…" at bounding box center [840, 360] width 840 height 497
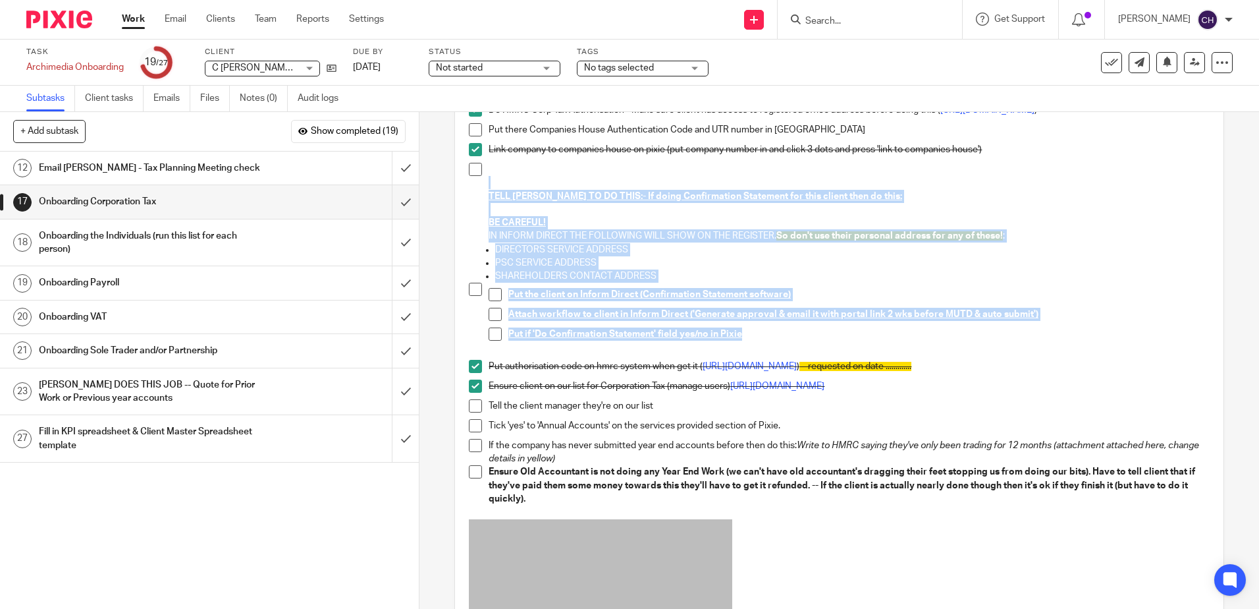
click at [568, 339] on u "Put if 'Do Confirmation Statement' field yes/no in Pixie" at bounding box center [626, 333] width 234 height 9
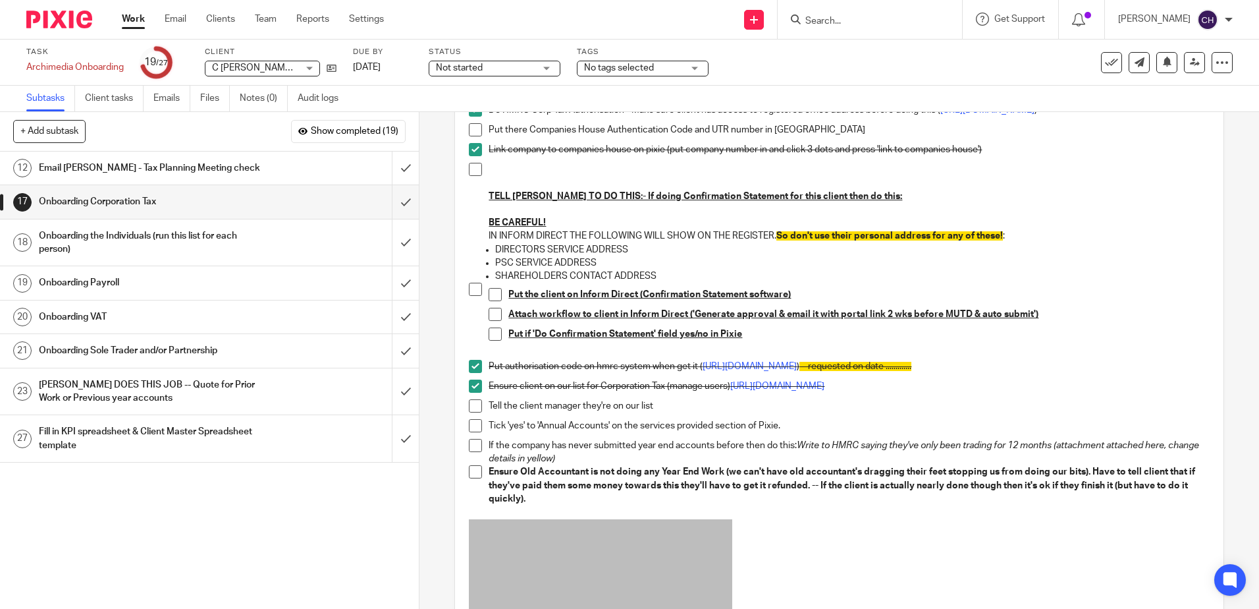
click at [497, 337] on span at bounding box center [495, 333] width 13 height 13
click at [491, 321] on span at bounding box center [495, 314] width 13 height 13
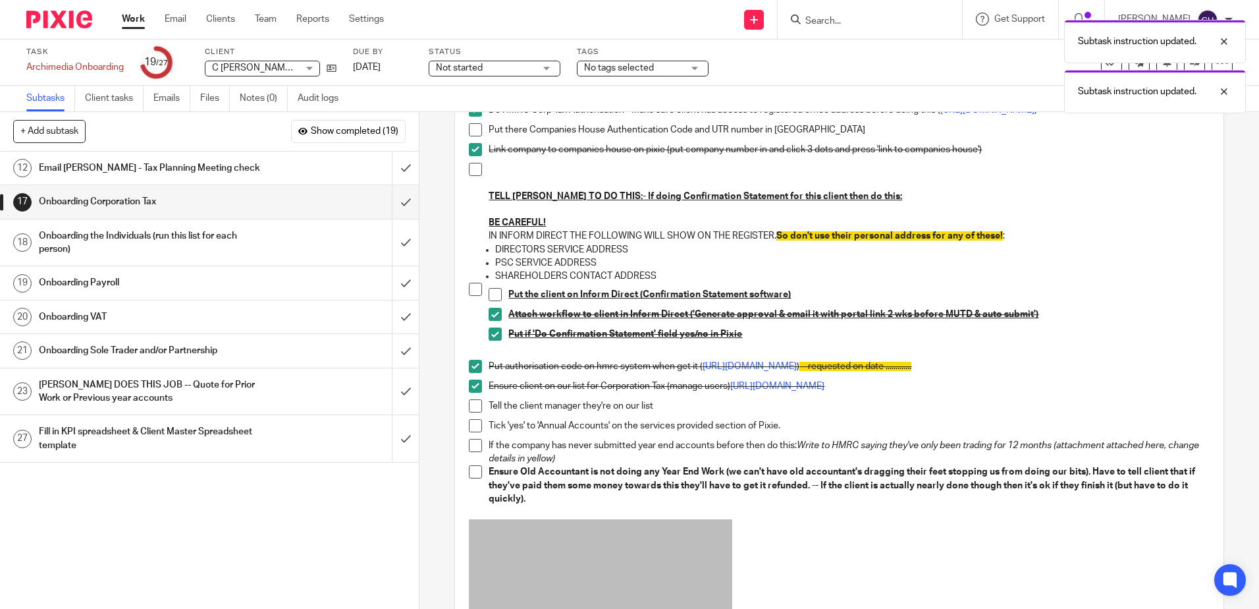
click at [493, 301] on span at bounding box center [495, 294] width 13 height 13
click at [476, 296] on span at bounding box center [475, 289] width 13 height 13
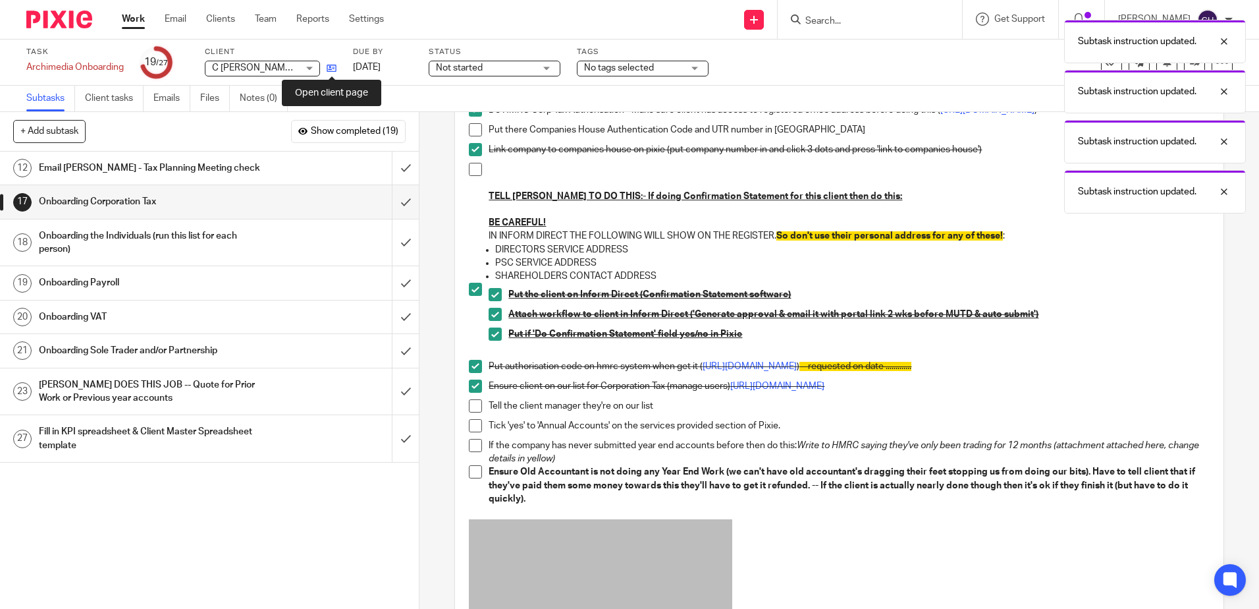
click at [331, 70] on icon at bounding box center [332, 68] width 10 height 10
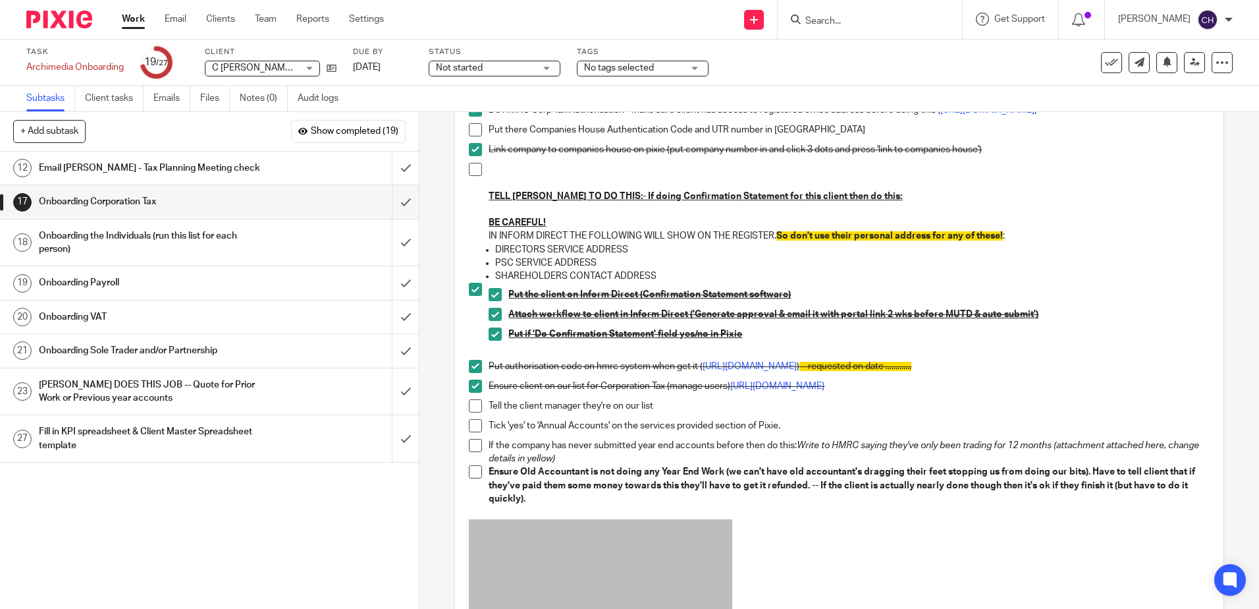
click at [469, 176] on span at bounding box center [475, 169] width 13 height 13
click at [476, 412] on span at bounding box center [475, 405] width 13 height 13
click at [337, 69] on icon at bounding box center [332, 68] width 10 height 10
click at [469, 432] on span at bounding box center [475, 425] width 13 height 13
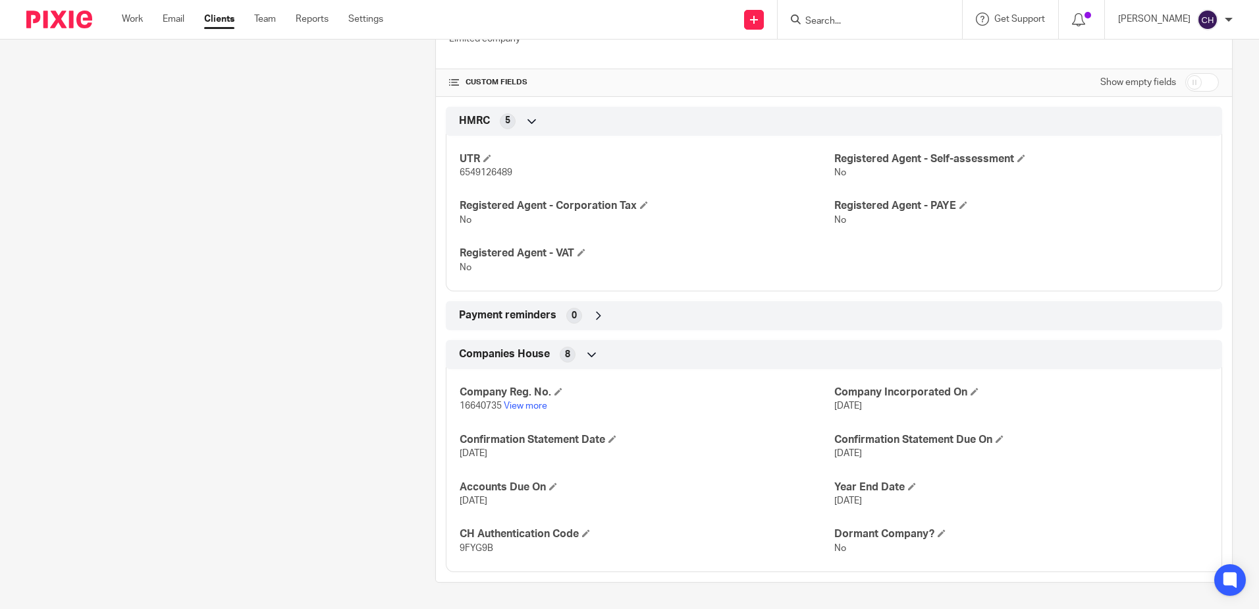
scroll to position [181, 0]
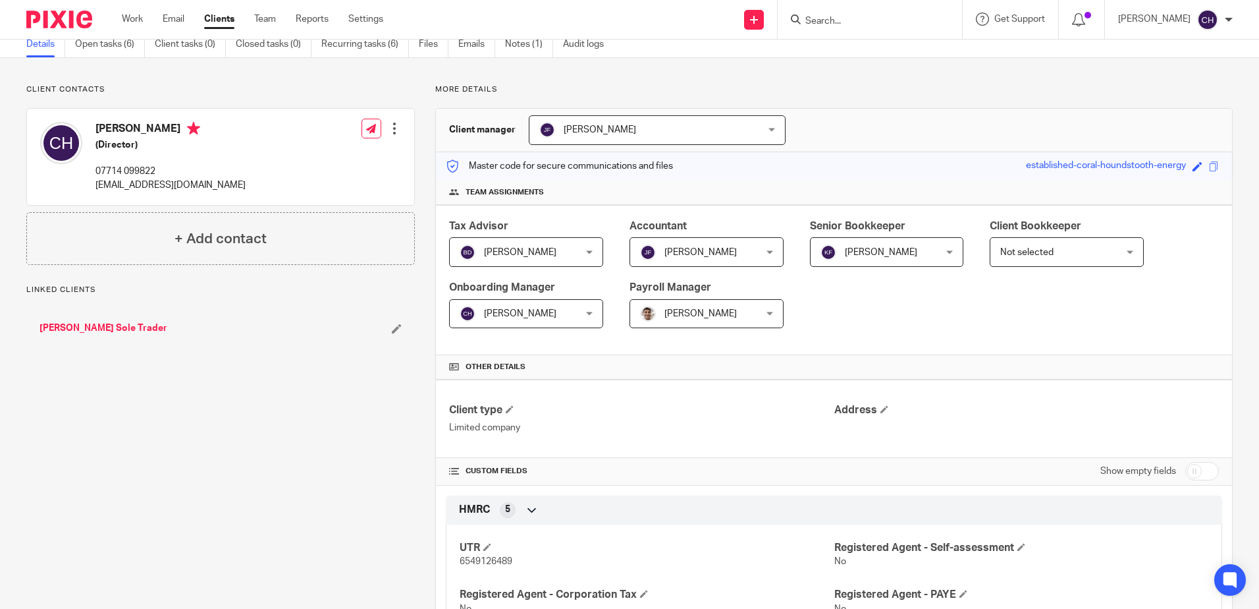
scroll to position [132, 0]
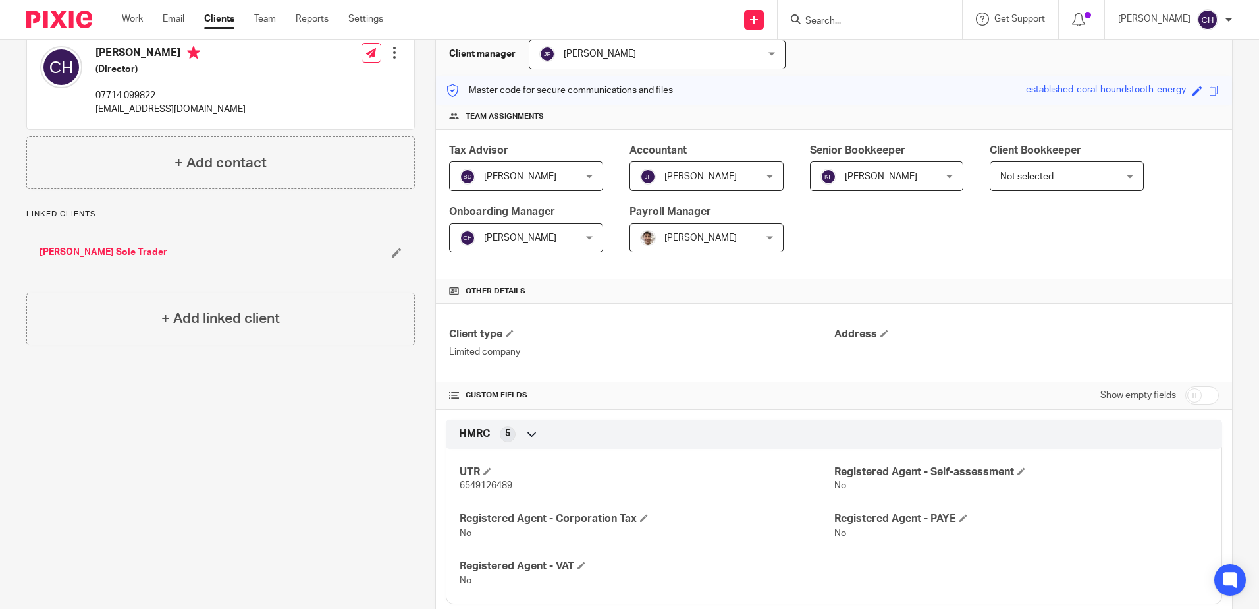
click at [1203, 391] on input "checkbox" at bounding box center [1203, 395] width 34 height 18
checkbox input "true"
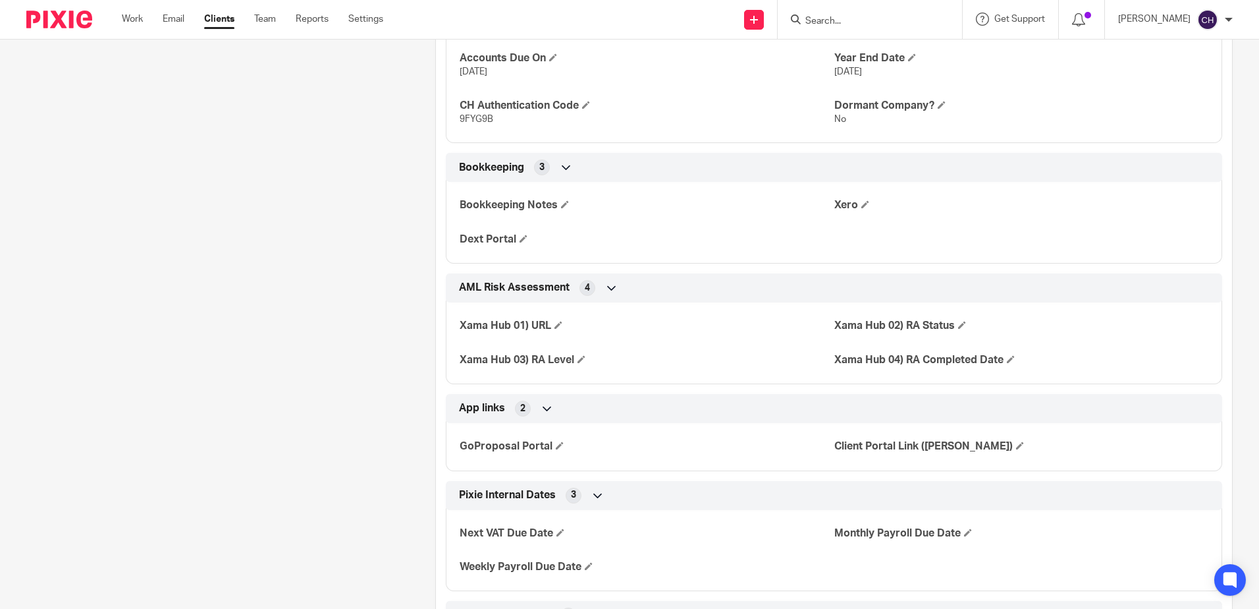
scroll to position [1765, 0]
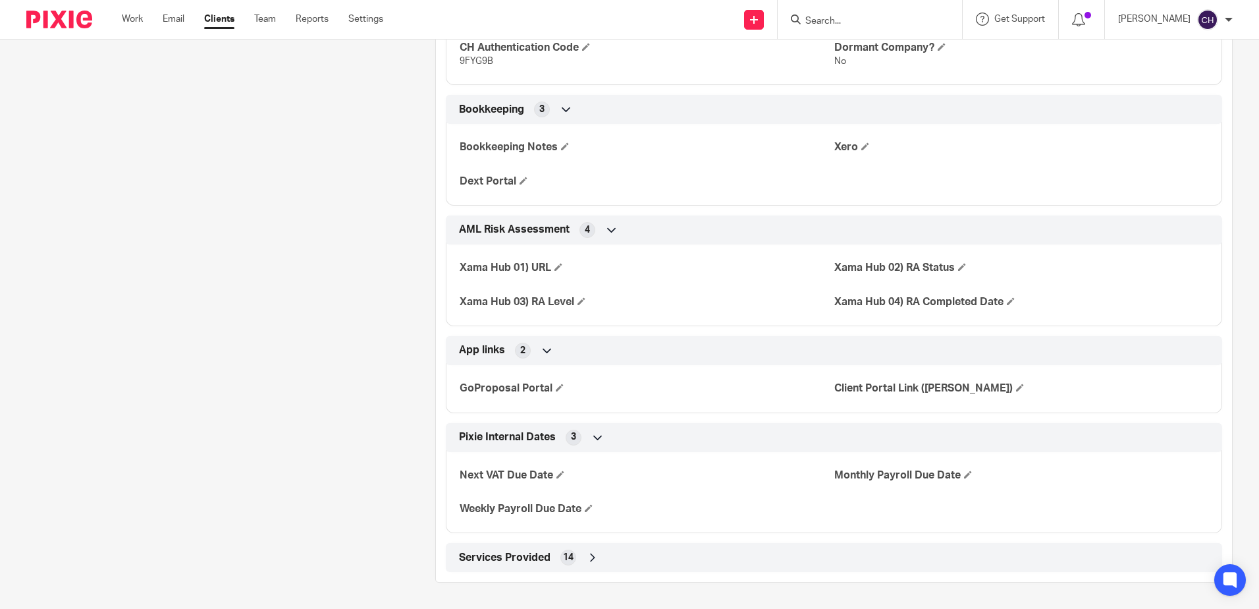
click at [578, 554] on div "Services Provided 14" at bounding box center [834, 557] width 757 height 22
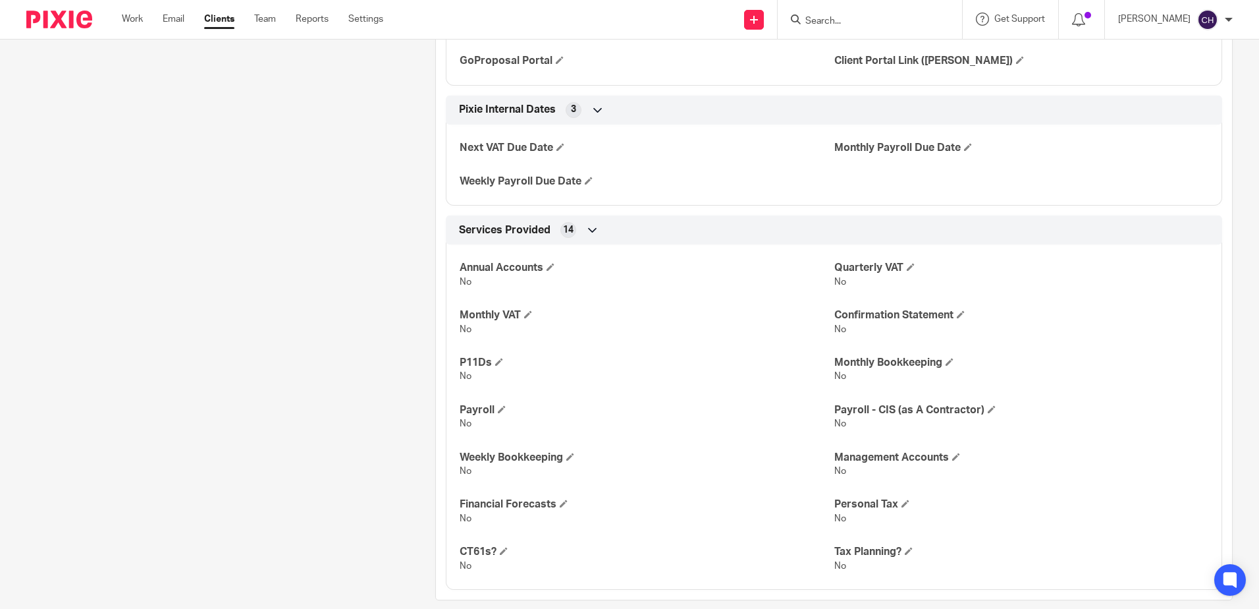
scroll to position [2110, 0]
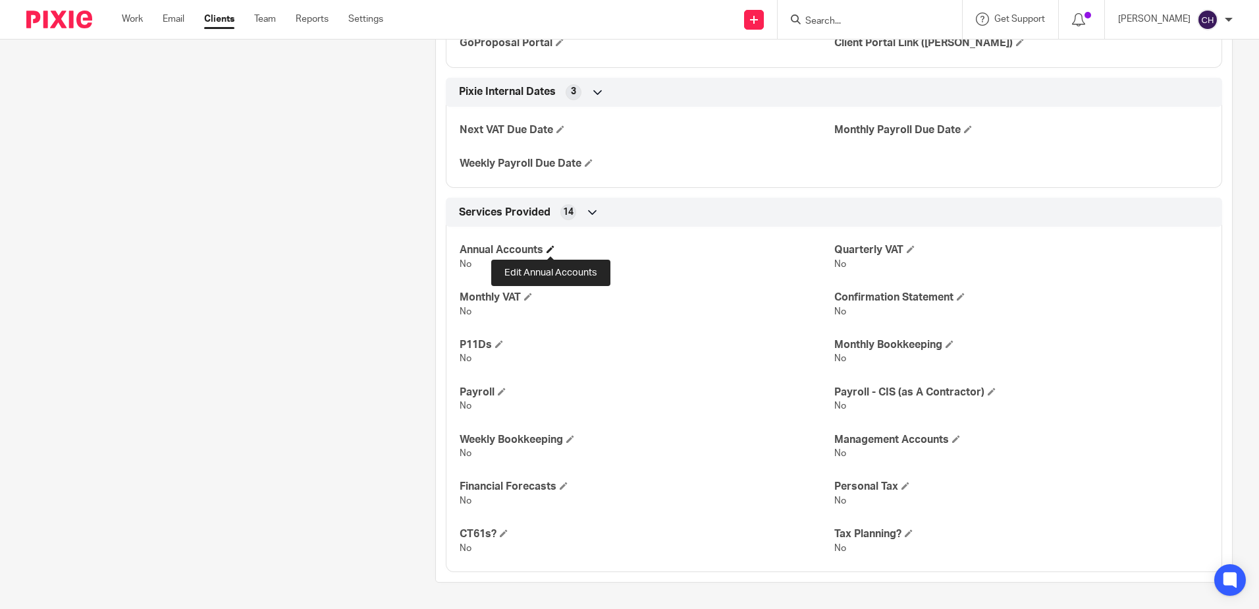
click at [547, 250] on span at bounding box center [551, 249] width 8 height 8
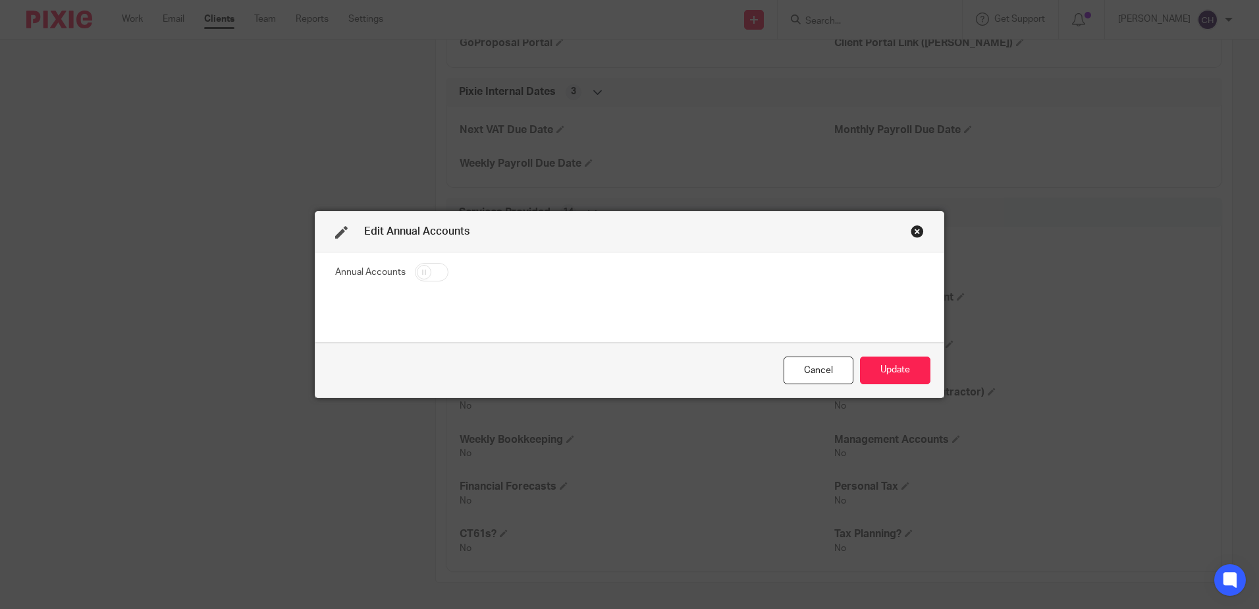
click at [431, 272] on input "checkbox" at bounding box center [432, 272] width 34 height 18
checkbox input "true"
click at [906, 373] on button "Update" at bounding box center [895, 370] width 70 height 28
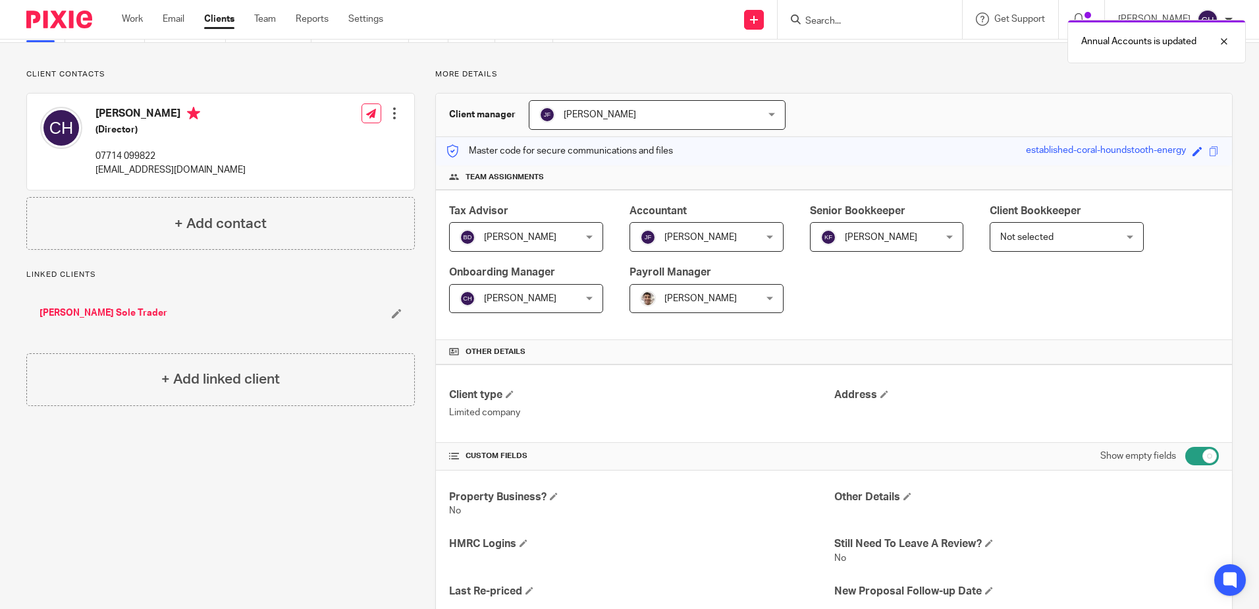
scroll to position [0, 0]
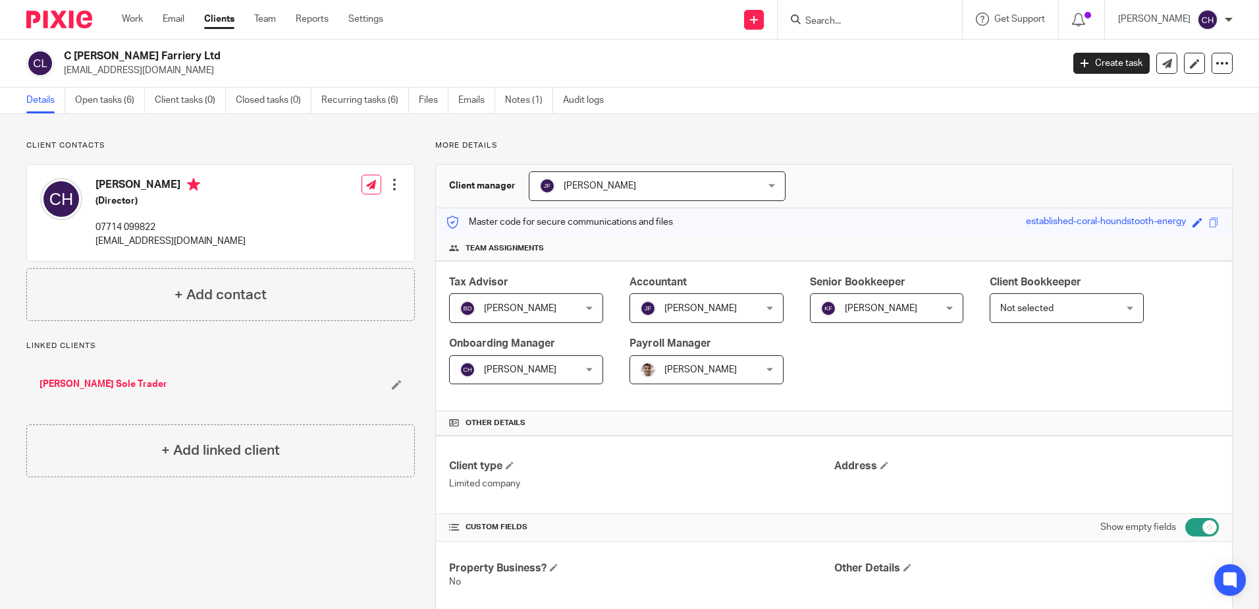
drag, startPoint x: 208, startPoint y: 55, endPoint x: 67, endPoint y: 53, distance: 141.6
click at [67, 53] on h2 "C [PERSON_NAME] Farriery Ltd" at bounding box center [460, 56] width 792 height 14
copy h2 "C [PERSON_NAME] Farriery Ltd"
